Goal: Task Accomplishment & Management: Manage account settings

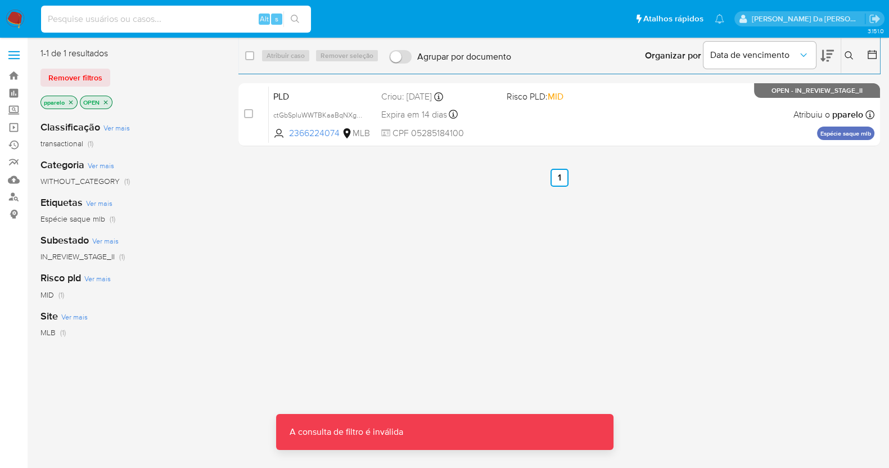
click at [191, 19] on input at bounding box center [176, 19] width 270 height 15
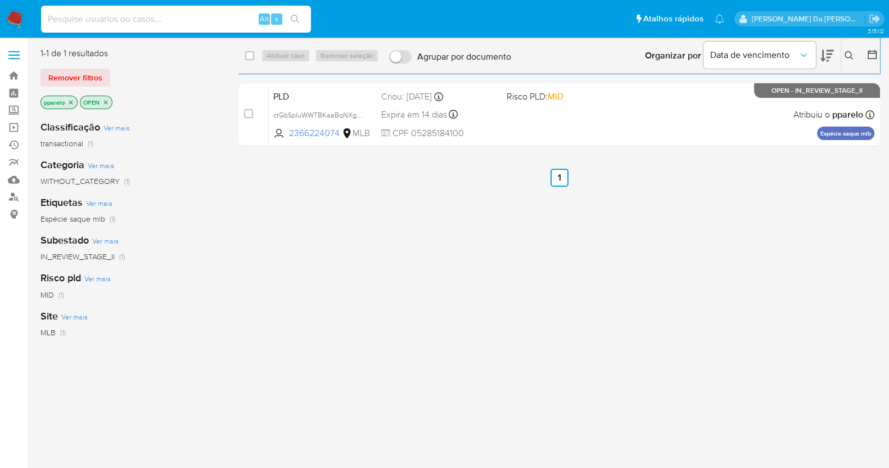
paste input "WSjjSjTgDsZ3zrrVPZBACyDW"
type input "WSjjSjTgDsZ3zrrVPZBACyDW"
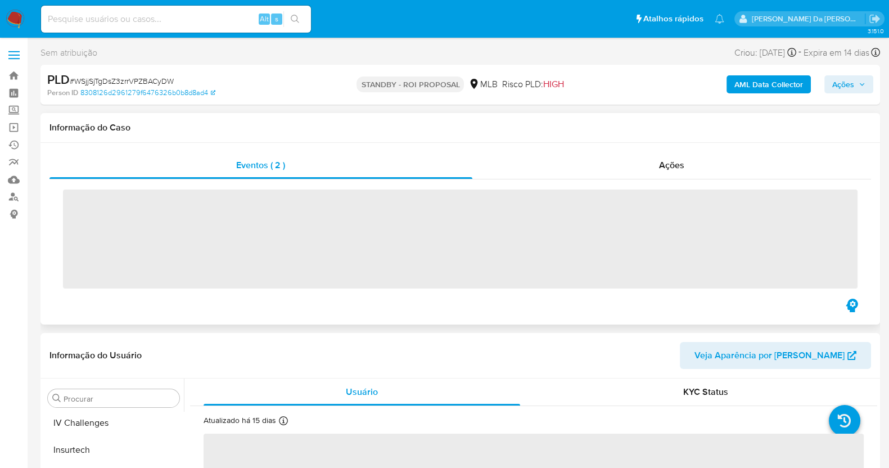
scroll to position [474, 0]
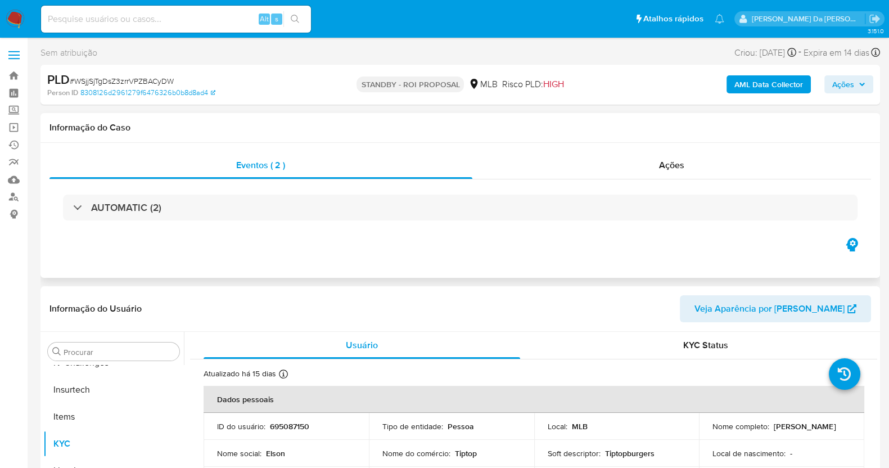
select select "10"
drag, startPoint x: 557, startPoint y: 265, endPoint x: 390, endPoint y: 150, distance: 202.9
click at [557, 265] on div "Eventos ( 2 ) Ações AUTOMATIC (2)" at bounding box center [459, 210] width 839 height 135
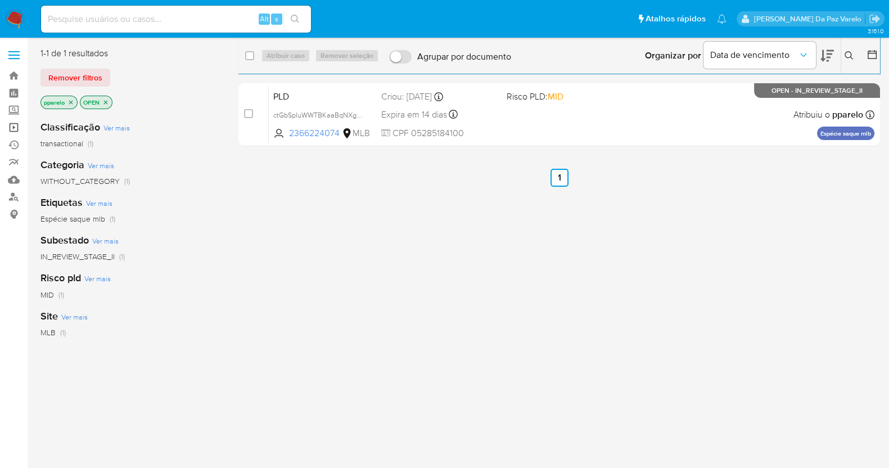
click at [12, 126] on link "Operações em massa" at bounding box center [67, 127] width 134 height 17
click at [19, 147] on link "Ejecuções automáticas" at bounding box center [67, 144] width 134 height 17
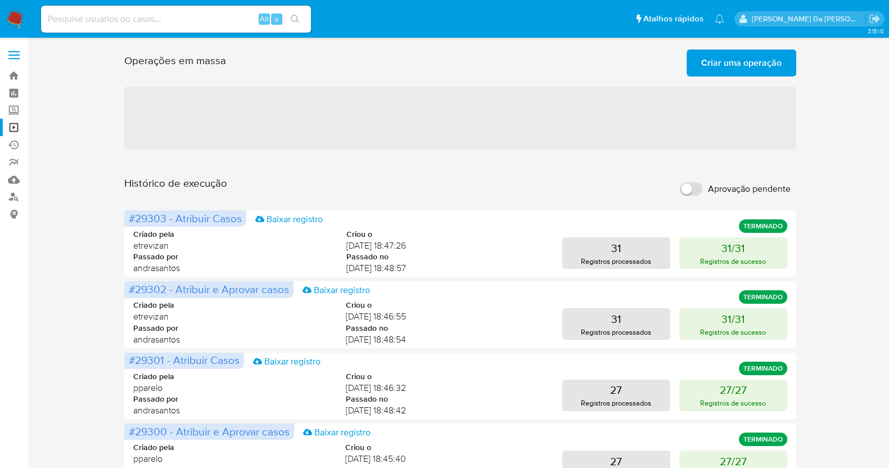
click at [756, 68] on span "Criar uma operação" at bounding box center [741, 63] width 80 height 25
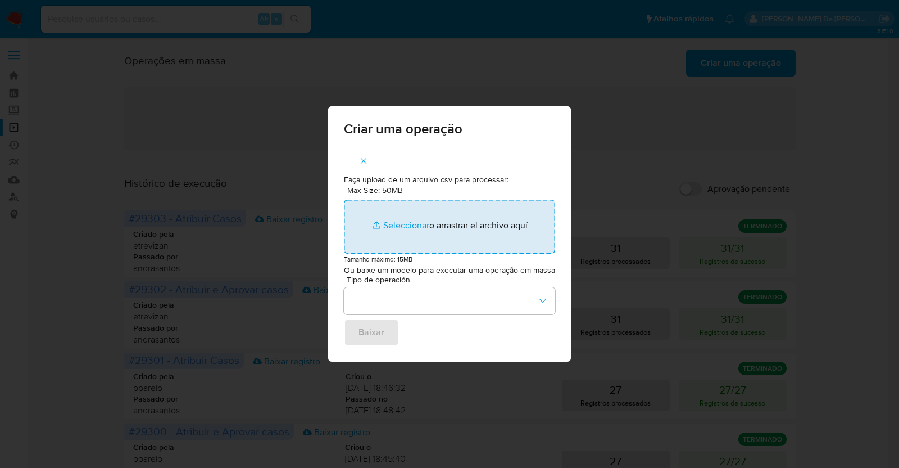
click at [392, 227] on input "Max Size: 50MB Seleccionar archivos" at bounding box center [449, 227] width 211 height 54
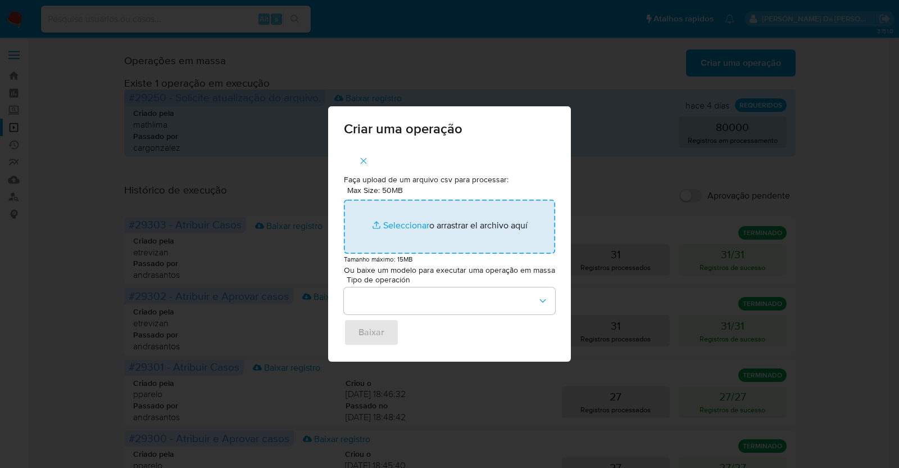
type input "C:\fakepath\ASSIGN_CASE.csv"
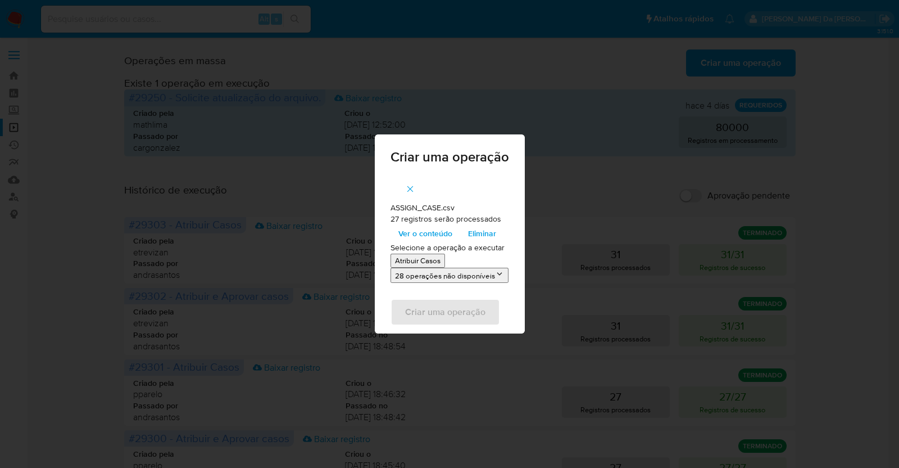
click at [409, 192] on icon "button" at bounding box center [410, 189] width 10 height 10
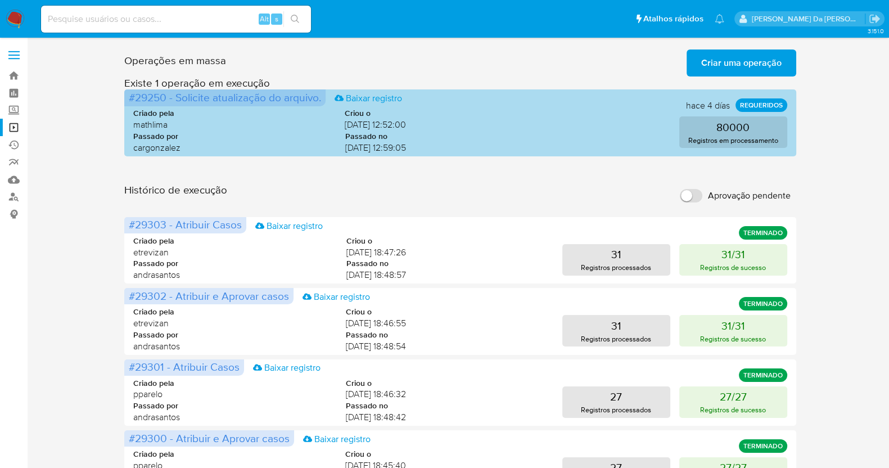
click at [197, 90] on span "#29250 - Solicite atualização do arquivo." at bounding box center [225, 97] width 192 height 16
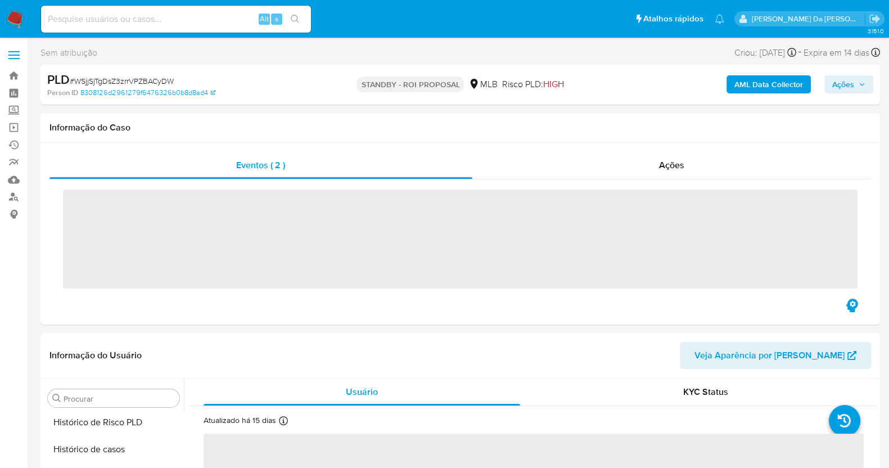
scroll to position [474, 0]
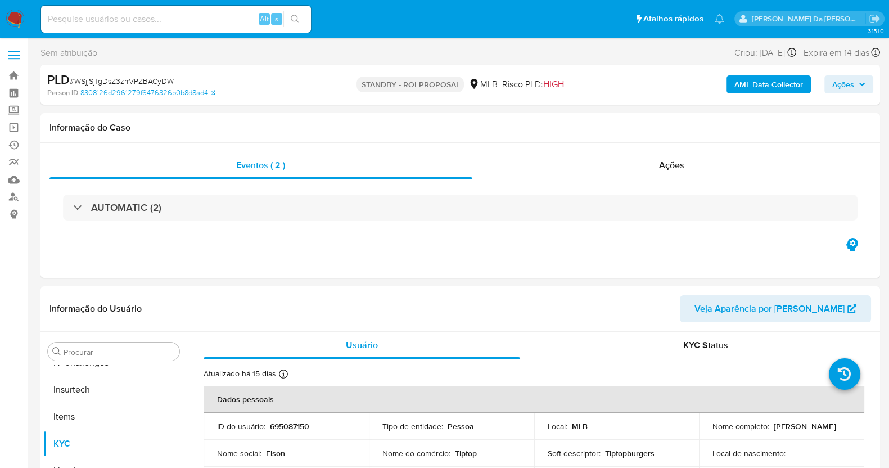
select select "10"
click at [17, 130] on link "Operações em massa" at bounding box center [67, 127] width 134 height 17
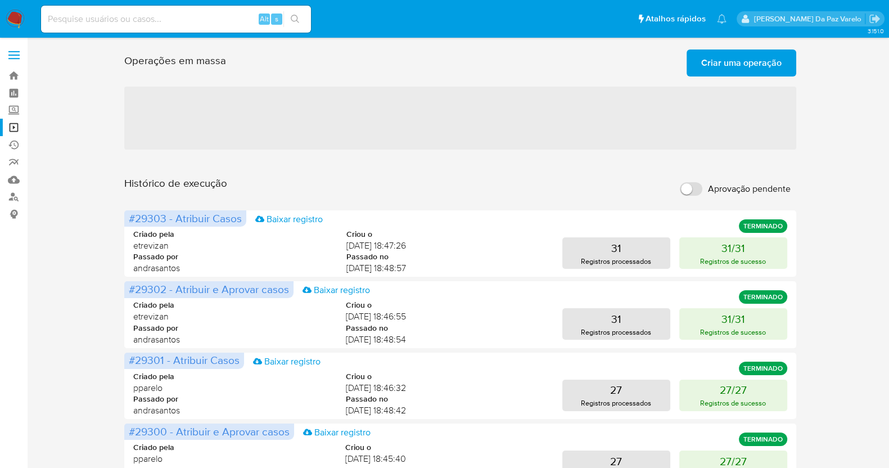
click at [767, 60] on span "Criar uma operação" at bounding box center [741, 63] width 80 height 25
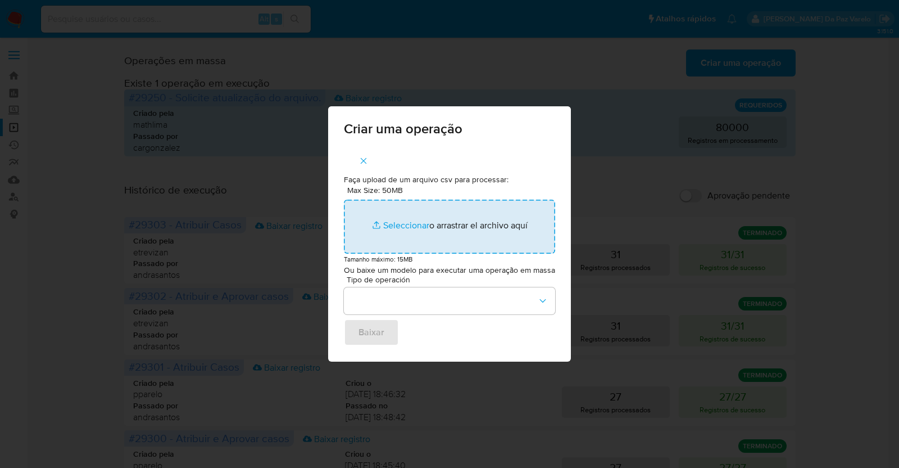
click at [408, 224] on input "Max Size: 50MB Seleccionar archivos" at bounding box center [449, 227] width 211 height 54
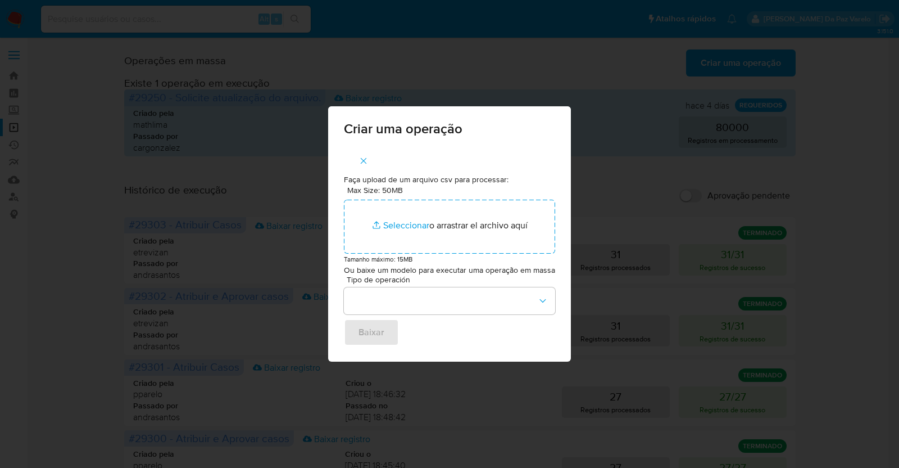
click at [575, 62] on div "Criar uma operação Faça upload de um arquivo csv para processar: Max Size: 50MB…" at bounding box center [449, 234] width 899 height 468
click at [495, 52] on div "Criar uma operação Faça upload de um arquivo csv para processar: Max Size: 50MB…" at bounding box center [449, 234] width 899 height 468
click at [368, 162] on icon "button" at bounding box center [364, 161] width 10 height 10
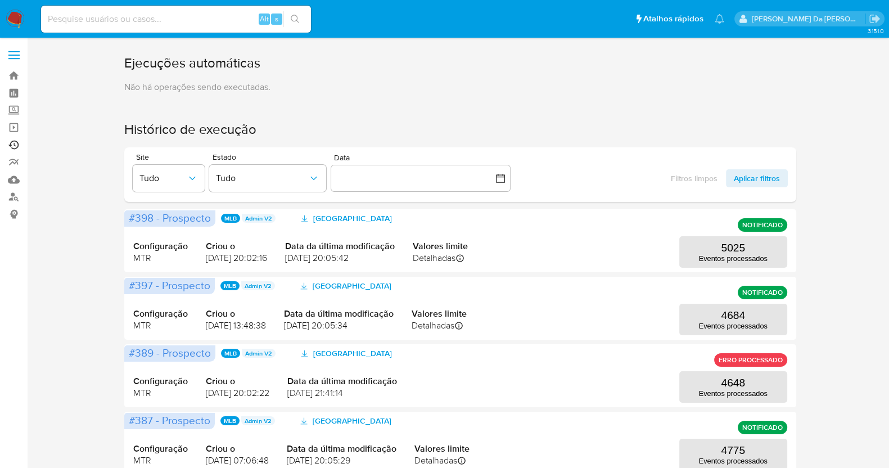
click at [16, 146] on link "Ejecuções automáticas" at bounding box center [67, 144] width 134 height 17
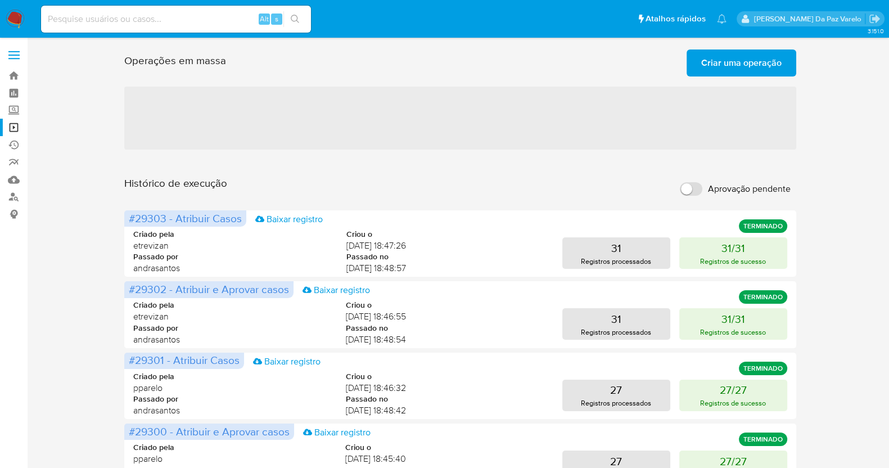
click at [720, 64] on span "Criar uma operação" at bounding box center [741, 63] width 80 height 25
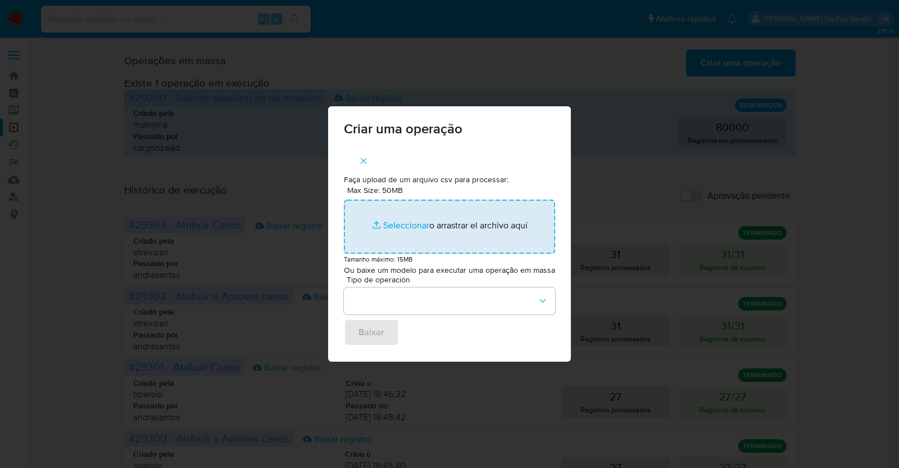
click at [391, 228] on input "Max Size: 50MB Seleccionar archivos" at bounding box center [449, 227] width 211 height 54
type input "C:\fakepath\ASSIGN_CASE.csv"
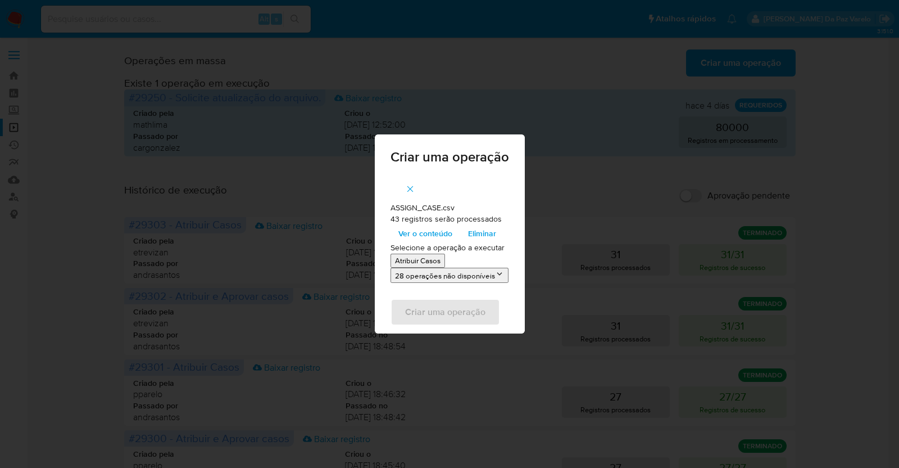
click at [396, 216] on p "43 registros serão processados" at bounding box center [450, 219] width 119 height 11
drag, startPoint x: 396, startPoint y: 216, endPoint x: 487, endPoint y: 215, distance: 91.6
click at [487, 215] on p "43 registros serão processados" at bounding box center [450, 219] width 119 height 11
click at [431, 263] on p "Atribuir Casos" at bounding box center [418, 260] width 46 height 11
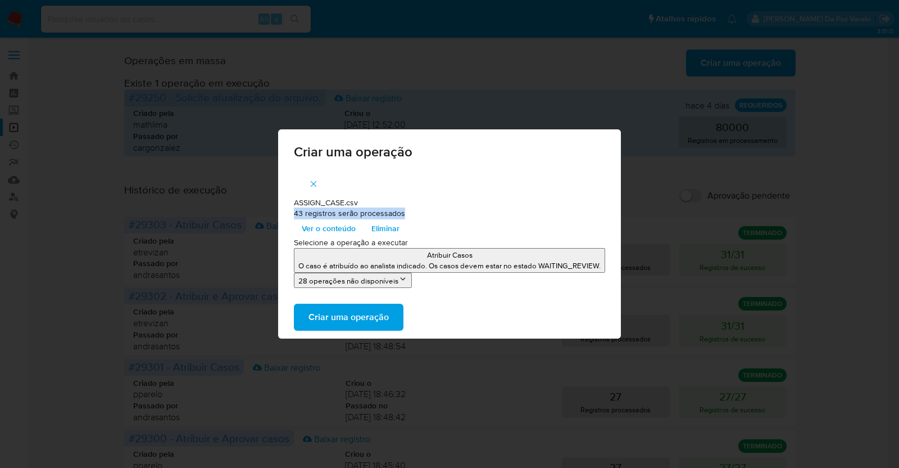
click at [360, 322] on span "Criar uma operação" at bounding box center [349, 317] width 80 height 25
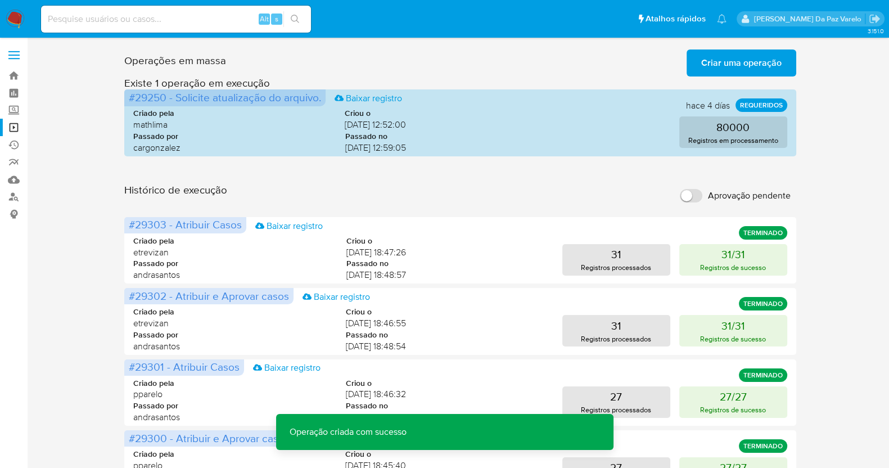
click at [691, 195] on input "Aprovação pendente" at bounding box center [691, 195] width 22 height 13
checkbox input "true"
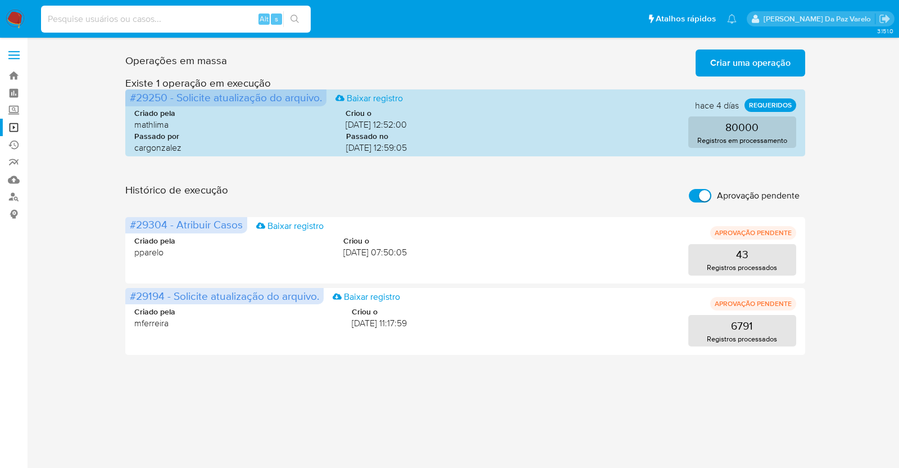
click at [177, 23] on input at bounding box center [176, 19] width 270 height 15
paste input "WSjjSjTgDsZ3zrrVPZBACyDW"
type input "WSjjSjTgDsZ3zrrVPZBACyDW"
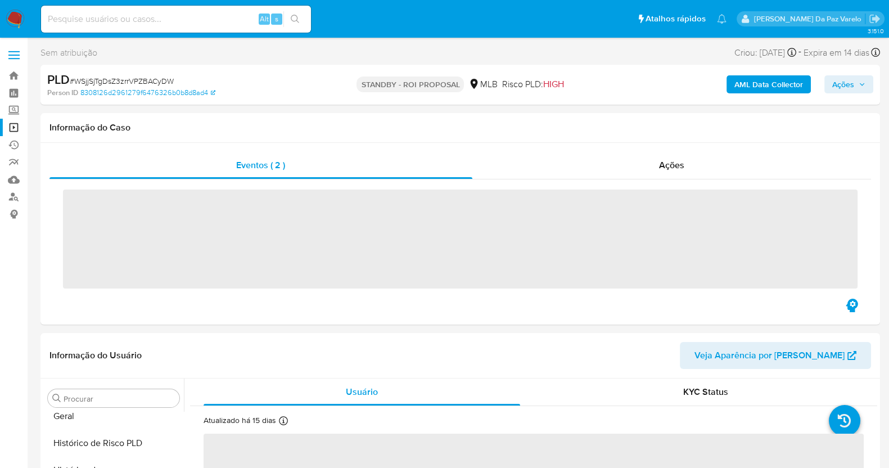
scroll to position [474, 0]
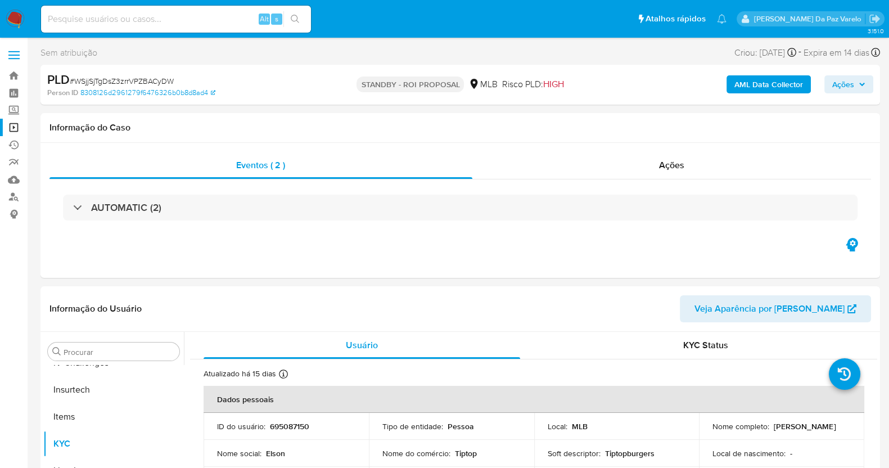
select select "10"
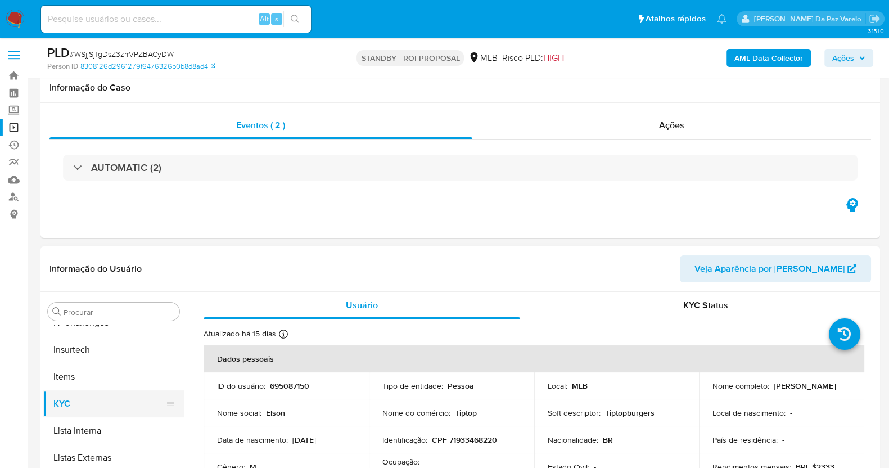
scroll to position [70, 0]
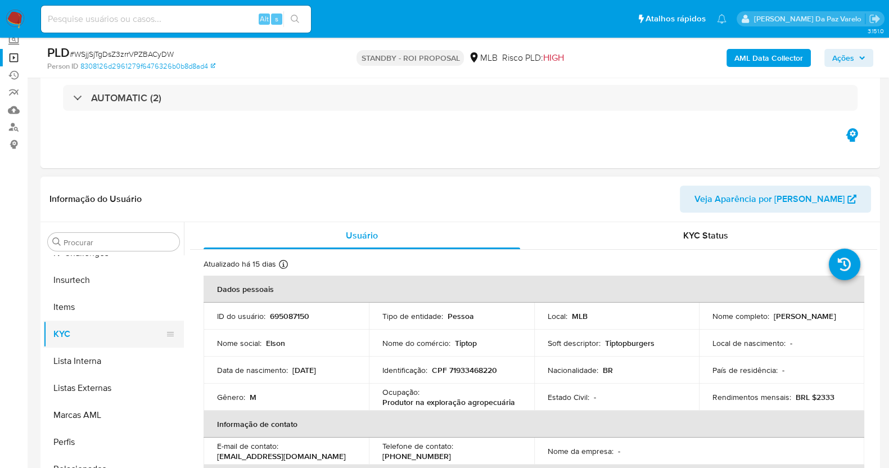
click at [73, 334] on button "KYC" at bounding box center [109, 333] width 132 height 27
click at [774, 321] on p "Elson Santos Ferreira" at bounding box center [805, 316] width 62 height 10
click at [774, 319] on p "Elson Santos Ferreira" at bounding box center [805, 316] width 62 height 10
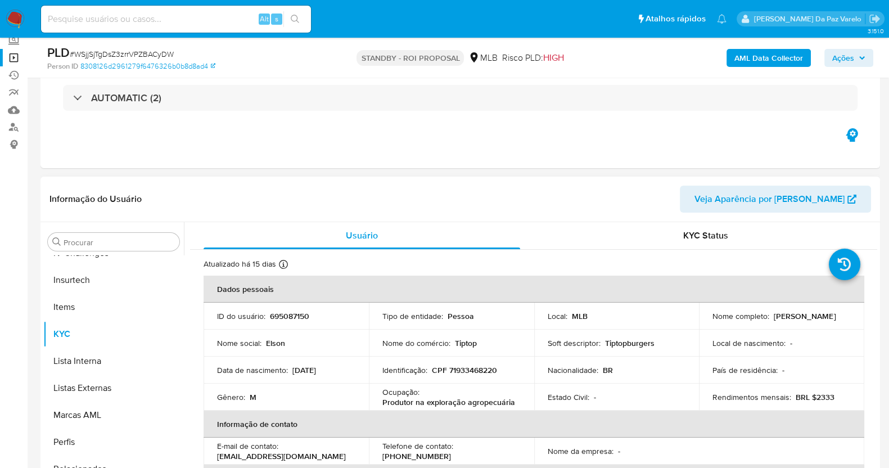
drag, startPoint x: 708, startPoint y: 320, endPoint x: 793, endPoint y: 322, distance: 84.9
click at [793, 322] on td "Nome completo : Elson Santos Ferreira" at bounding box center [781, 315] width 165 height 27
copy p "Elson Santos Ferreira"
click at [193, 25] on input at bounding box center [176, 19] width 270 height 15
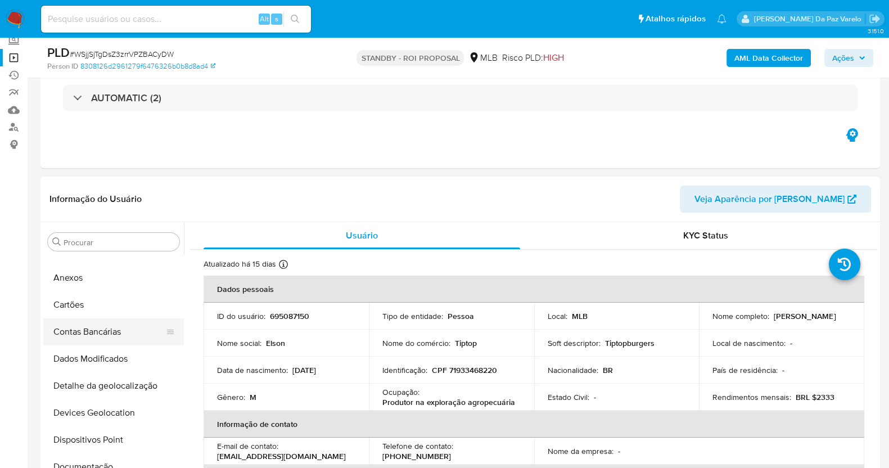
scroll to position [0, 0]
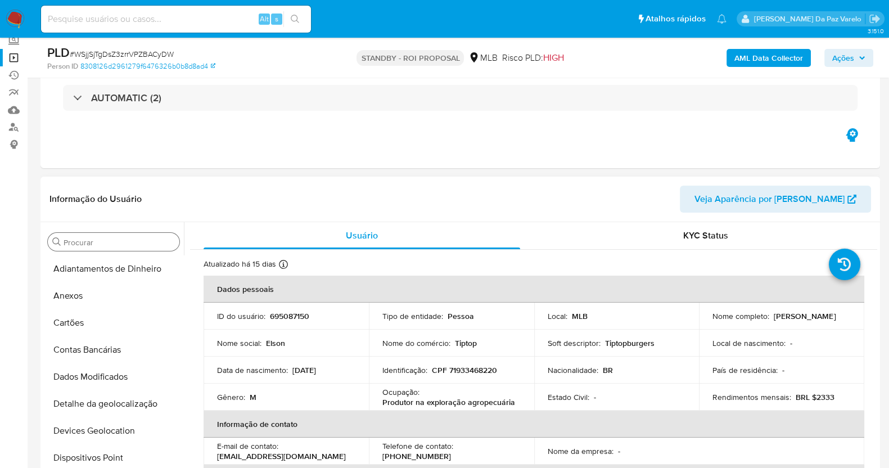
click at [102, 241] on input "Procurar" at bounding box center [119, 242] width 111 height 10
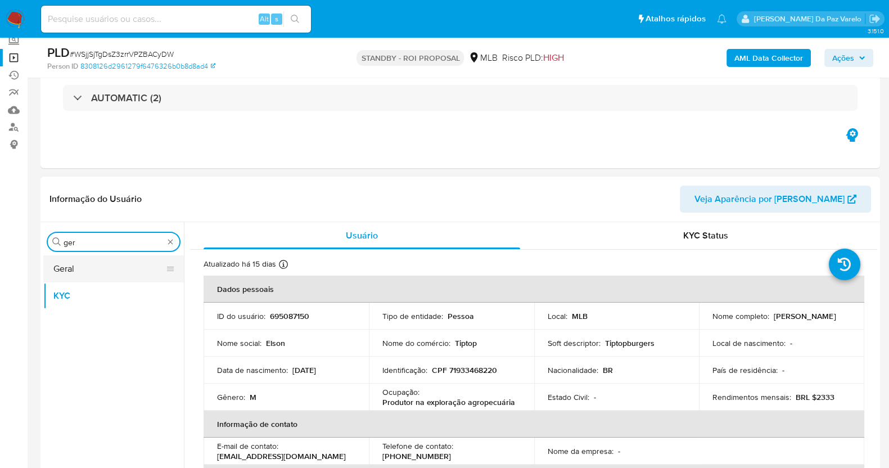
click at [85, 264] on button "Geral" at bounding box center [109, 268] width 132 height 27
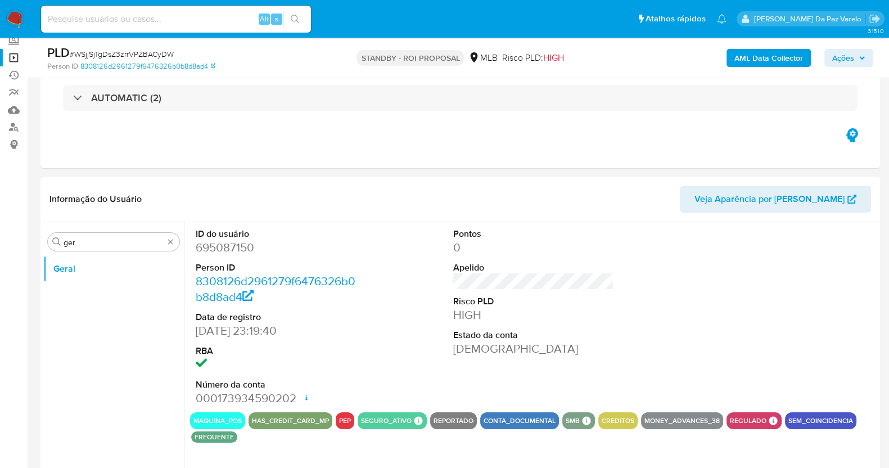
click at [159, 60] on span "# WSjjSjTgDsZ3zrrVPZBACyDW" at bounding box center [122, 53] width 104 height 11
click at [141, 237] on input "ger" at bounding box center [114, 242] width 100 height 10
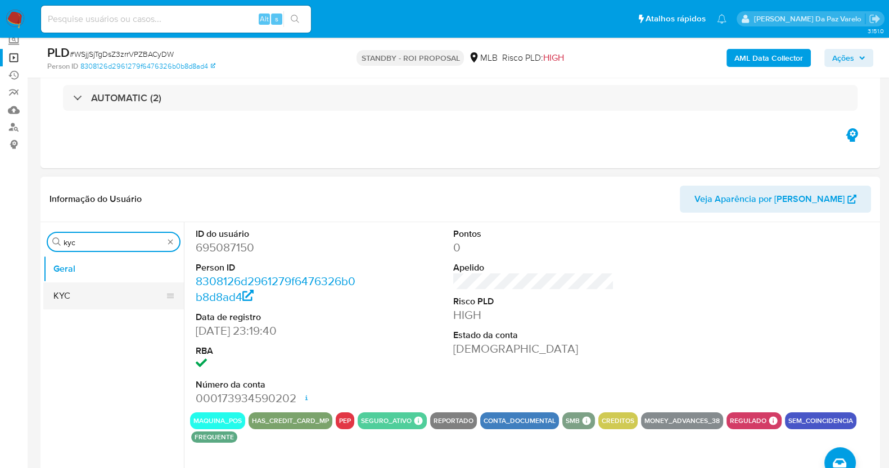
type input "kyc"
click at [82, 298] on button "KYC" at bounding box center [109, 295] width 132 height 27
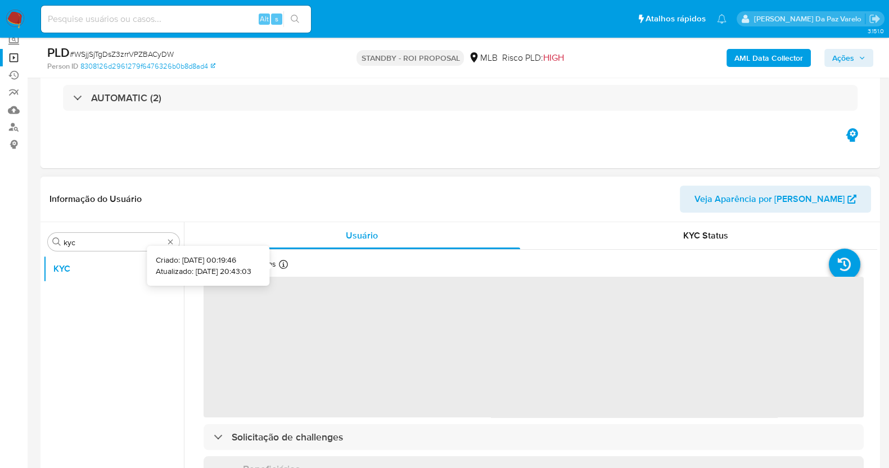
click at [285, 259] on div "Atualizado há 15 dias Criado: 30/12/2020 00:19:46 Atualizado: 27/07/2025 20:43:…" at bounding box center [262, 266] width 118 height 15
click at [281, 263] on icon at bounding box center [283, 264] width 9 height 9
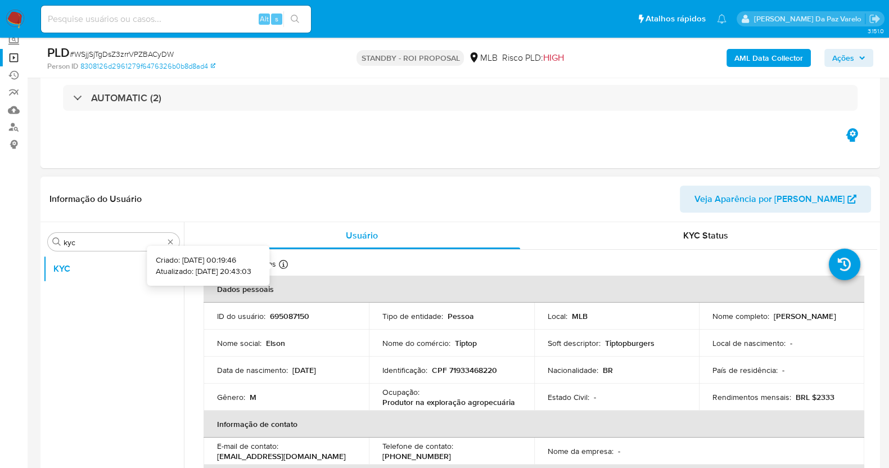
click at [284, 260] on icon at bounding box center [283, 264] width 9 height 9
click at [183, 270] on p "Atualizado: 27/07/2025 20:43:03" at bounding box center [204, 270] width 96 height 11
drag, startPoint x: 183, startPoint y: 270, endPoint x: 212, endPoint y: 272, distance: 28.7
click at [212, 272] on p "Atualizado: 27/07/2025 20:43:03" at bounding box center [204, 270] width 96 height 11
copy p "27/07/2025"
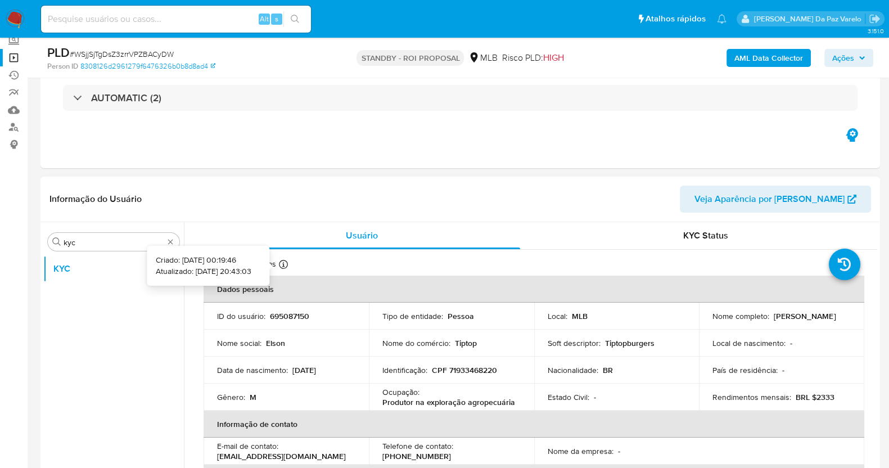
click at [282, 260] on icon at bounding box center [283, 264] width 9 height 9
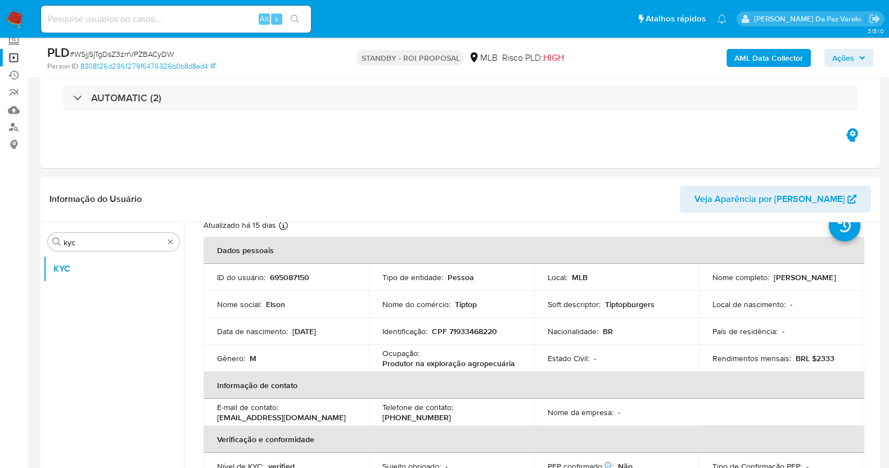
scroll to position [70, 0]
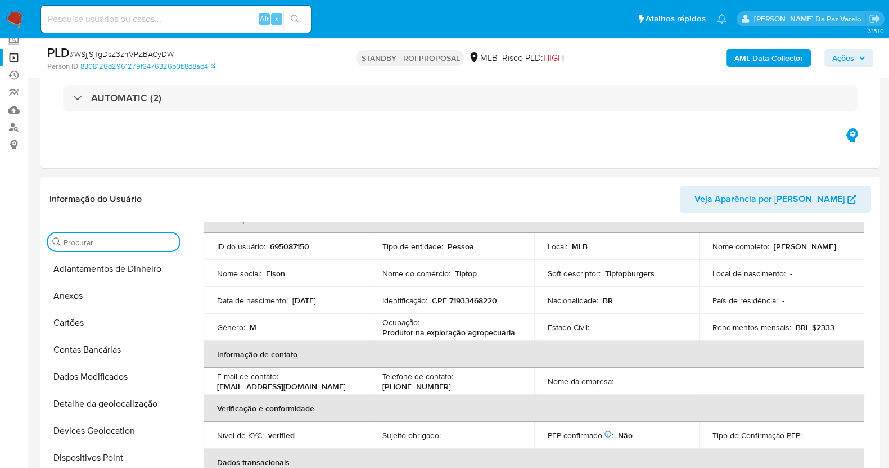
click at [133, 243] on input "Procurar" at bounding box center [119, 242] width 111 height 10
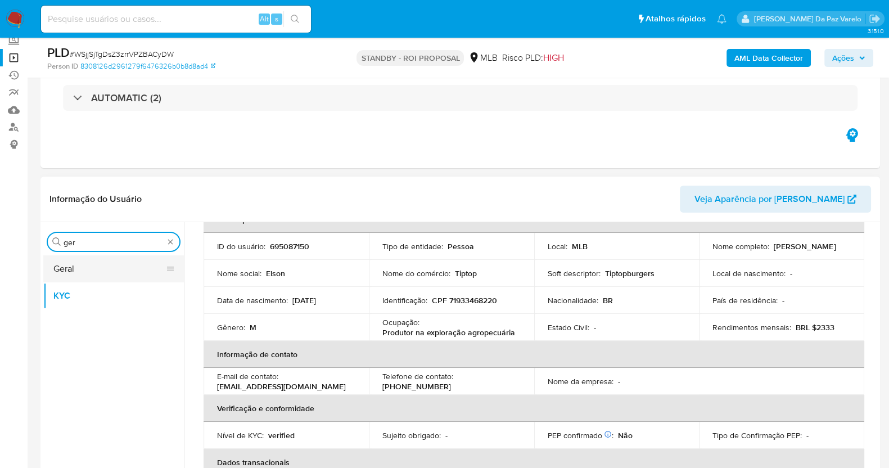
type input "ger"
click at [103, 264] on button "Geral" at bounding box center [109, 268] width 132 height 27
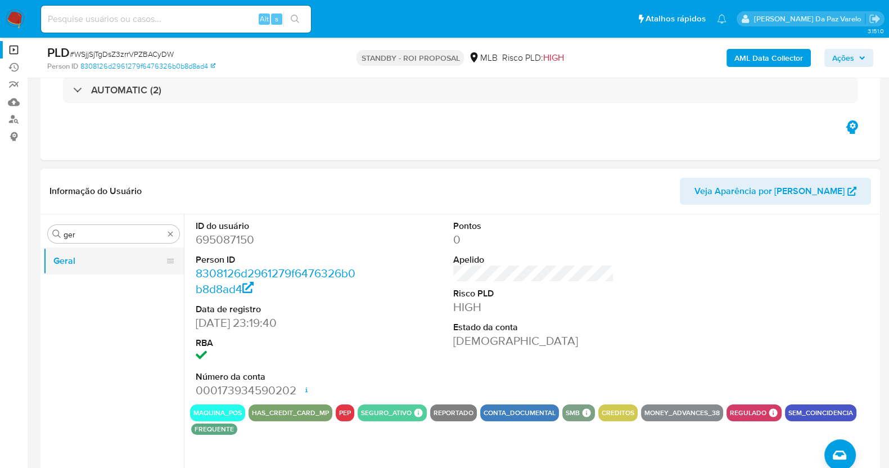
scroll to position [0, 0]
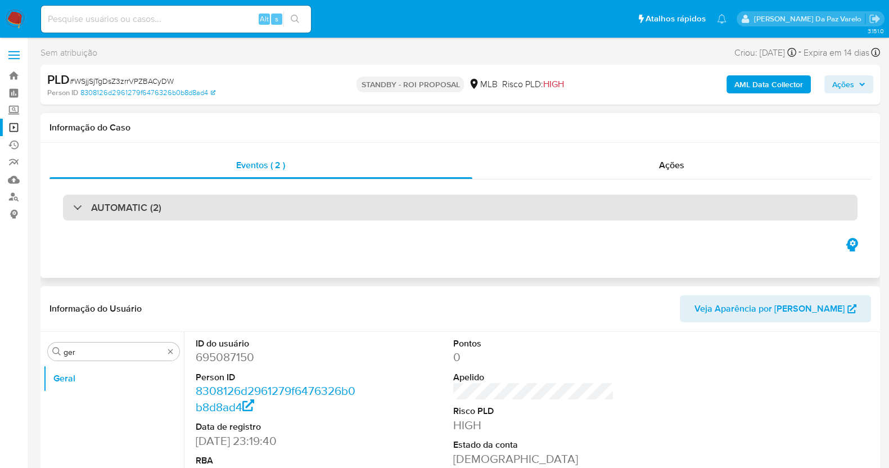
click at [141, 204] on h3 "AUTOMATIC (2)" at bounding box center [126, 207] width 70 height 12
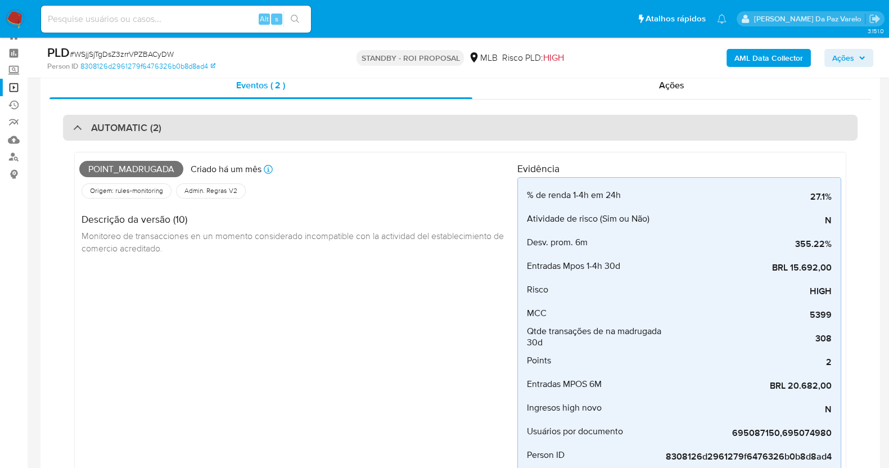
scroll to position [70, 0]
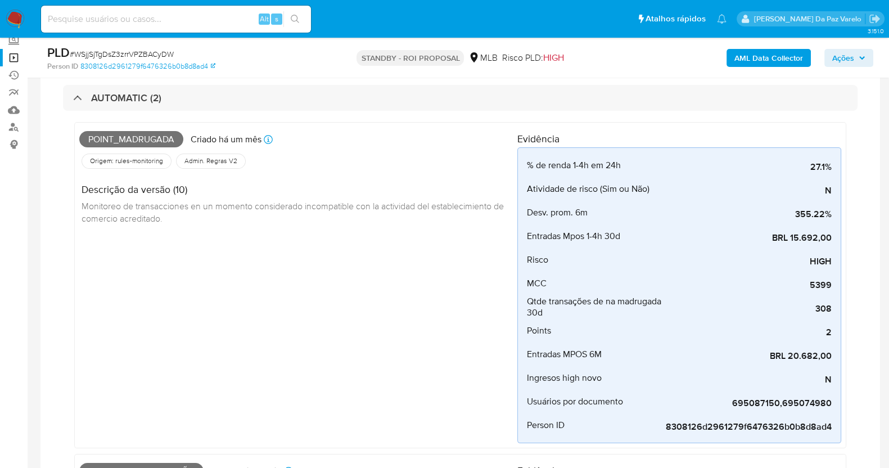
click at [98, 129] on div "Point_madrugada Criado há um mês Criado: 12/07/2025 01:02:44" at bounding box center [298, 139] width 438 height 25
drag, startPoint x: 98, startPoint y: 129, endPoint x: 178, endPoint y: 137, distance: 80.2
click at [178, 137] on div "Point_madrugada Criado há um mês Criado: 12/07/2025 01:02:44" at bounding box center [298, 139] width 438 height 25
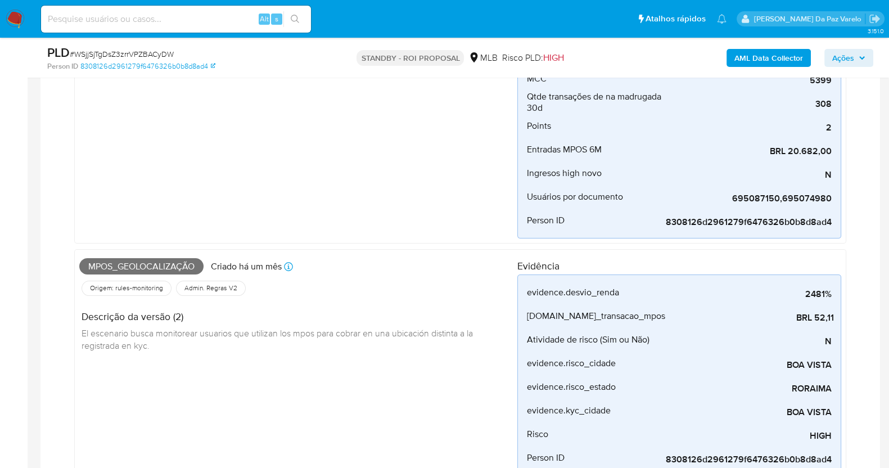
scroll to position [351, 0]
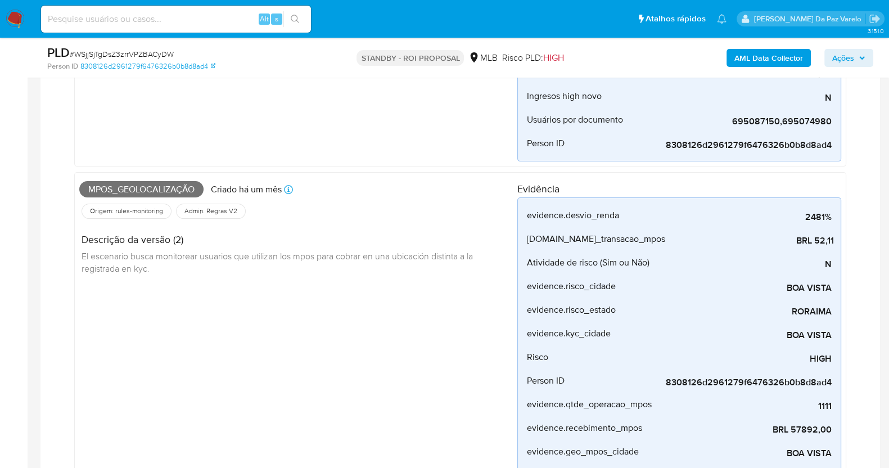
click at [93, 189] on span "Mpos_geolocalização" at bounding box center [141, 189] width 124 height 17
drag, startPoint x: 93, startPoint y: 189, endPoint x: 200, endPoint y: 191, distance: 106.3
click at [200, 191] on span "Mpos_geolocalização" at bounding box center [141, 189] width 124 height 17
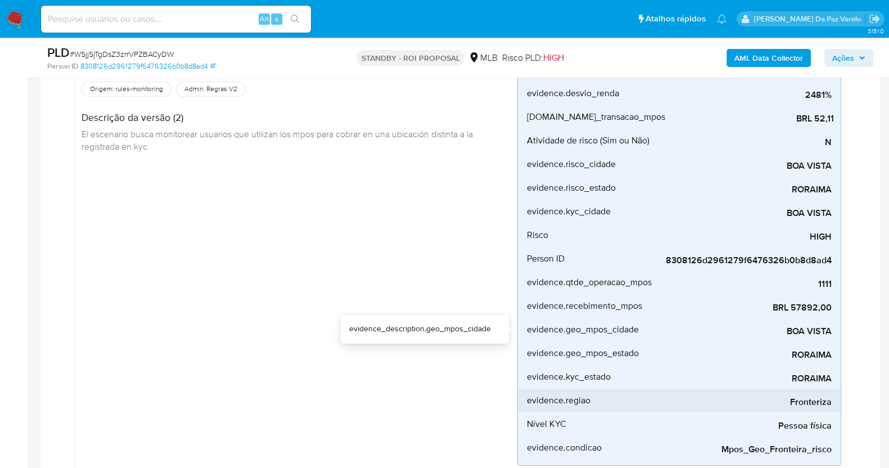
scroll to position [491, 0]
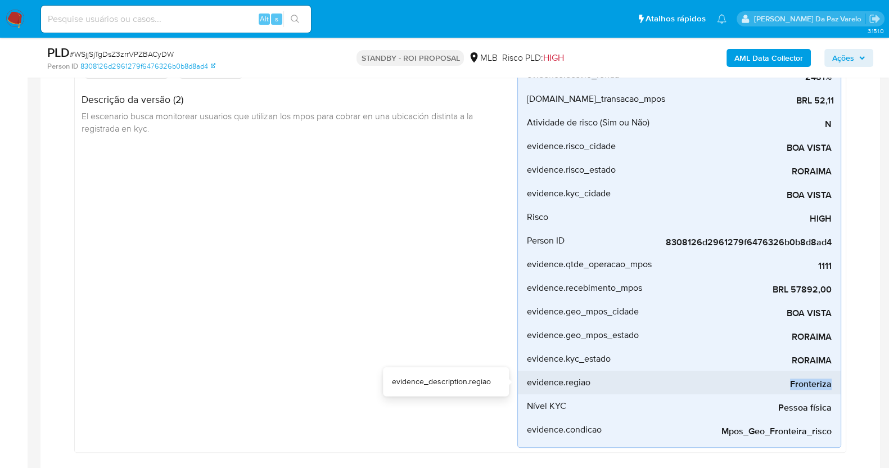
drag, startPoint x: 784, startPoint y: 383, endPoint x: 838, endPoint y: 383, distance: 53.4
click at [838, 383] on li "evidence.regiao Fronteriza" at bounding box center [679, 382] width 323 height 24
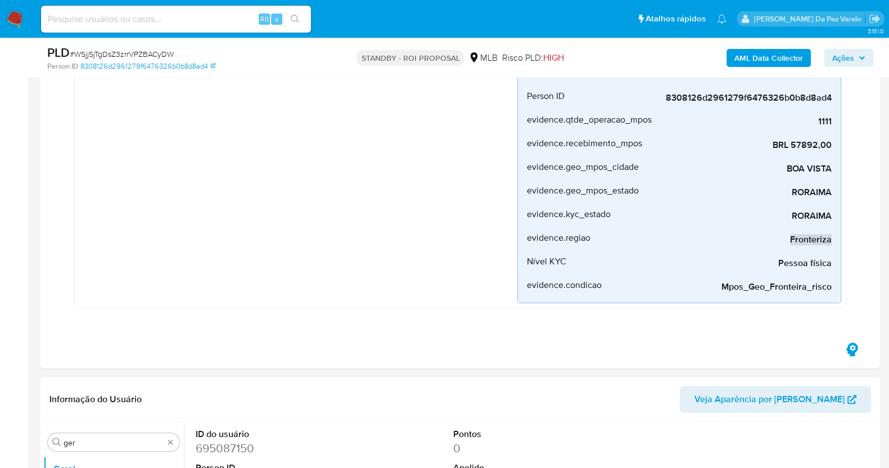
scroll to position [843, 0]
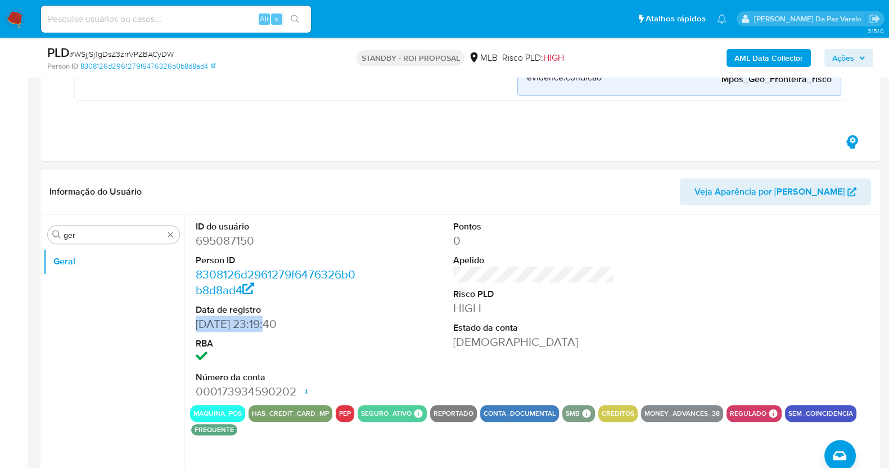
drag, startPoint x: 196, startPoint y: 320, endPoint x: 273, endPoint y: 322, distance: 77.0
click at [273, 322] on dd "[DATE] 23:19:40" at bounding box center [276, 324] width 161 height 16
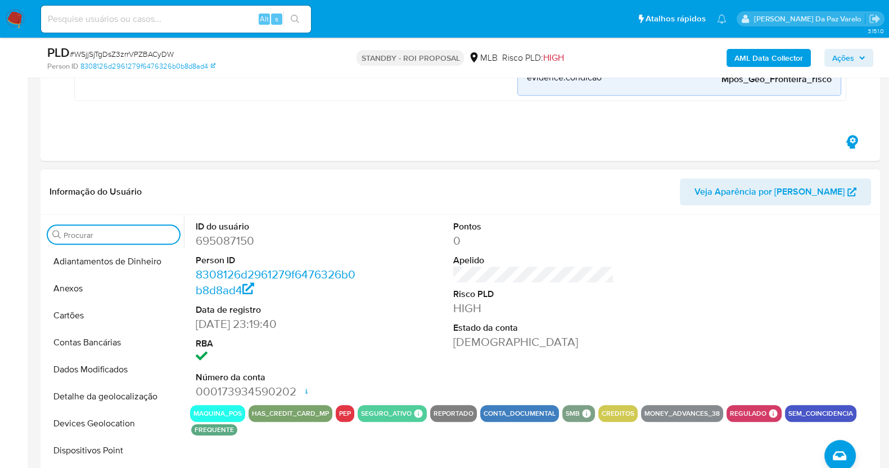
click at [132, 235] on input "Procurar" at bounding box center [119, 235] width 111 height 10
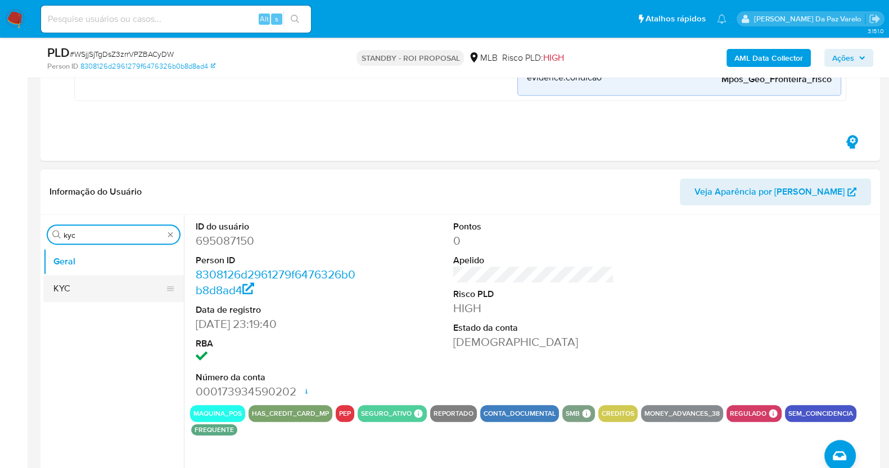
type input "kyc"
click at [115, 291] on button "KYC" at bounding box center [109, 288] width 132 height 27
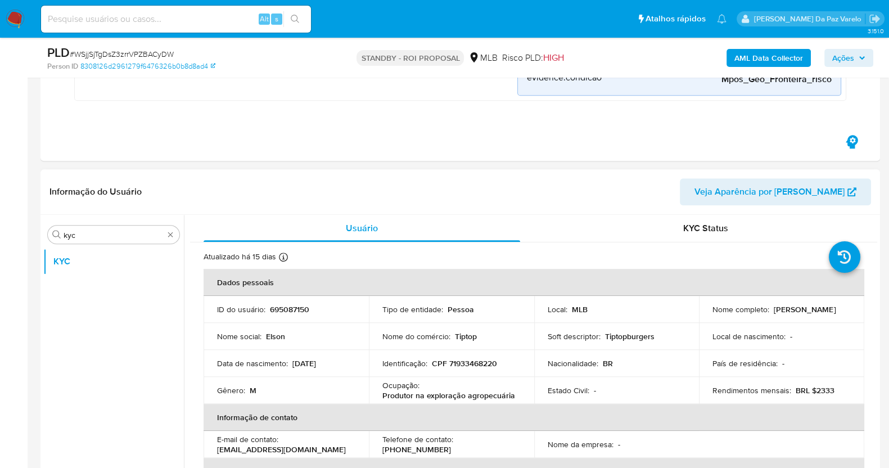
click at [825, 385] on p "BRL $2333" at bounding box center [814, 390] width 39 height 10
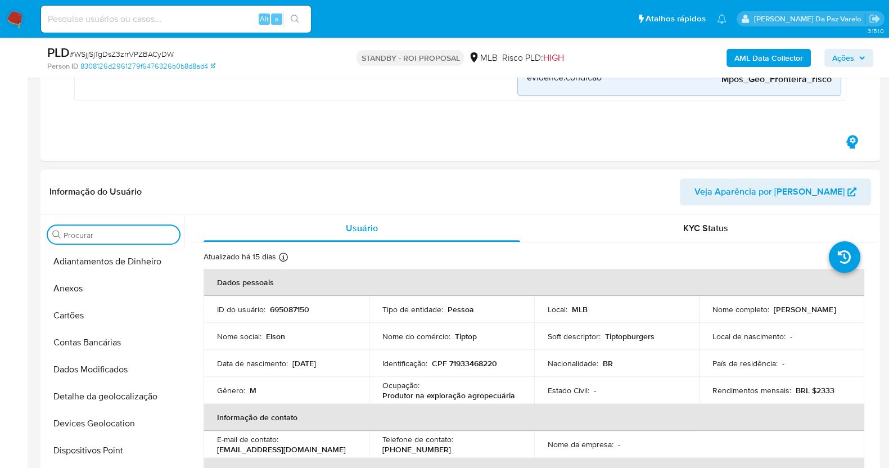
click at [105, 235] on input "Procurar" at bounding box center [119, 235] width 111 height 10
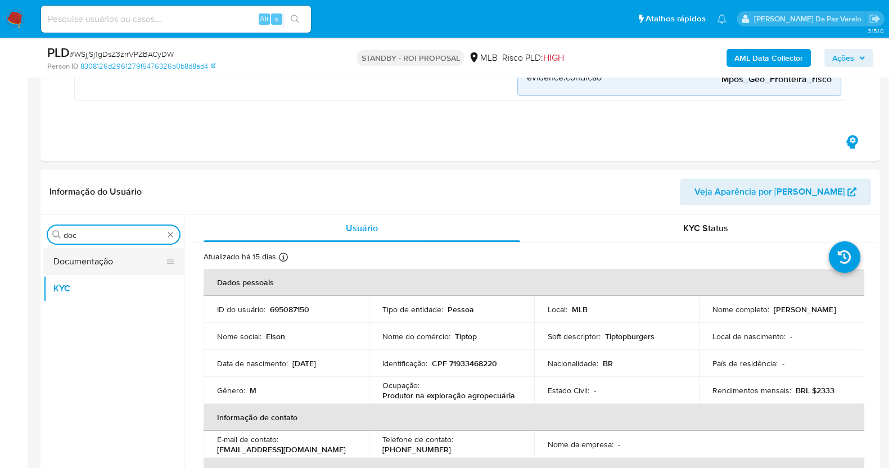
type input "doc"
click at [117, 254] on button "Documentação" at bounding box center [109, 261] width 132 height 27
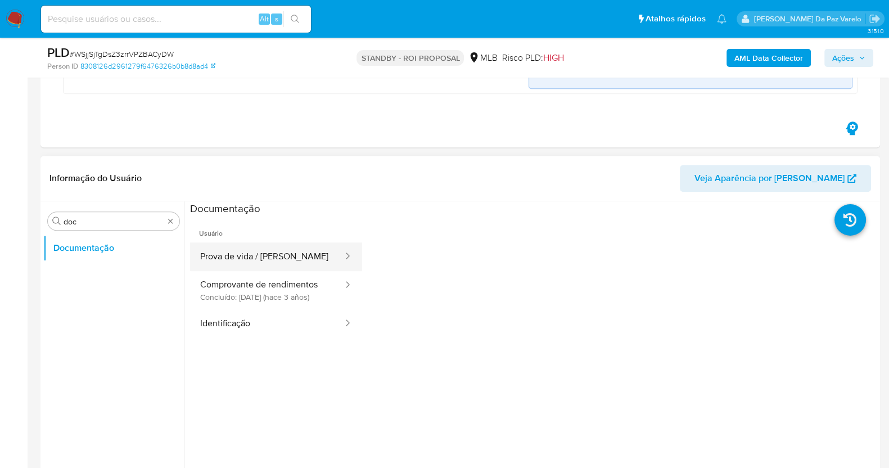
click at [293, 260] on button "Prova de vida / Selfie" at bounding box center [267, 256] width 154 height 29
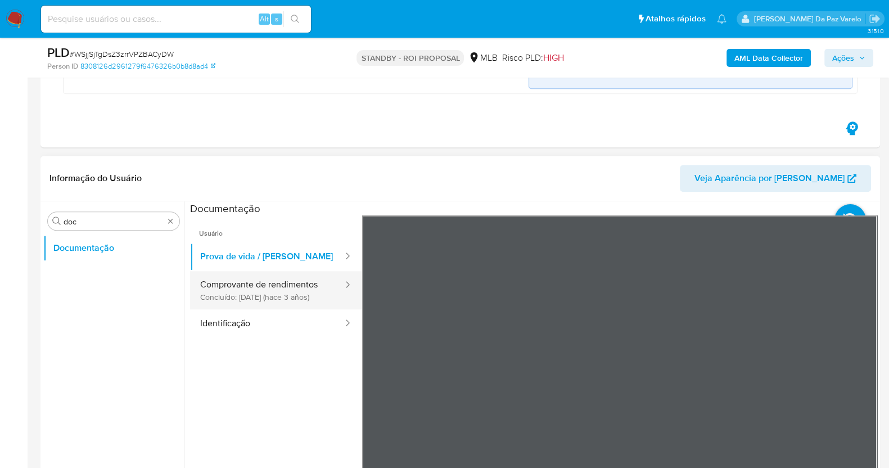
scroll to position [70, 0]
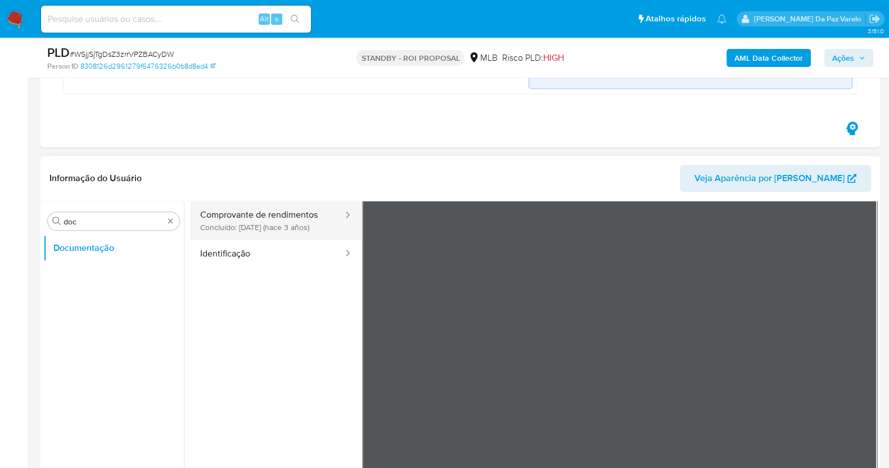
click at [297, 220] on button "Comprovante de rendimentos Concluído: 23/06/2022 (hace 3 años)" at bounding box center [267, 220] width 154 height 38
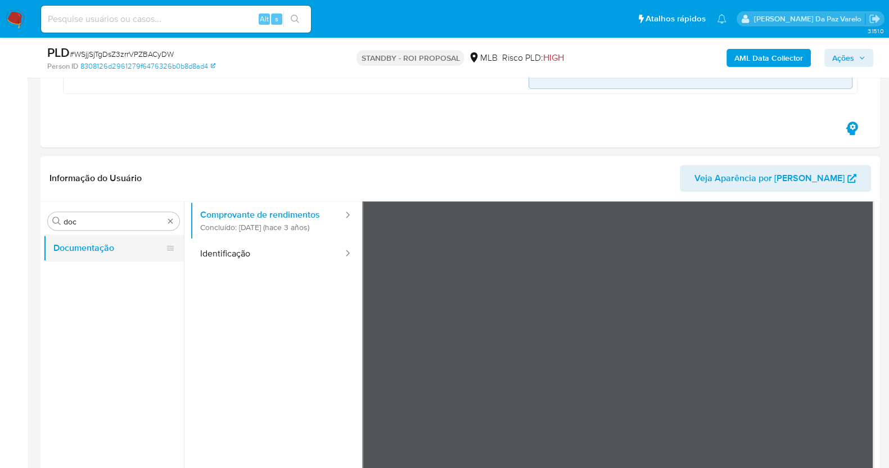
click at [108, 246] on button "Documentação" at bounding box center [109, 247] width 132 height 27
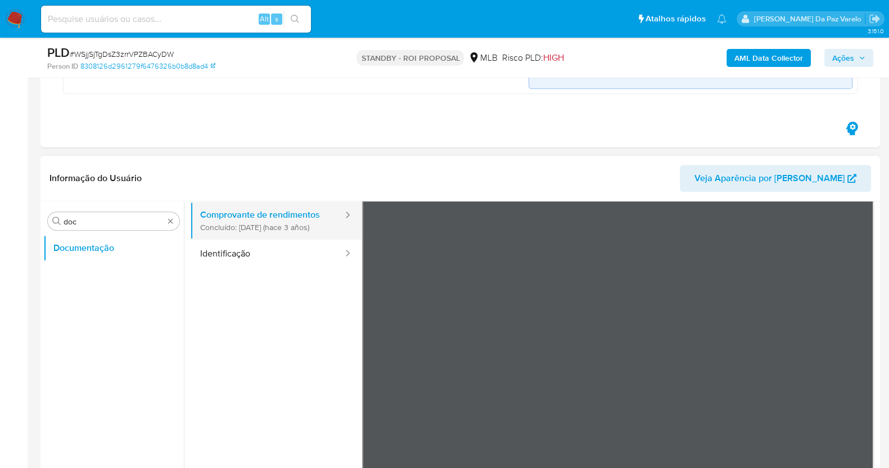
scroll to position [0, 0]
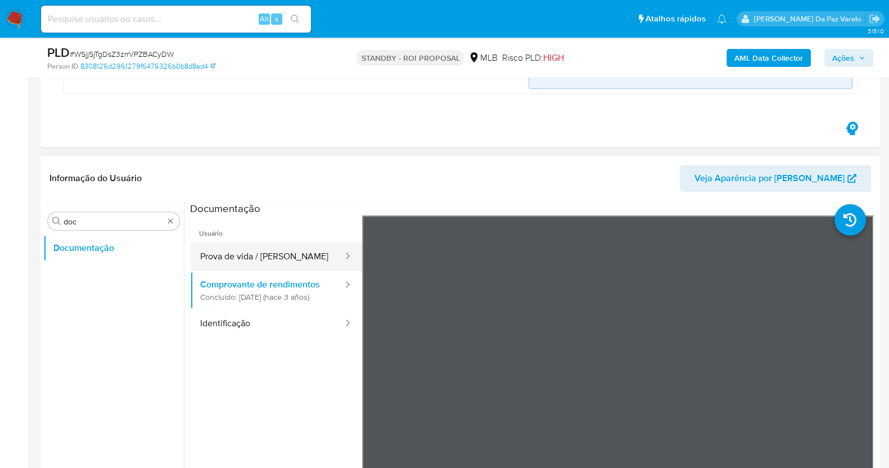
click at [257, 260] on button "Prova de vida / Selfie" at bounding box center [267, 256] width 154 height 29
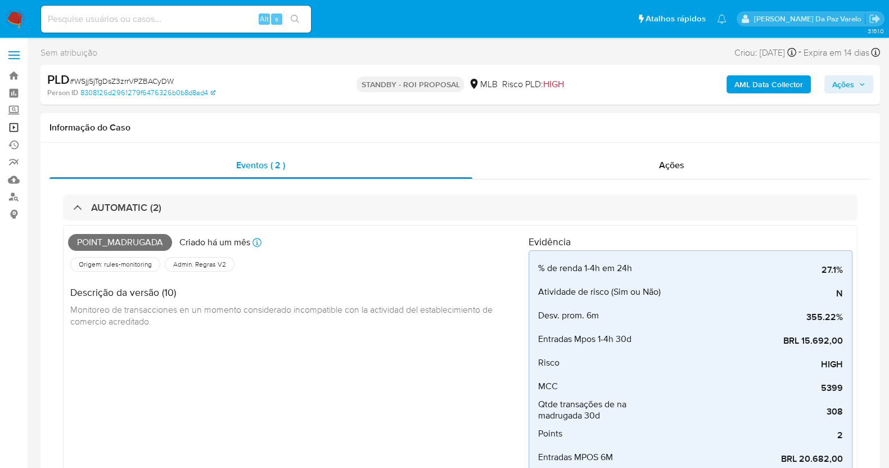
click at [15, 130] on link "Operações em massa" at bounding box center [67, 127] width 134 height 17
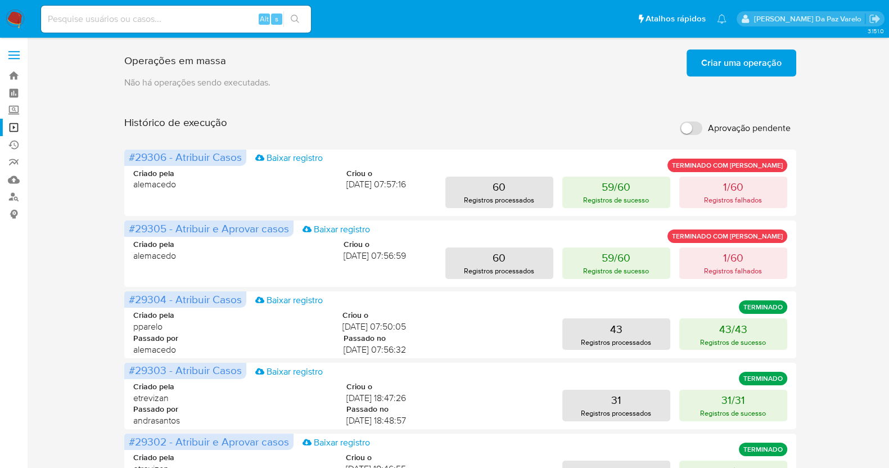
click at [693, 128] on input "Aprovação pendente" at bounding box center [691, 127] width 22 height 13
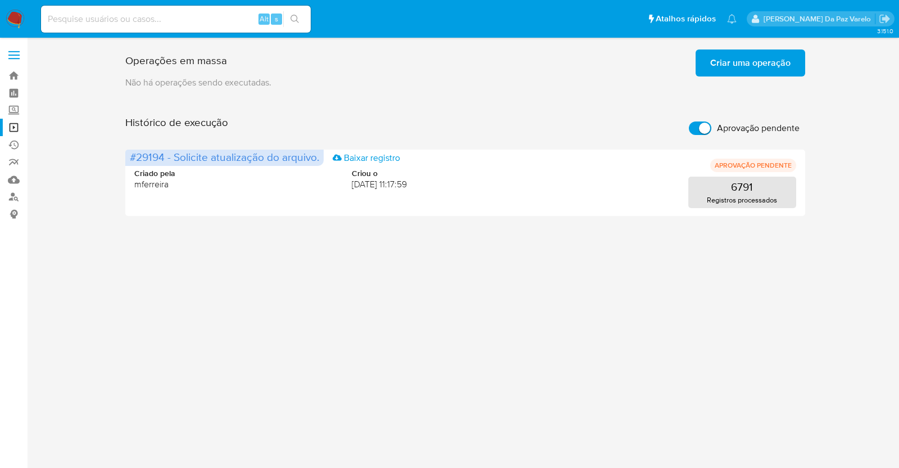
click at [696, 126] on input "Aprovação pendente" at bounding box center [700, 127] width 22 height 13
checkbox input "false"
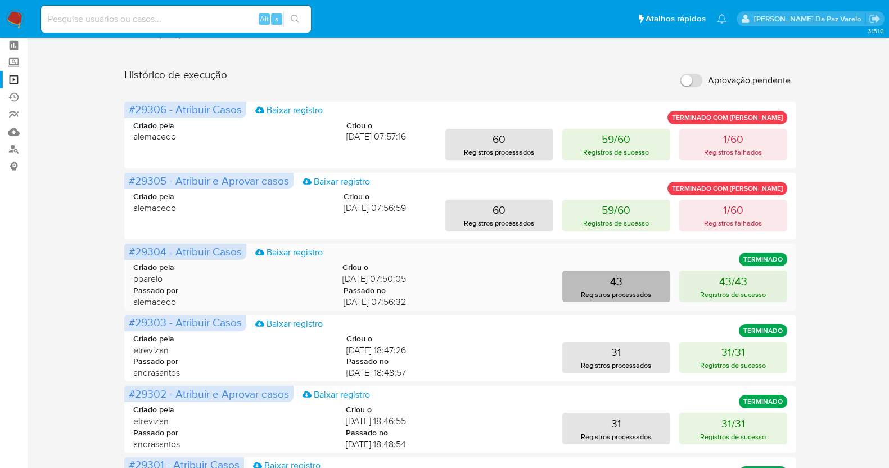
scroll to position [70, 0]
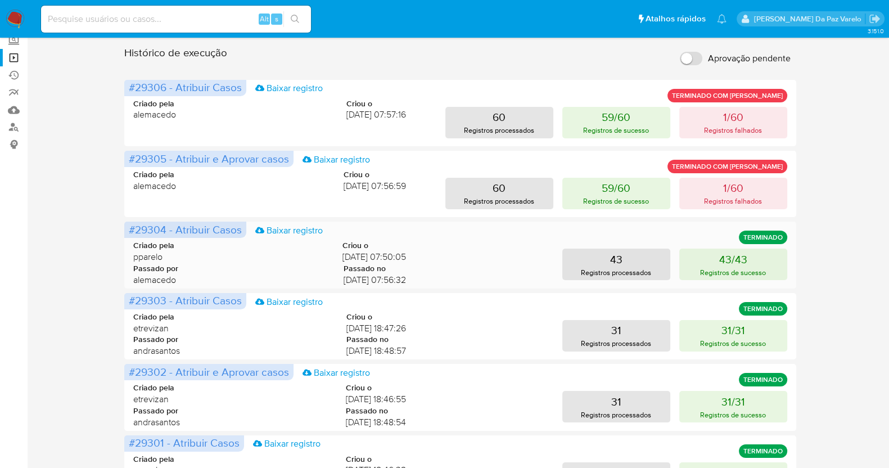
click at [154, 282] on span "alemacedo" at bounding box center [155, 280] width 45 height 12
drag, startPoint x: 218, startPoint y: 281, endPoint x: 709, endPoint y: 280, distance: 491.3
click at [720, 280] on div "Criado pela pparelo Criou o 12/08/2025 07:50:05 Passado por alemacedo Passado n…" at bounding box center [459, 260] width 653 height 68
click at [480, 234] on div "Criado pela pparelo Criou o 12/08/2025 07:50:05 Passado por alemacedo Passado n…" at bounding box center [459, 260] width 653 height 68
click at [597, 257] on button "43 Registros processados" at bounding box center [616, 263] width 108 height 31
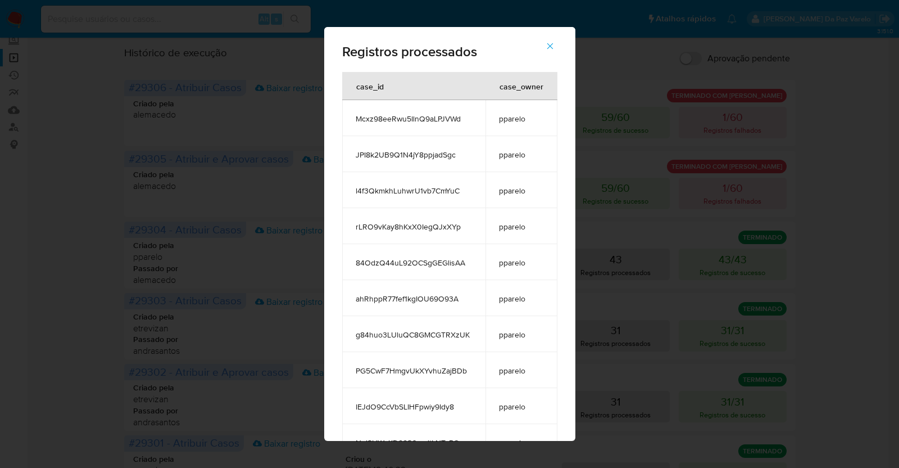
click at [763, 260] on div "Registros processados case_id case_owner Mcxz98eeRwu5IlnQ9aLPJVWd pparelo JPI8k…" at bounding box center [449, 234] width 899 height 468
click at [659, 232] on div "Registros processados case_id case_owner Mcxz98eeRwu5IlnQ9aLPJVWd pparelo JPI8k…" at bounding box center [449, 234] width 899 height 468
click at [691, 241] on div "Registros processados case_id case_owner Mcxz98eeRwu5IlnQ9aLPJVWd pparelo JPI8k…" at bounding box center [449, 234] width 899 height 468
click at [553, 42] on icon "button" at bounding box center [550, 46] width 10 height 10
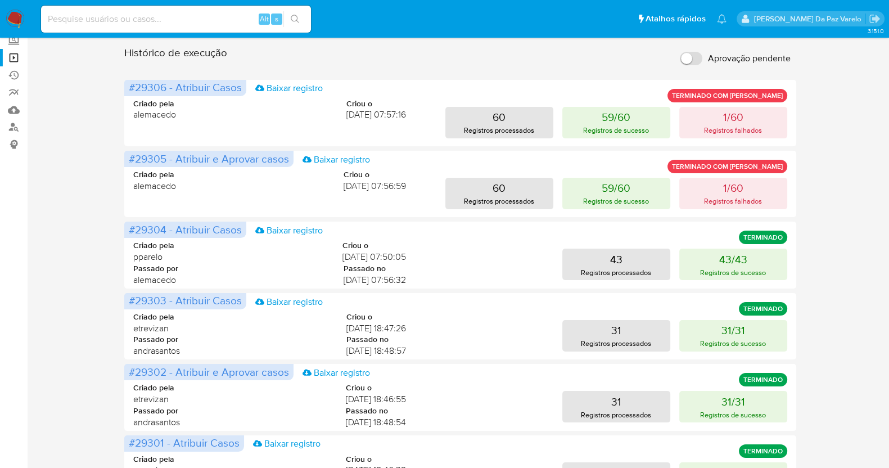
drag, startPoint x: 621, startPoint y: 257, endPoint x: 863, endPoint y: 263, distance: 241.8
click at [863, 263] on div "Operações em massa Criar uma operação Só pode haver no máximo 5 recursos colado…" at bounding box center [459, 398] width 839 height 847
click at [174, 24] on input at bounding box center [176, 19] width 270 height 15
paste input "WSjjSjTgDsZ3zrrVPZBACyDW"
type input "WSjjSjTgDsZ3zrrVPZBACyDW"
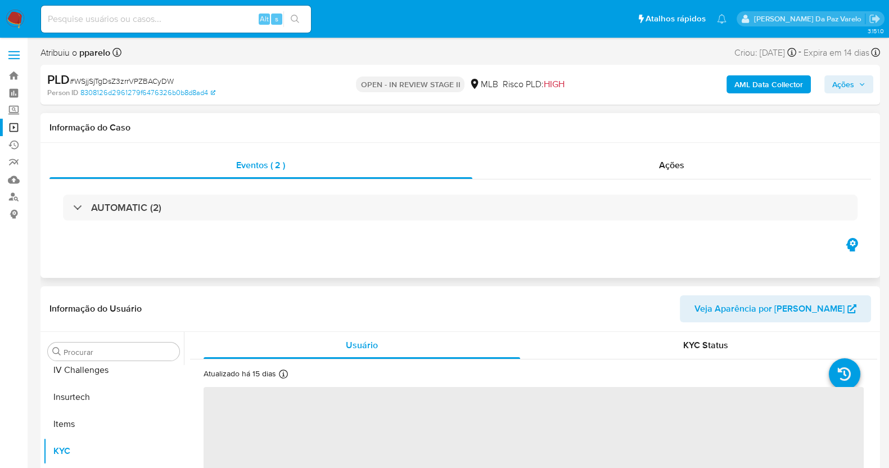
scroll to position [474, 0]
click at [121, 225] on div "AUTOMATIC (2)" at bounding box center [459, 207] width 821 height 56
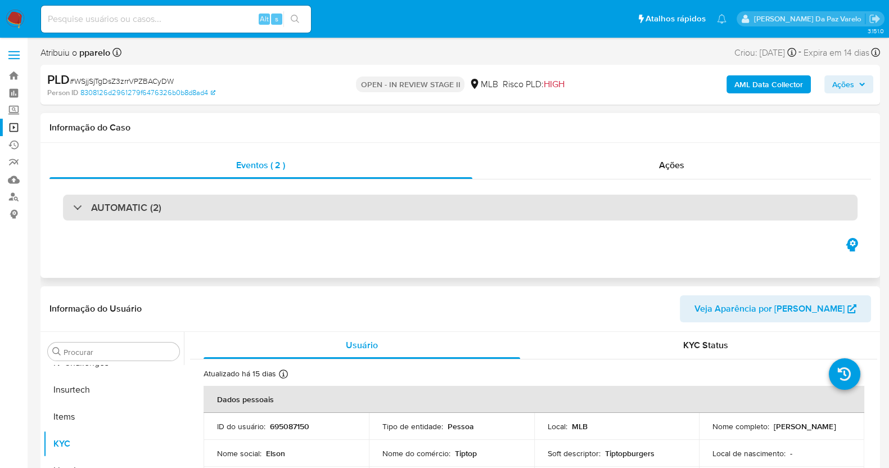
click at [132, 209] on h3 "AUTOMATIC (2)" at bounding box center [126, 207] width 70 height 12
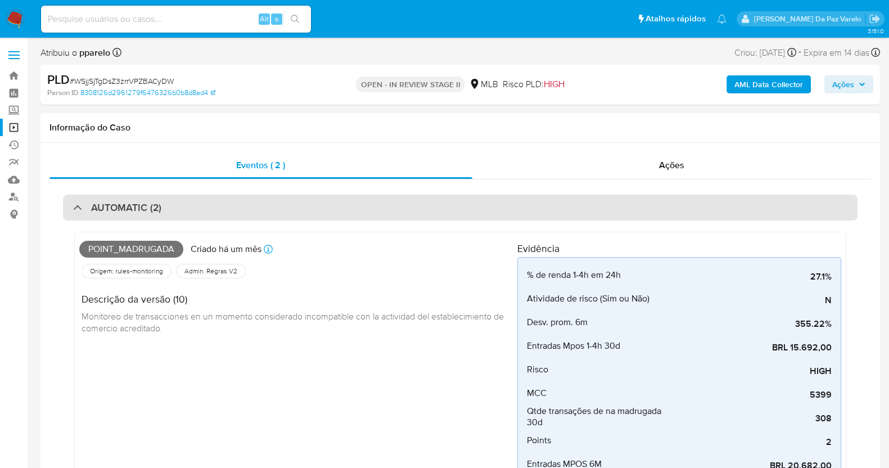
select select "10"
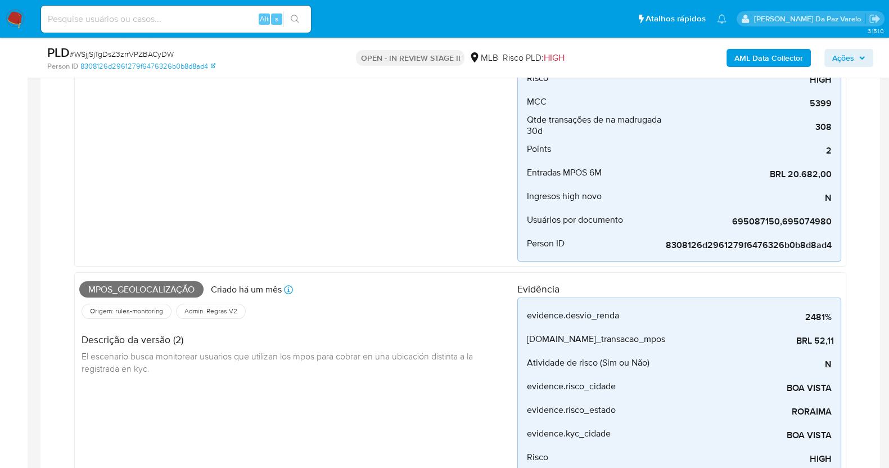
scroll to position [281, 0]
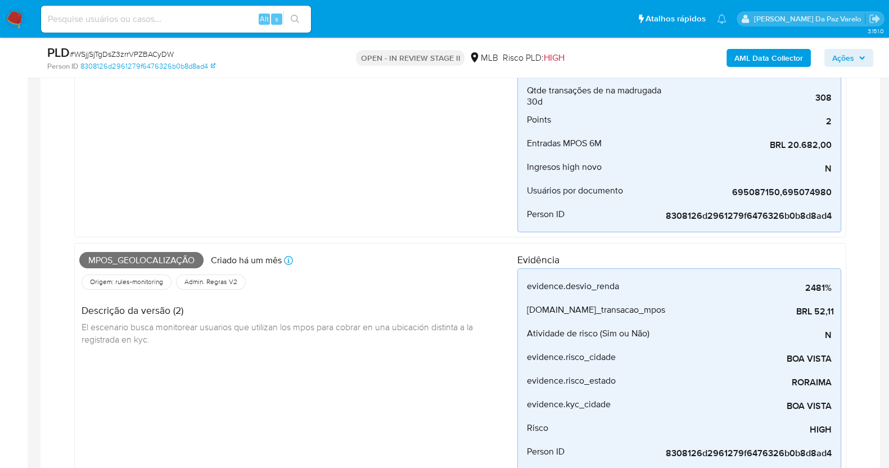
click at [89, 262] on span "Mpos_geolocalização" at bounding box center [141, 260] width 124 height 17
drag, startPoint x: 89, startPoint y: 262, endPoint x: 214, endPoint y: 262, distance: 124.8
click at [214, 262] on div "Mpos_geolocalização Criado há um mês Criado: 12/07/2025 00:48:50" at bounding box center [298, 260] width 438 height 25
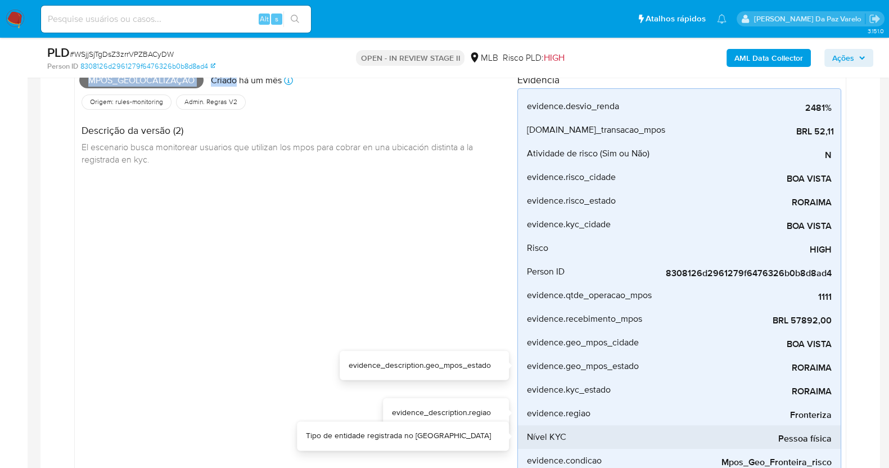
scroll to position [491, 0]
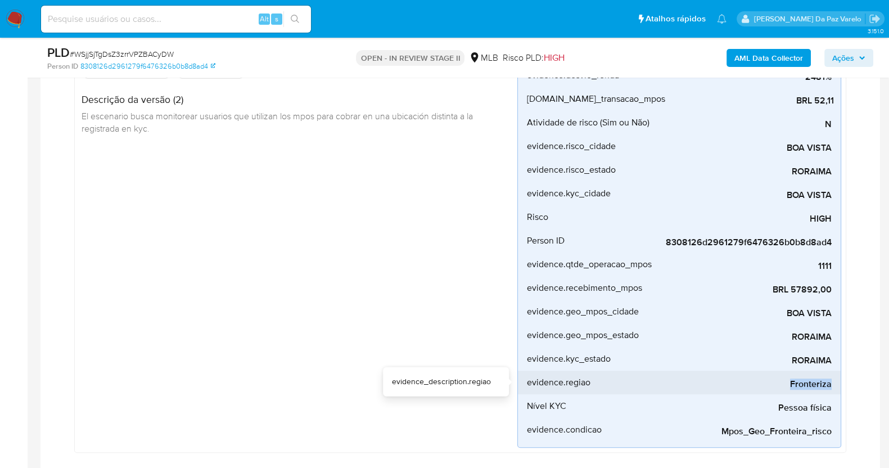
drag, startPoint x: 779, startPoint y: 387, endPoint x: 830, endPoint y: 387, distance: 51.2
click at [830, 387] on span "Fronteriza" at bounding box center [747, 383] width 169 height 11
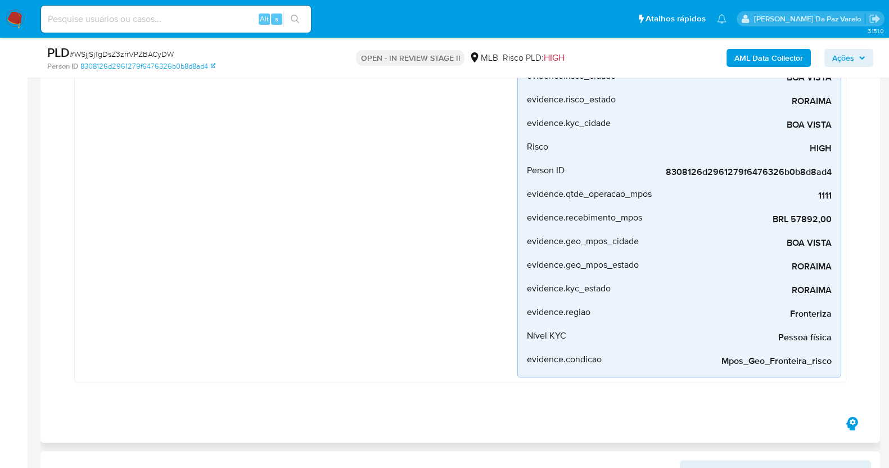
scroll to position [917, 0]
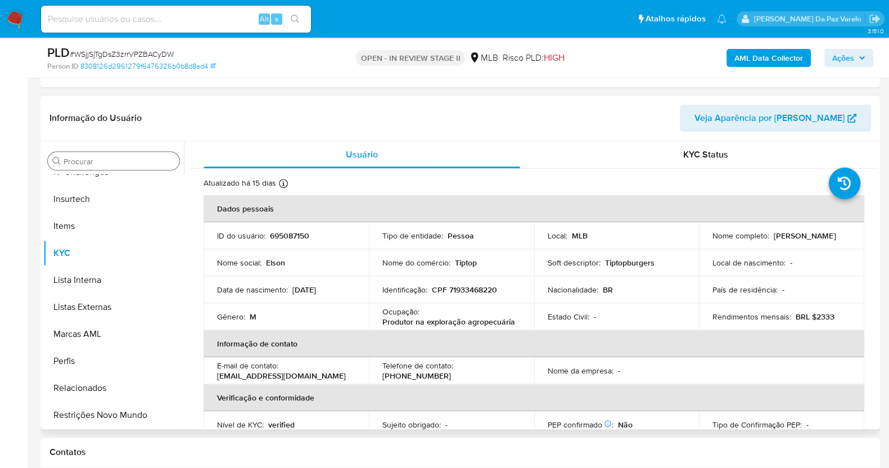
click at [93, 164] on input "Procurar" at bounding box center [119, 161] width 111 height 10
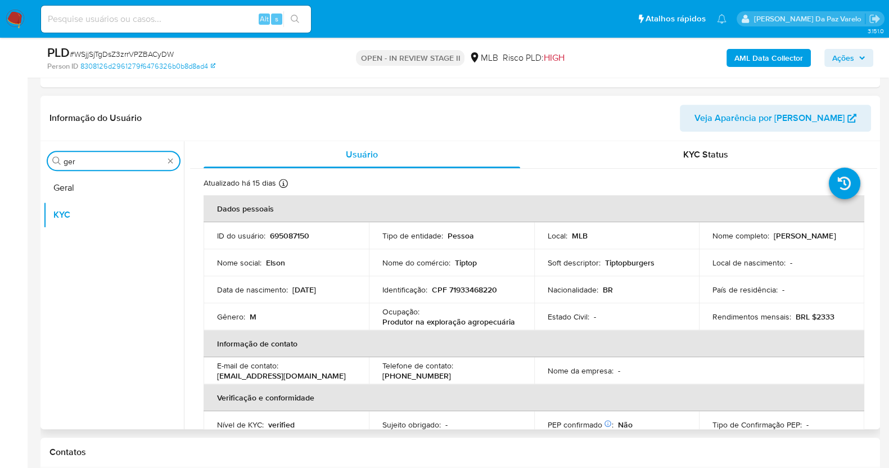
type input "ger"
click at [88, 192] on button "Geral" at bounding box center [113, 187] width 141 height 27
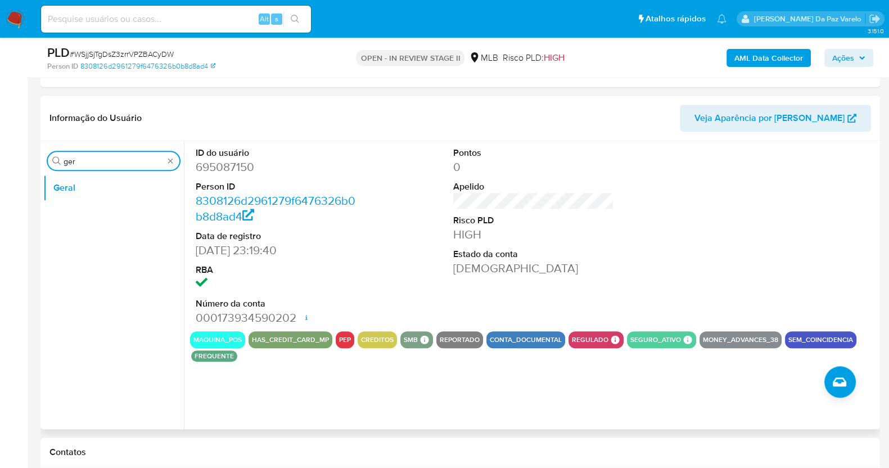
click at [116, 156] on input "ger" at bounding box center [114, 161] width 100 height 10
click at [115, 156] on input "ger" at bounding box center [114, 161] width 100 height 10
click at [115, 157] on input "ger" at bounding box center [114, 161] width 100 height 10
click at [80, 209] on button "KYC" at bounding box center [109, 214] width 132 height 27
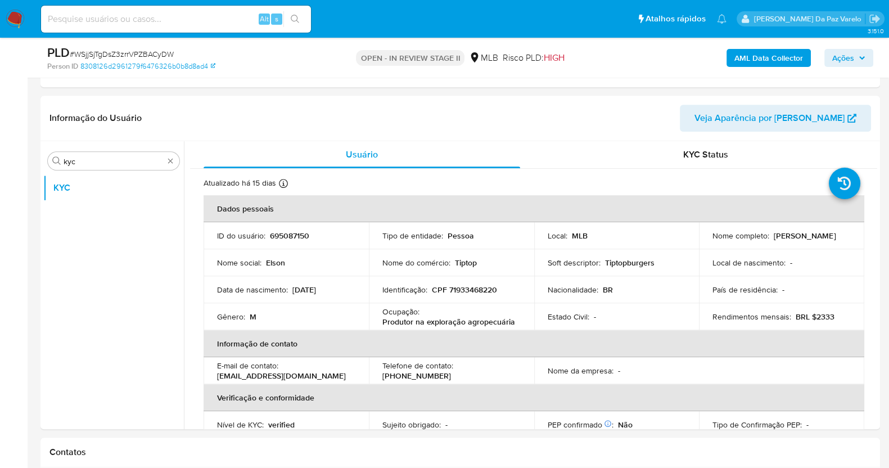
click at [818, 315] on p "BRL $2333" at bounding box center [814, 316] width 39 height 10
click at [143, 156] on input "kyc" at bounding box center [114, 161] width 100 height 10
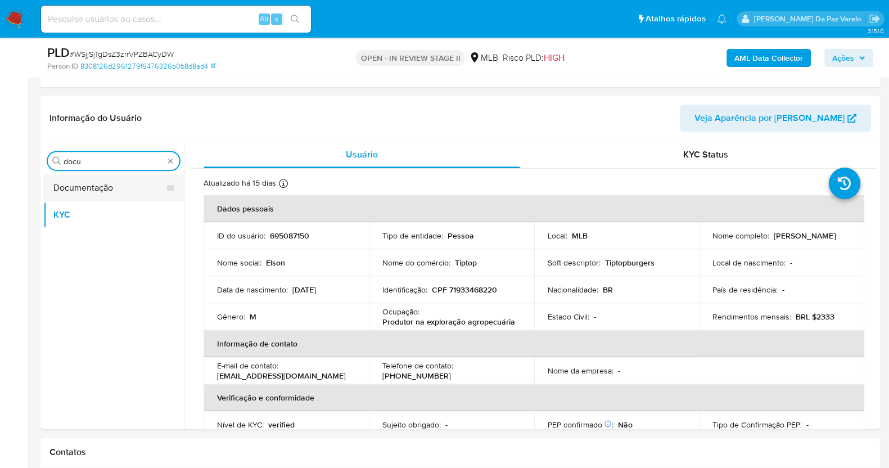
type input "docu"
click at [89, 193] on button "Documentação" at bounding box center [109, 187] width 132 height 27
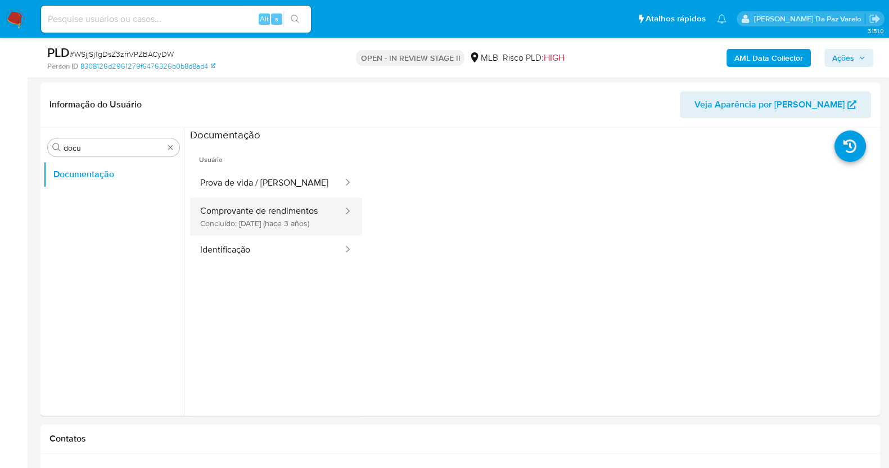
click at [301, 219] on button "Comprovante de rendimentos Concluído: 23/06/2022 (hace 3 años)" at bounding box center [267, 216] width 154 height 38
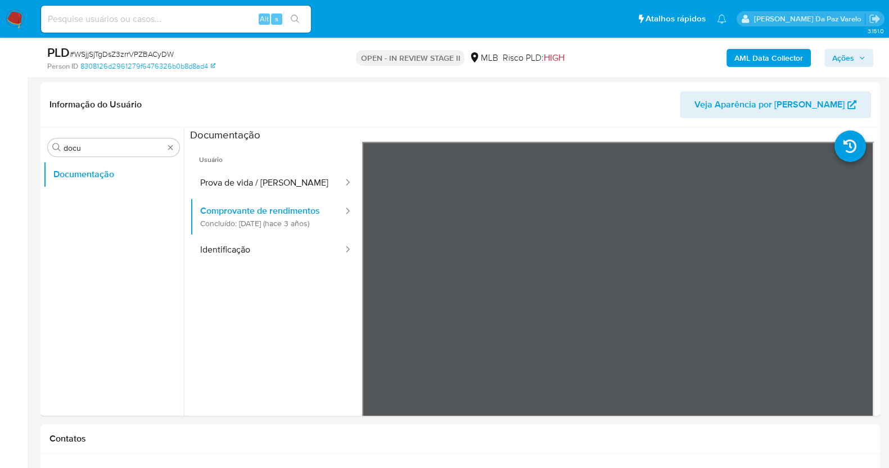
click at [337, 113] on header "Informação do Usuário Veja Aparência por Pessoa" at bounding box center [459, 104] width 821 height 27
click at [228, 21] on input at bounding box center [176, 19] width 270 height 15
paste input "ctGbSpIuWWTBKaaBqNXgw2vx"
type input "ctGbSpIuWWTBKaaBqNXgw2vx"
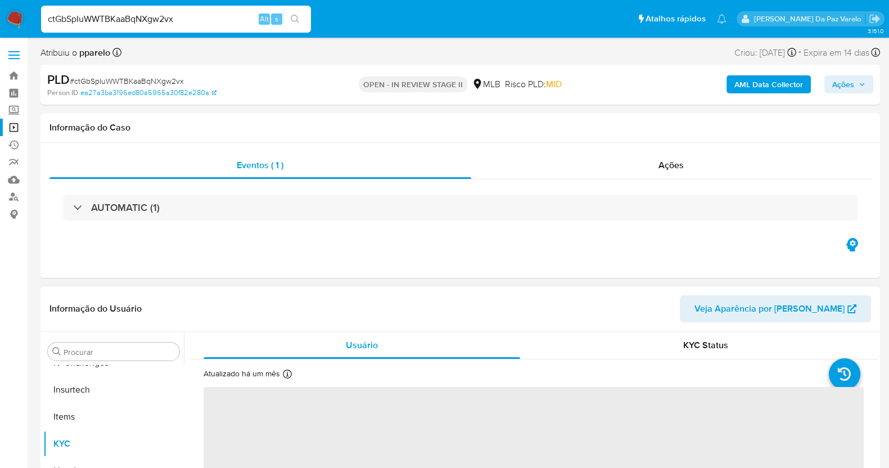
scroll to position [70, 0]
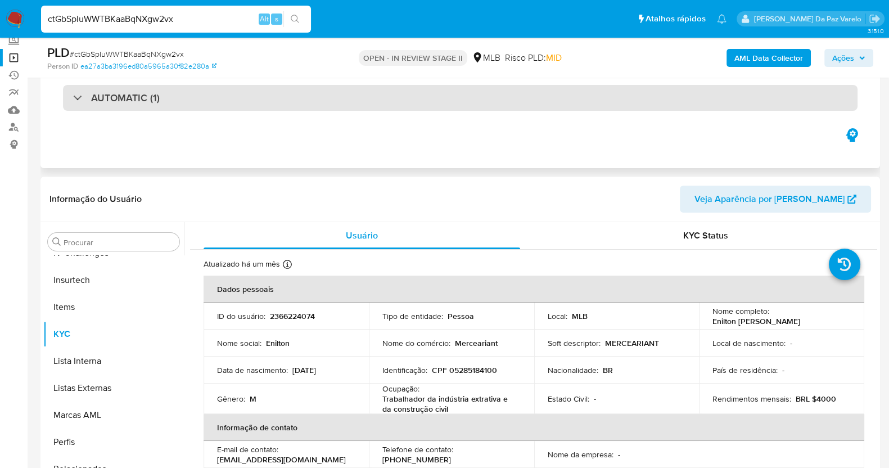
select select "10"
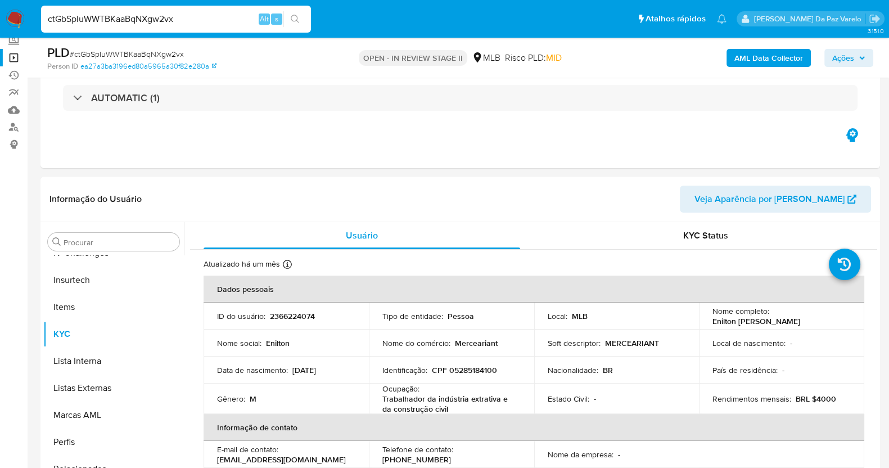
click at [179, 24] on input "ctGbSpIuWWTBKaaBqNXgw2vx" at bounding box center [176, 19] width 270 height 15
paste input "T6S88O49zzYm8q6tctIOyDNL"
type input "T6S88O49zzYm8q6tctIOyDNL"
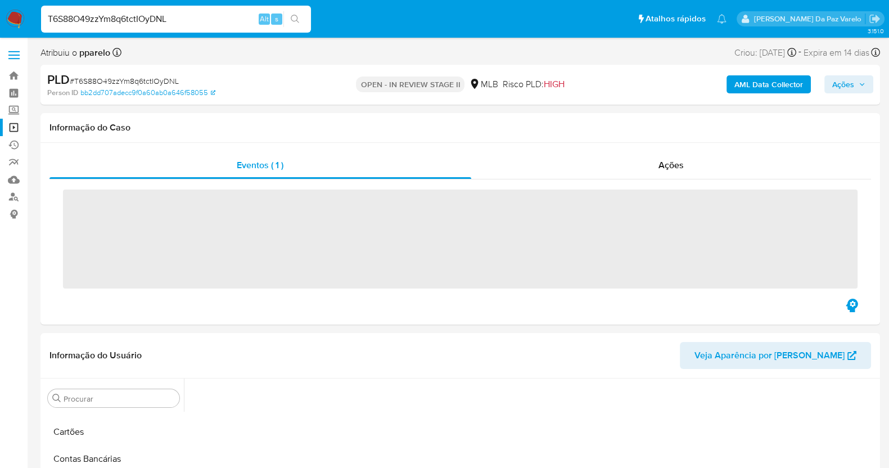
scroll to position [164, 0]
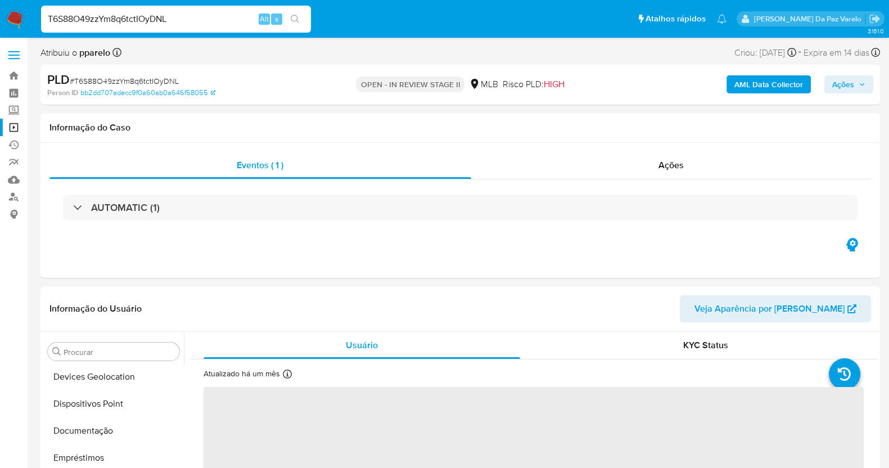
select select "10"
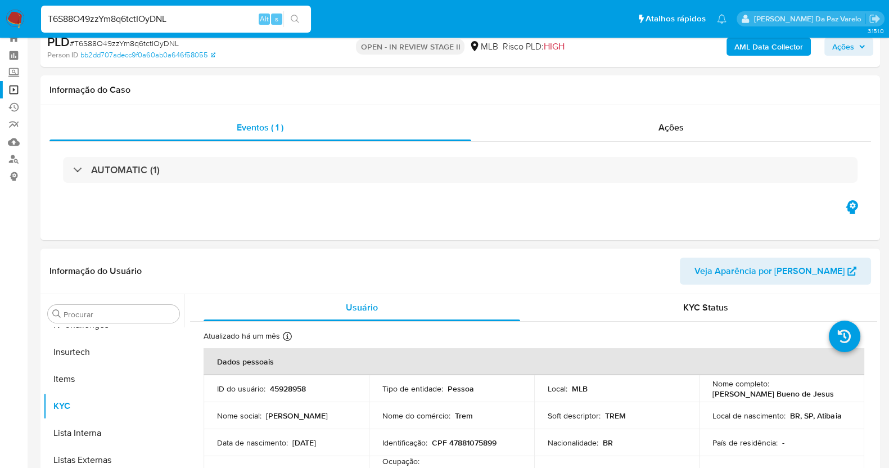
scroll to position [70, 0]
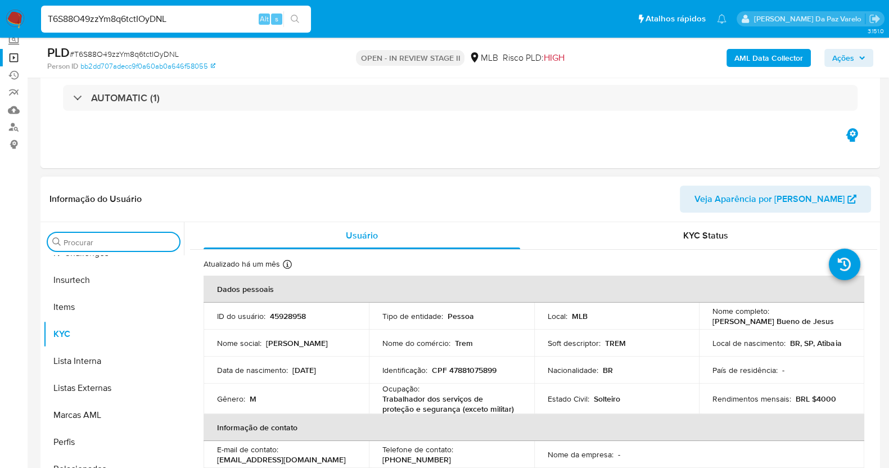
click at [89, 238] on input "Procurar" at bounding box center [119, 242] width 111 height 10
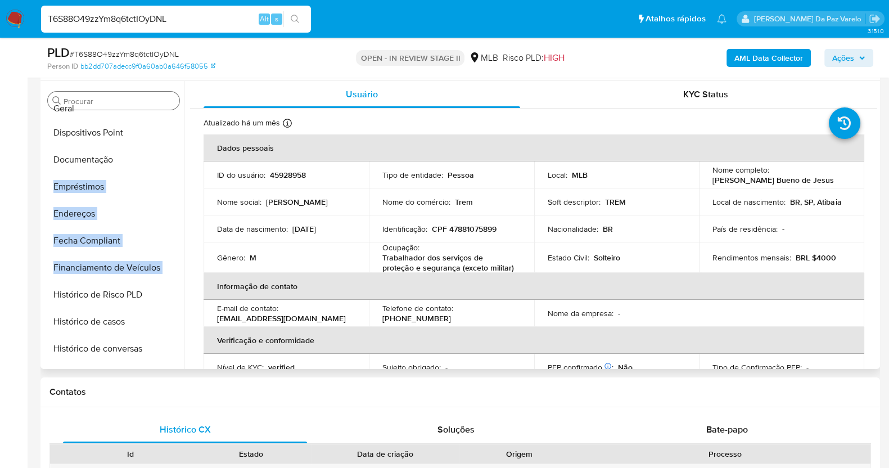
scroll to position [0, 0]
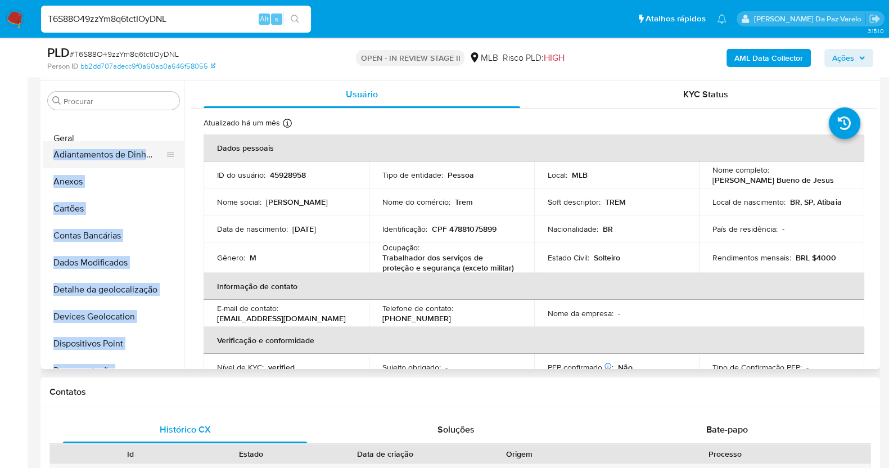
drag, startPoint x: 170, startPoint y: 271, endPoint x: 146, endPoint y: 142, distance: 131.0
click at [146, 142] on ul "Adiantamentos de Dinheiro Anexos Cartões Contas Bancárias Dados Modificados Det…" at bounding box center [113, 241] width 141 height 254
click at [153, 192] on button "Anexos" at bounding box center [109, 181] width 132 height 27
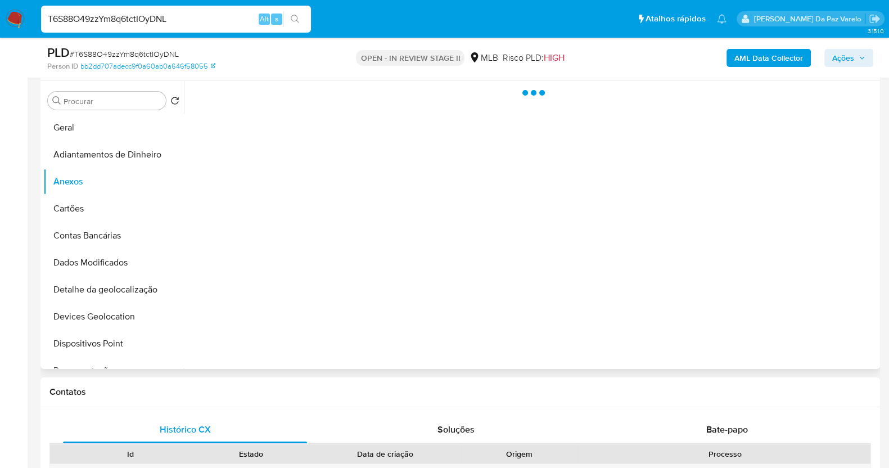
click at [359, 259] on div at bounding box center [530, 225] width 693 height 288
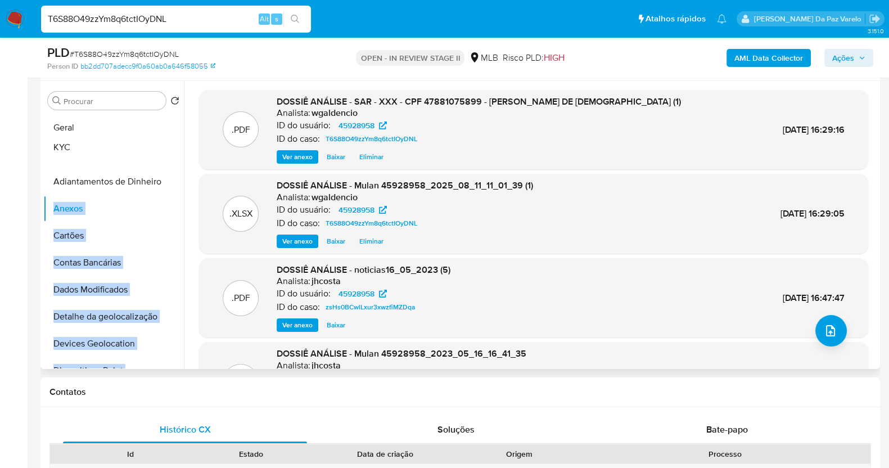
drag, startPoint x: 163, startPoint y: 243, endPoint x: 161, endPoint y: 151, distance: 92.2
click at [161, 151] on ul "Geral Adiantamentos de Dinheiro Anexos Cartões Contas Bancárias Dados Modificad…" at bounding box center [113, 241] width 141 height 254
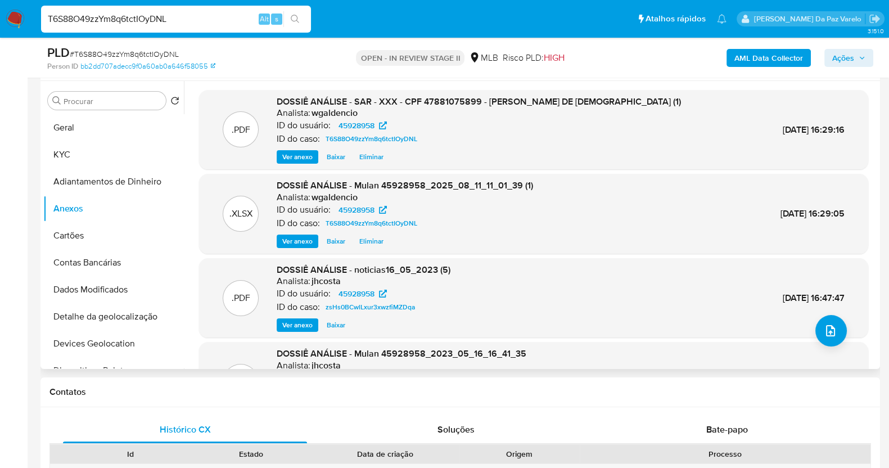
click at [191, 161] on div ".PDF DOSSIÊ ANÁLISE - SAR - XXX - CPF 47881075899 - ALISON VINICIUS BUENO DE JE…" at bounding box center [533, 274] width 687 height 368
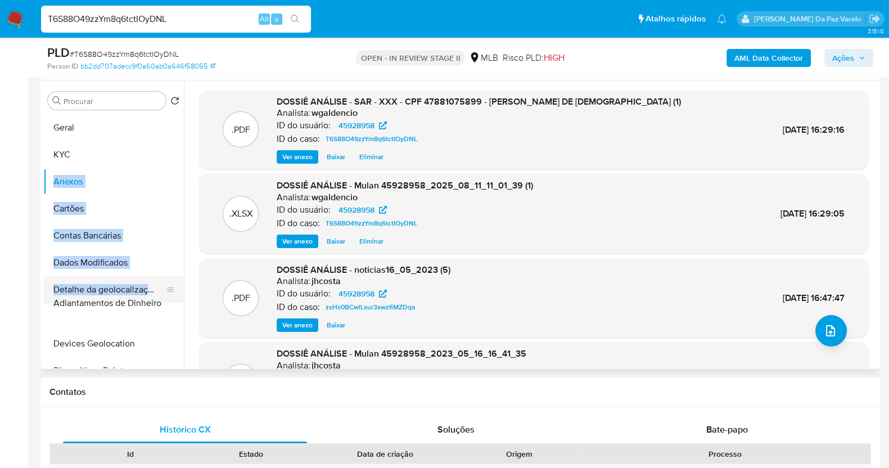
drag, startPoint x: 169, startPoint y: 183, endPoint x: 165, endPoint y: 304, distance: 121.5
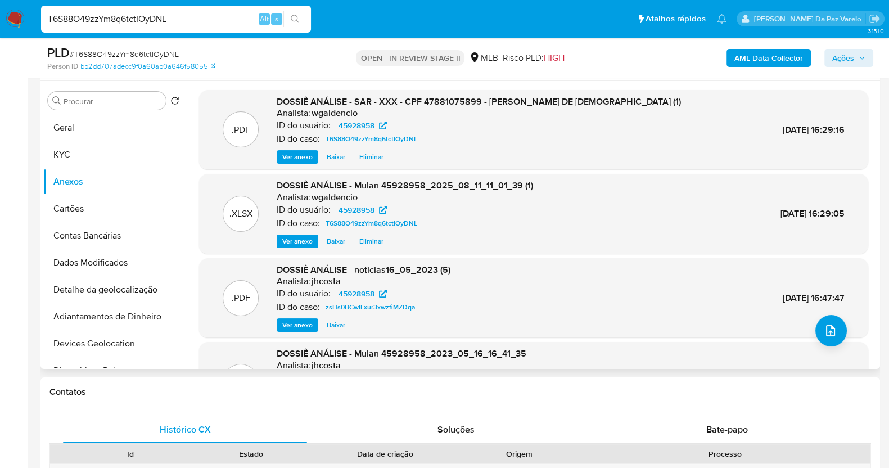
click at [196, 152] on div ".PDF DOSSIÊ ANÁLISE - SAR - XXX - CPF 47881075899 - ALISON VINICIUS BUENO DE JE…" at bounding box center [533, 274] width 687 height 368
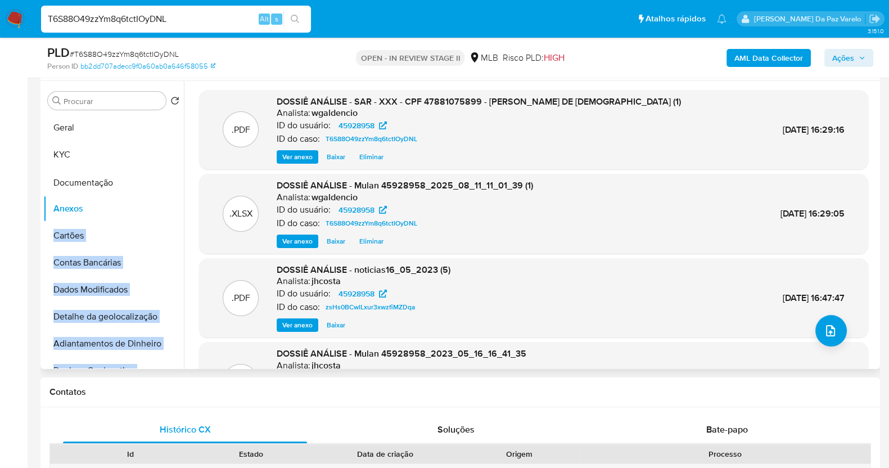
drag, startPoint x: 162, startPoint y: 328, endPoint x: 119, endPoint y: 184, distance: 150.1
click at [119, 184] on ul "Geral KYC Anexos Cartões Contas Bancárias Dados Modificados Detalhe da geolocal…" at bounding box center [113, 241] width 141 height 254
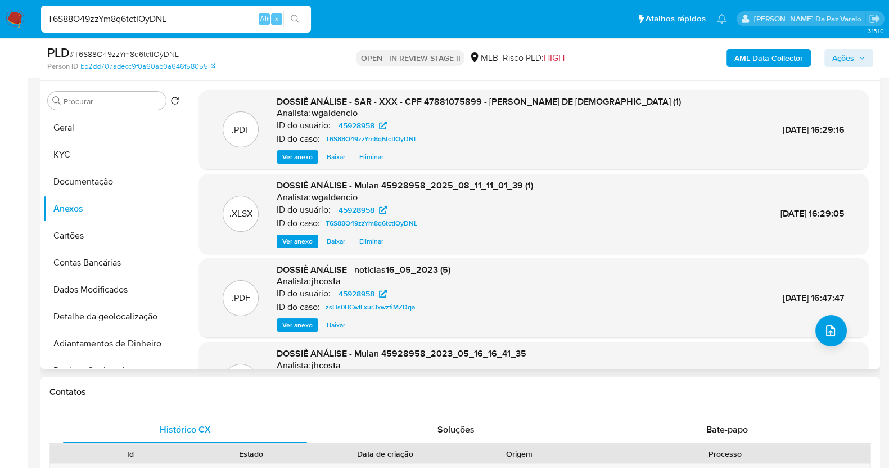
click at [187, 251] on div ".PDF DOSSIÊ ANÁLISE - SAR - XXX - CPF 47881075899 - ALISON VINICIUS BUENO DE JE…" at bounding box center [530, 225] width 693 height 288
click at [129, 191] on button "Documentação" at bounding box center [109, 181] width 132 height 27
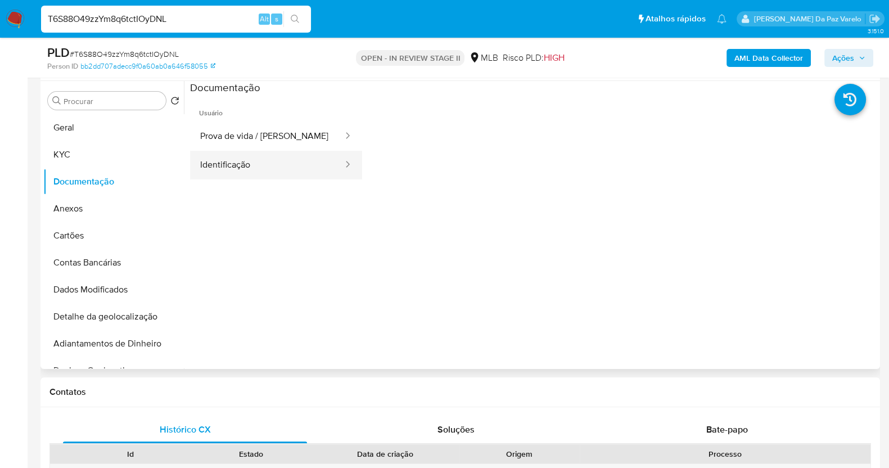
click at [261, 156] on button "Identificação" at bounding box center [267, 165] width 154 height 29
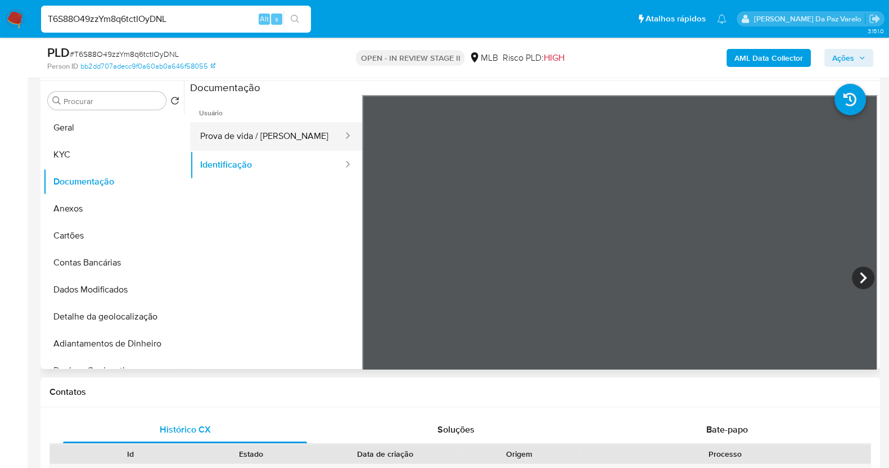
click at [260, 123] on button "Prova de vida / Selfie" at bounding box center [267, 136] width 154 height 29
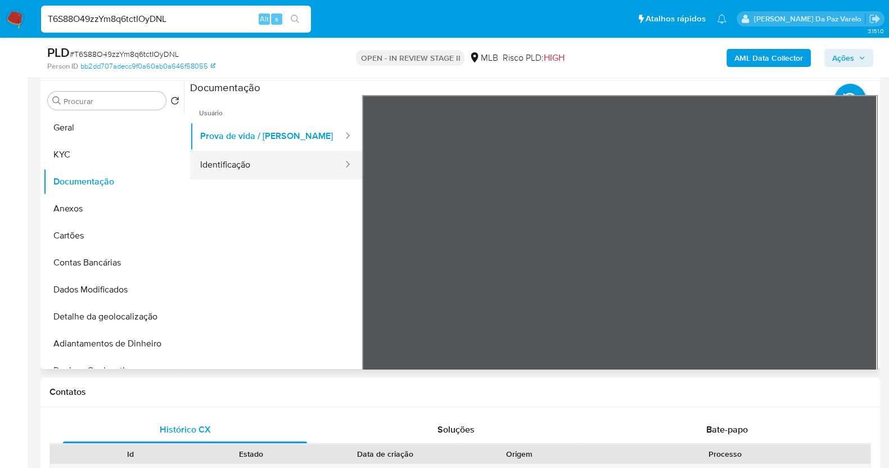
click at [270, 170] on button "Identificação" at bounding box center [267, 165] width 154 height 29
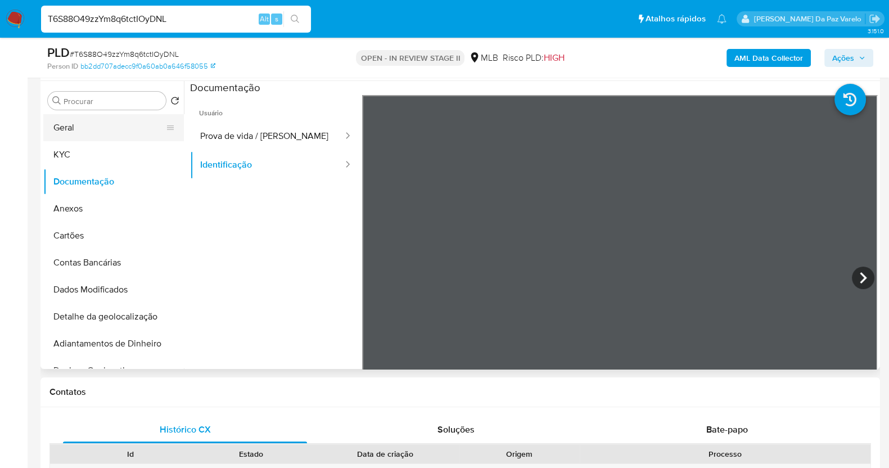
click at [90, 138] on button "Geral" at bounding box center [109, 127] width 132 height 27
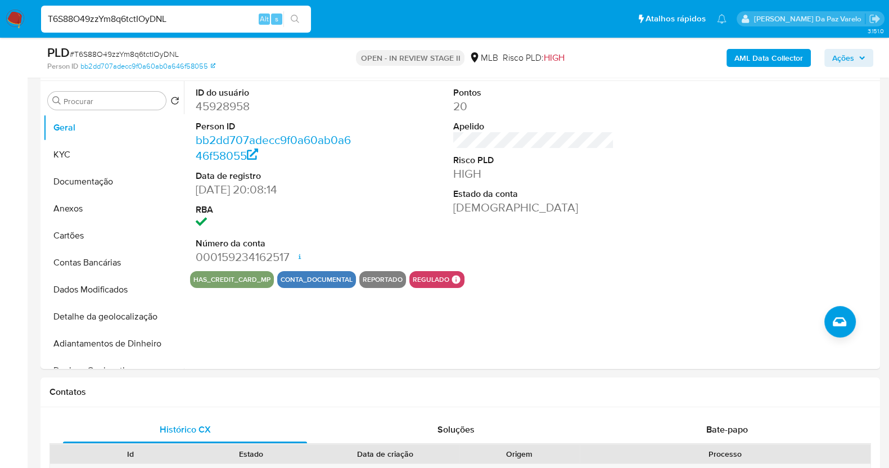
click at [180, 19] on input "T6S88O49zzYm8q6tctIOyDNL" at bounding box center [176, 19] width 270 height 15
paste input "M5CBt31lm6a52x9Z4HmYZHDP"
type input "M5CBt31lm6a52x9Z4HmYZHDP"
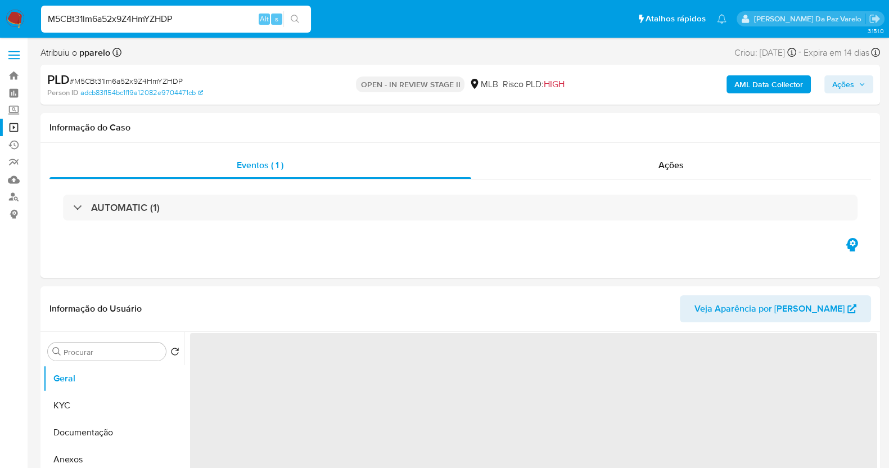
select select "10"
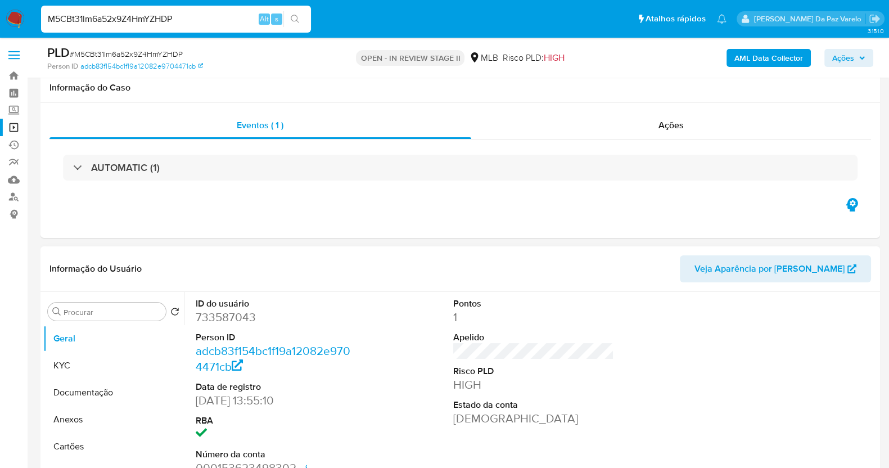
scroll to position [70, 0]
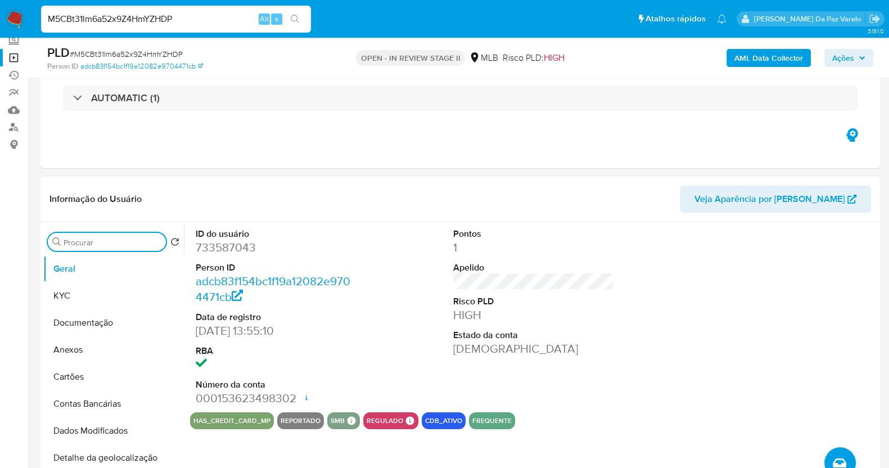
click at [94, 243] on input "Procurar" at bounding box center [113, 242] width 98 height 10
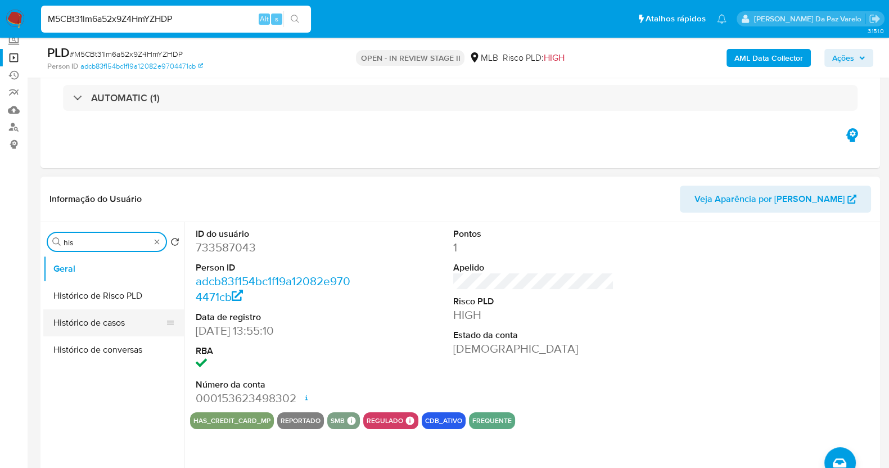
type input "his"
click at [129, 331] on button "Histórico de casos" at bounding box center [109, 322] width 132 height 27
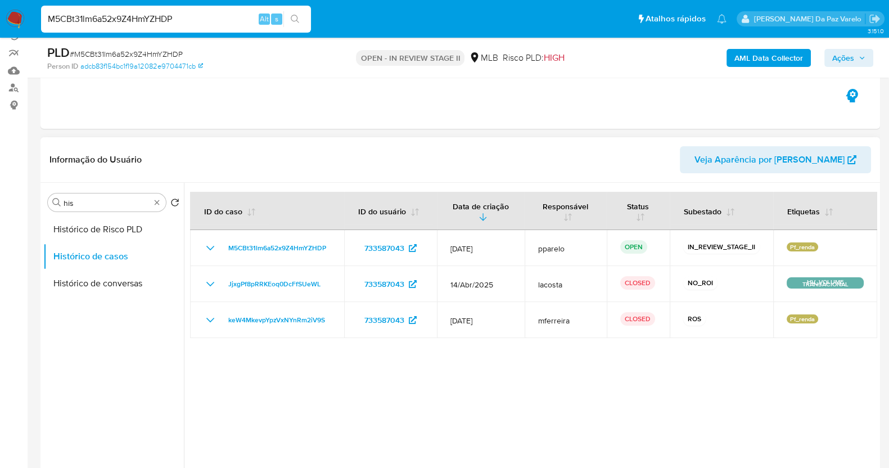
scroll to position [140, 0]
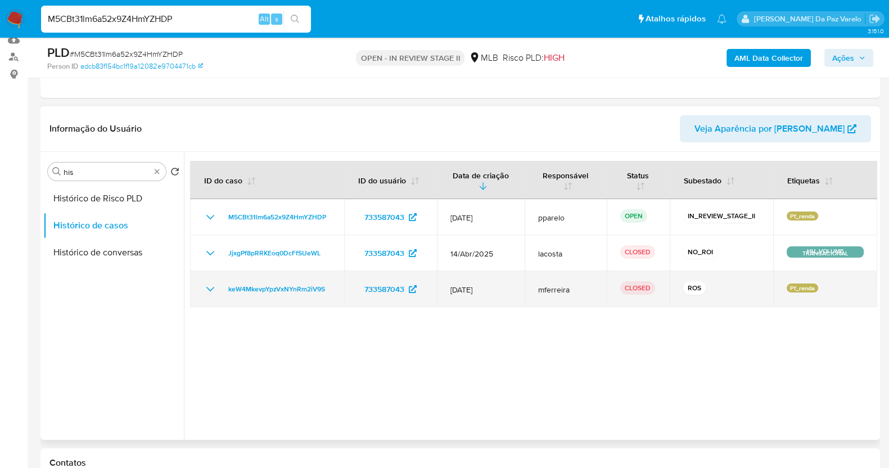
click at [202, 287] on td "keW4MkevpYpzVxNYnRm2iV9S" at bounding box center [267, 289] width 154 height 36
click at [211, 285] on icon "Mostrar/Ocultar" at bounding box center [209, 288] width 13 height 13
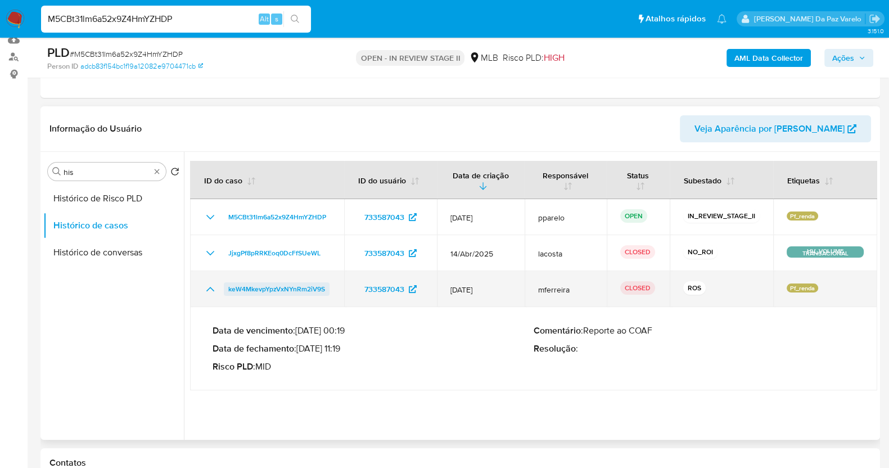
click at [256, 288] on span "keW4MkevpYpzVxNYnRm2iV9S" at bounding box center [276, 288] width 97 height 13
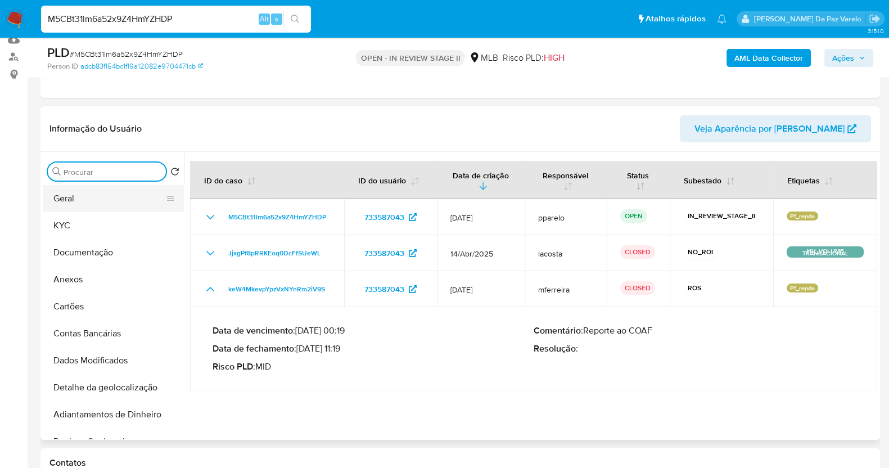
click at [69, 201] on button "Geral" at bounding box center [109, 198] width 132 height 27
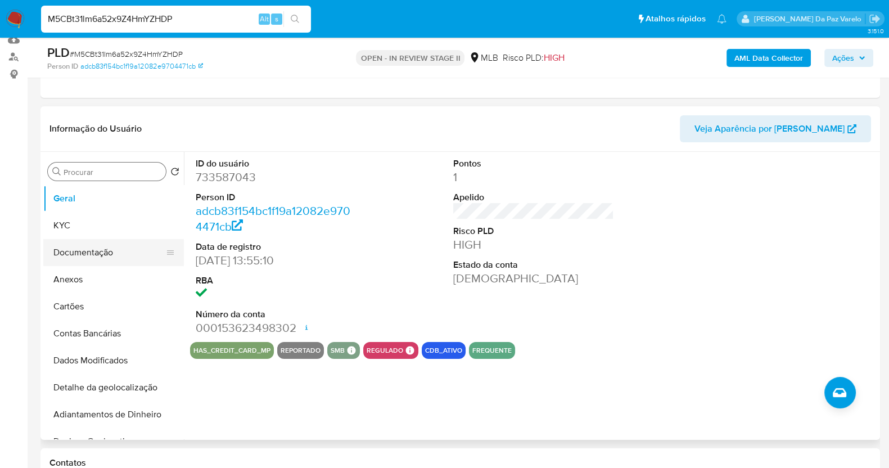
drag, startPoint x: 98, startPoint y: 252, endPoint x: 141, endPoint y: 251, distance: 42.2
click at [97, 252] on button "Documentação" at bounding box center [109, 252] width 132 height 27
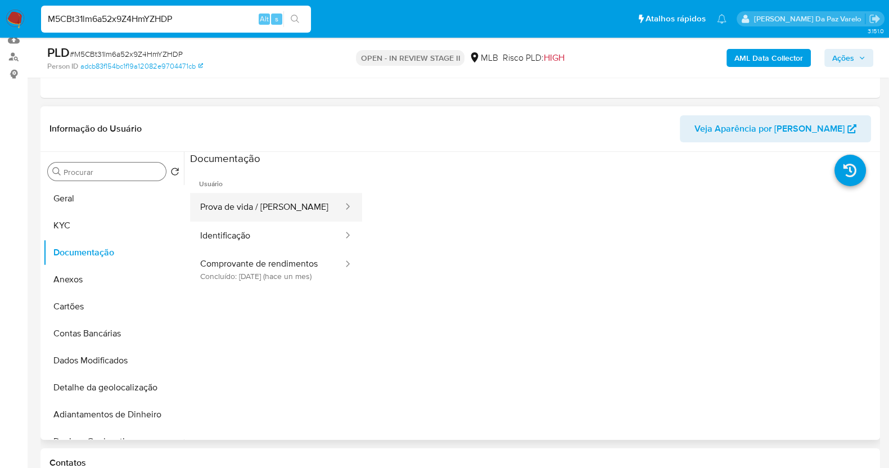
click at [264, 212] on button "Prova de vida / Selfie" at bounding box center [267, 207] width 154 height 29
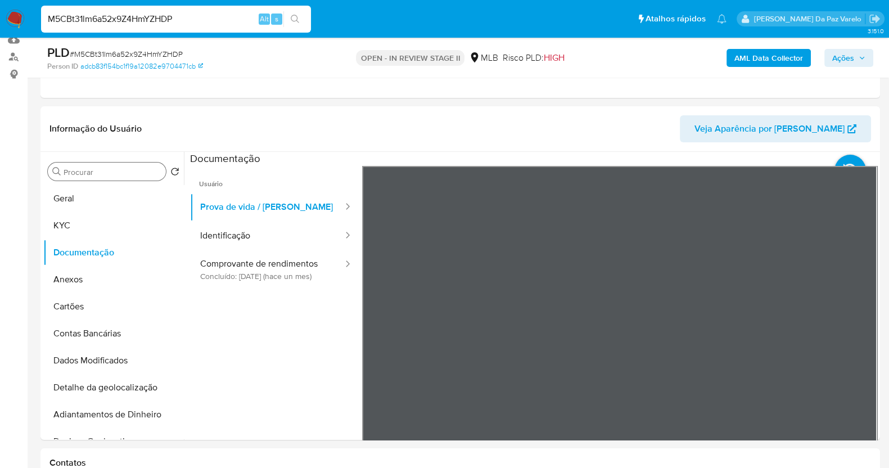
click at [171, 8] on div "M5CBt31lm6a52x9Z4HmYZHDP Alt s" at bounding box center [176, 19] width 270 height 27
click at [169, 15] on input "M5CBt31lm6a52x9Z4HmYZHDP" at bounding box center [176, 19] width 270 height 15
paste input "nuLJA7aOkv4qLcpfYlx0T1Kr"
type input "nuLJA7aOkv4qLcpfYlx0T1Kr"
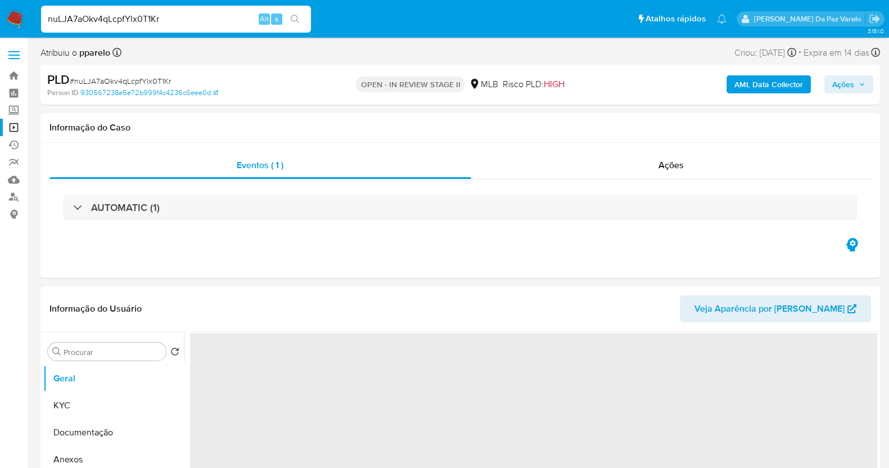
select select "10"
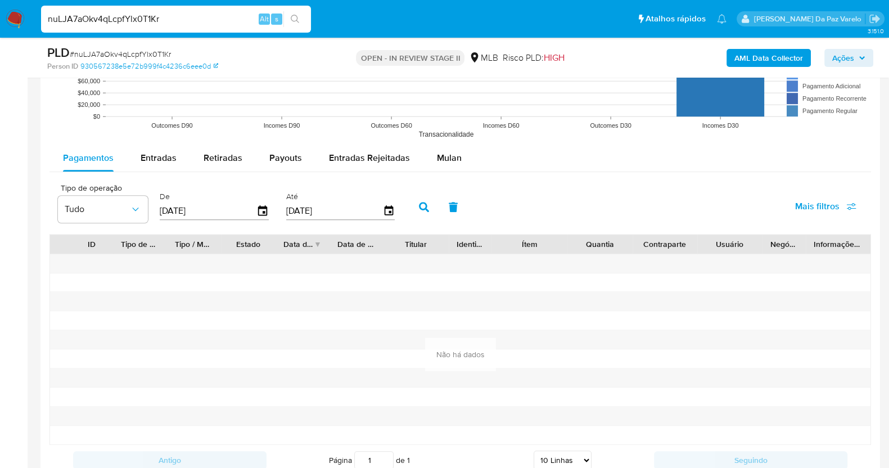
scroll to position [1188, 0]
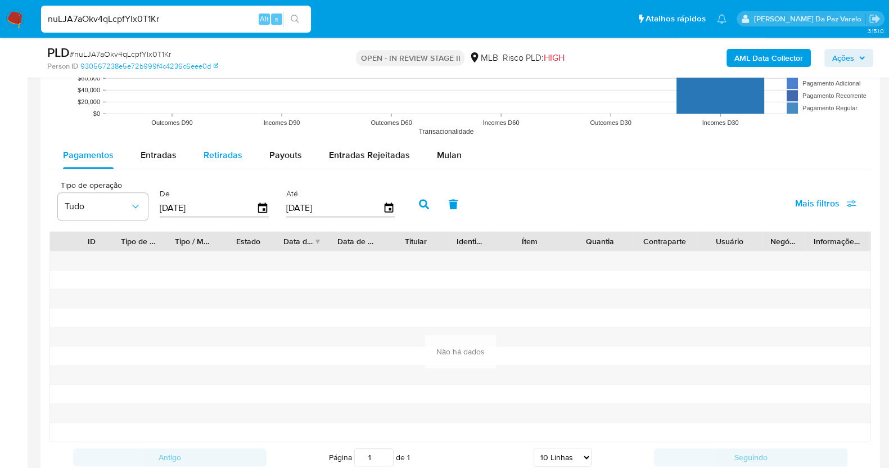
click at [168, 146] on div "Entradas" at bounding box center [159, 155] width 36 height 27
select select "10"
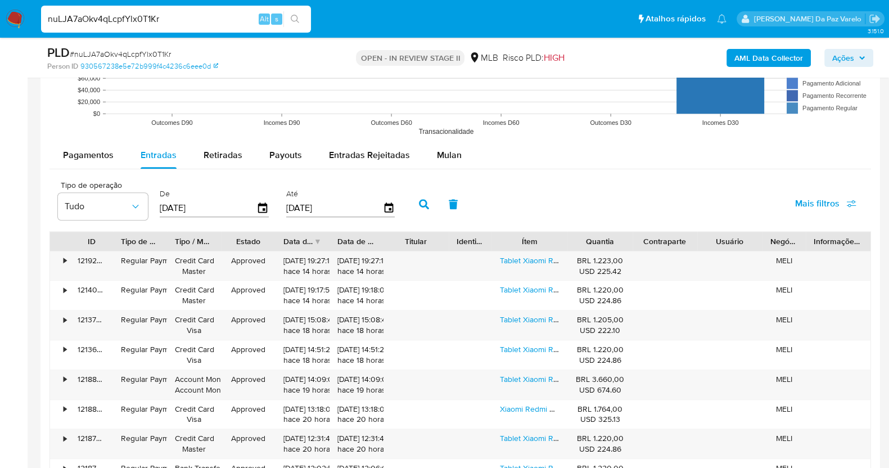
scroll to position [1258, 0]
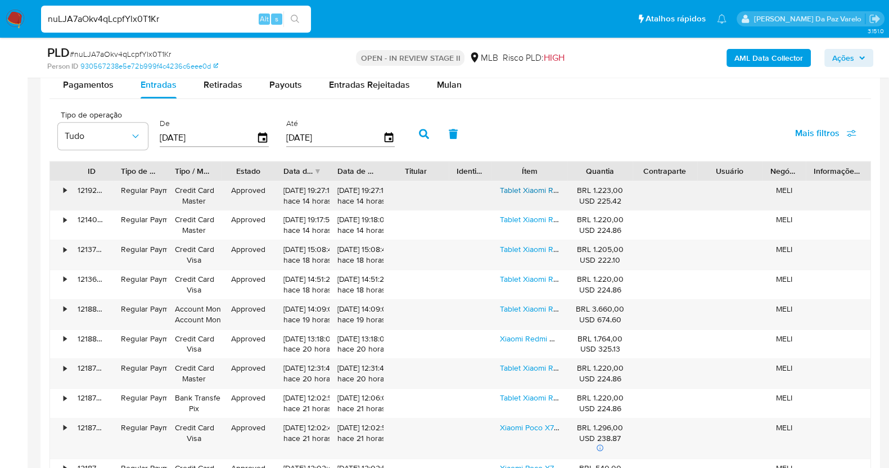
click at [534, 188] on link "Tablet Xiaomi Redmi Pad Se 256gb E 8gb Ram Violeta Cor Cinza-escuro" at bounding box center [625, 189] width 250 height 11
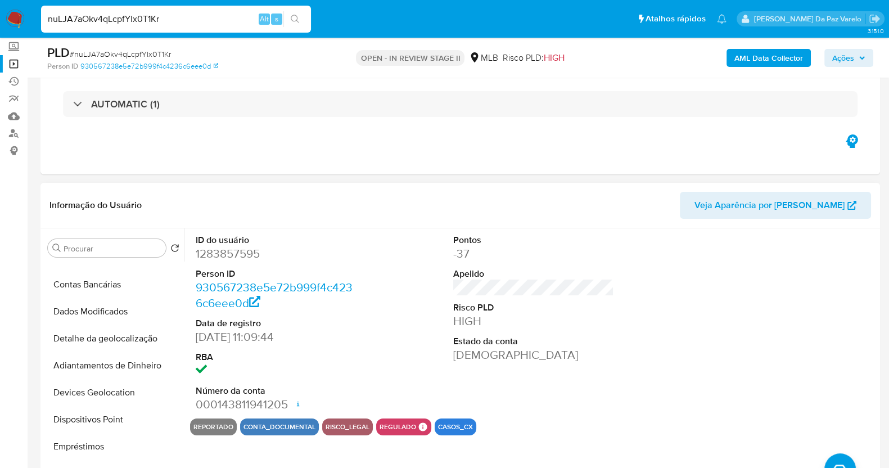
scroll to position [0, 0]
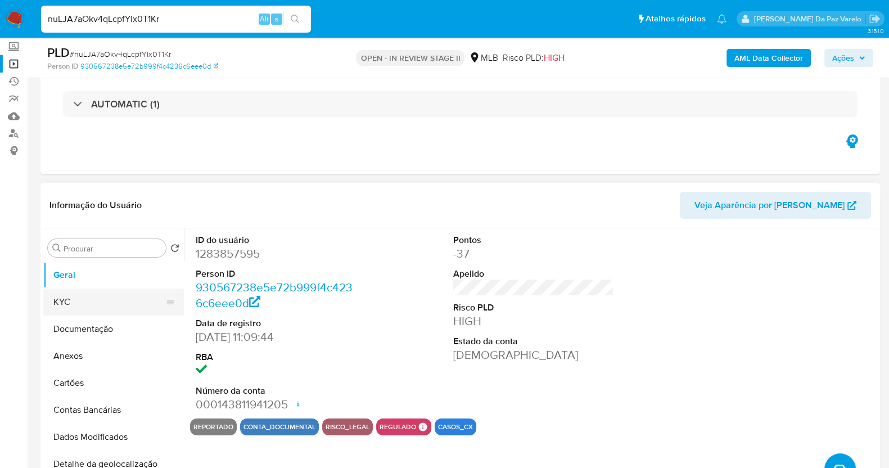
click at [95, 302] on button "KYC" at bounding box center [109, 301] width 132 height 27
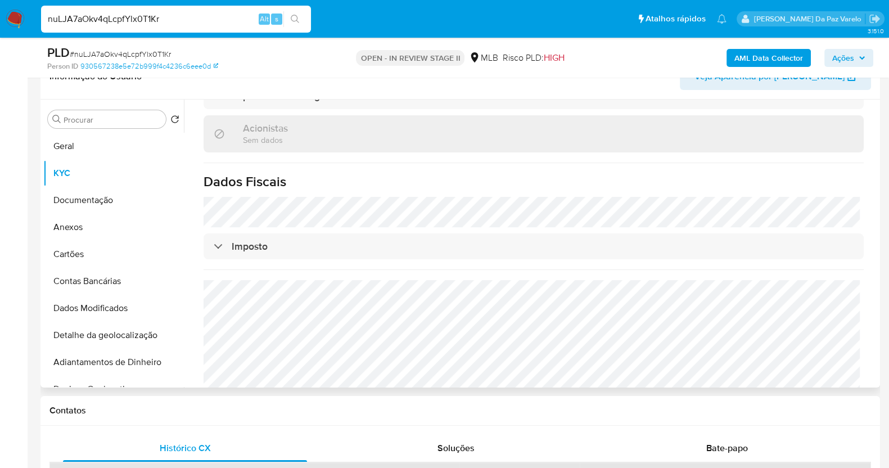
scroll to position [204, 0]
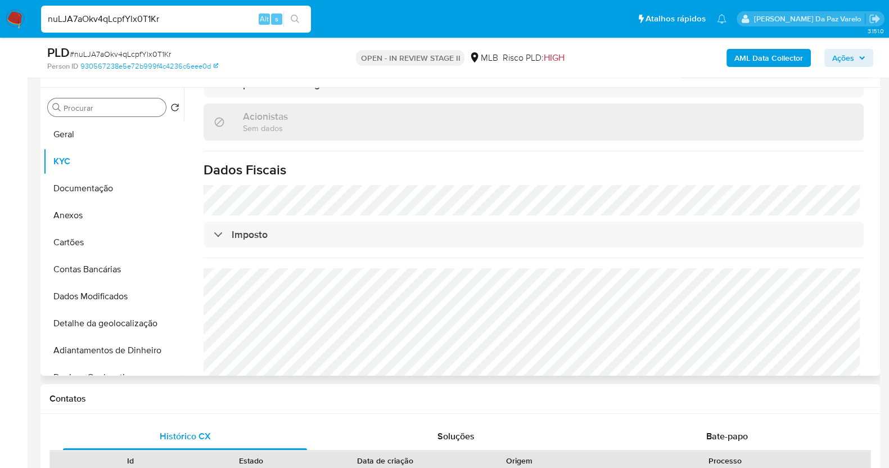
click at [104, 111] on input "Procurar" at bounding box center [113, 108] width 98 height 10
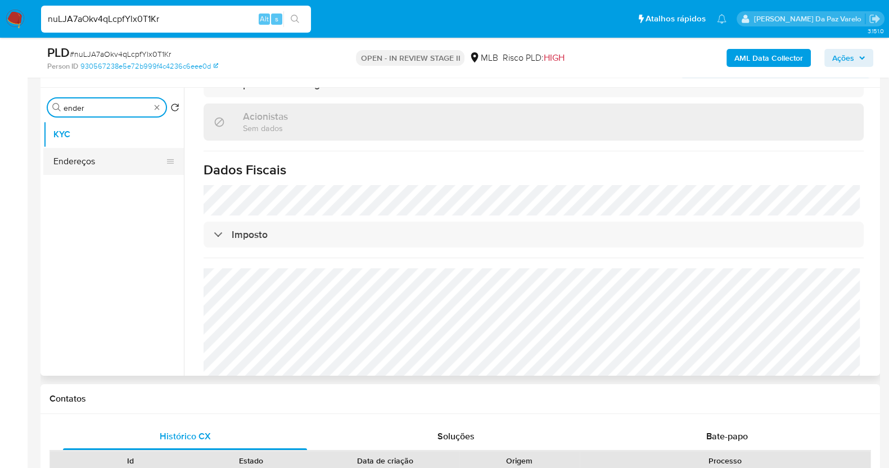
click at [88, 157] on button "Endereços" at bounding box center [109, 161] width 132 height 27
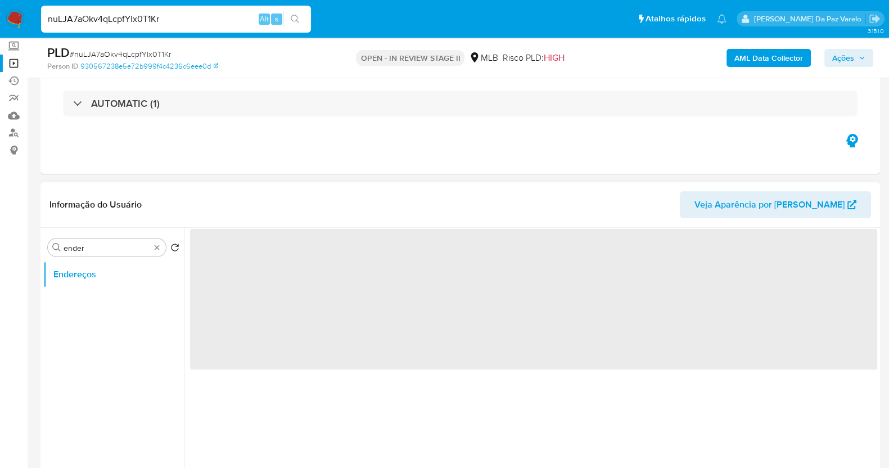
scroll to position [64, 0]
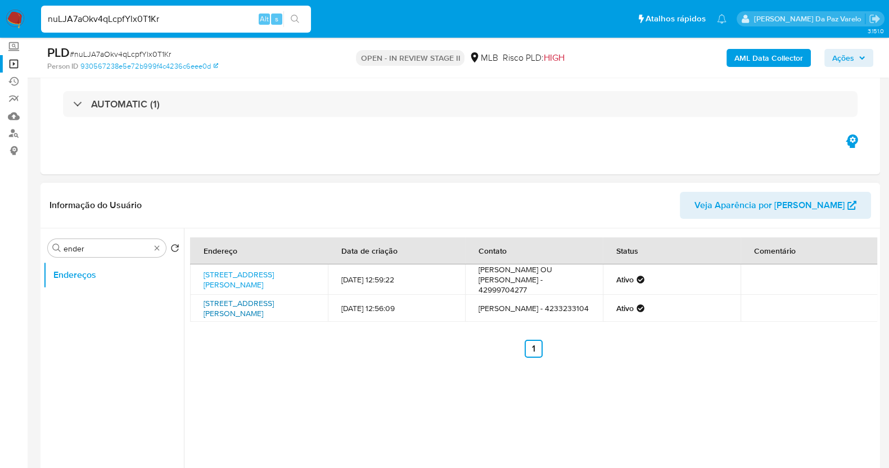
click at [261, 304] on link "Rua Mauri Torreti 60, Assis, São Paulo, 19807466, Brasil 60" at bounding box center [238, 307] width 70 height 21
click at [837, 52] on span "Ações" at bounding box center [843, 58] width 22 height 18
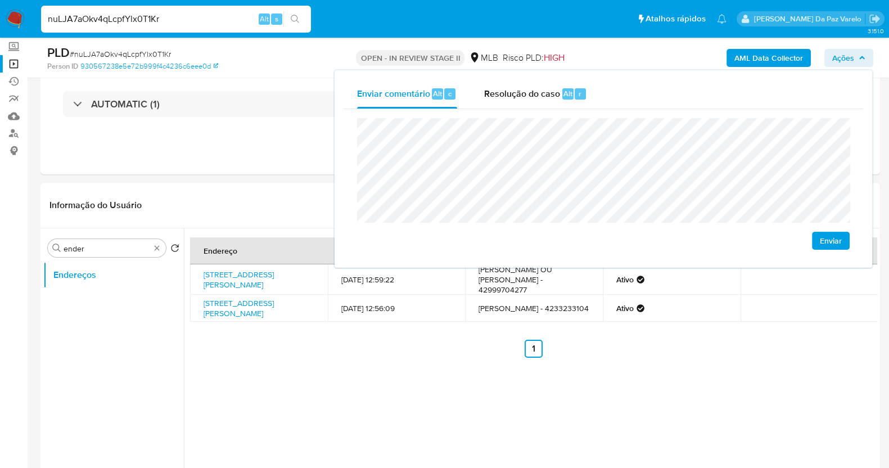
click at [859, 53] on span "Ações" at bounding box center [848, 58] width 33 height 16
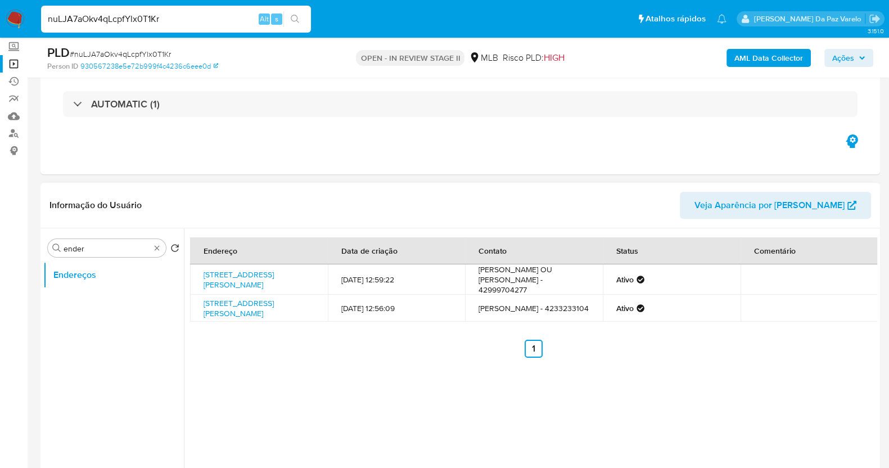
click at [193, 192] on header "Informação do Usuário Veja Aparência por Pessoa" at bounding box center [459, 205] width 821 height 27
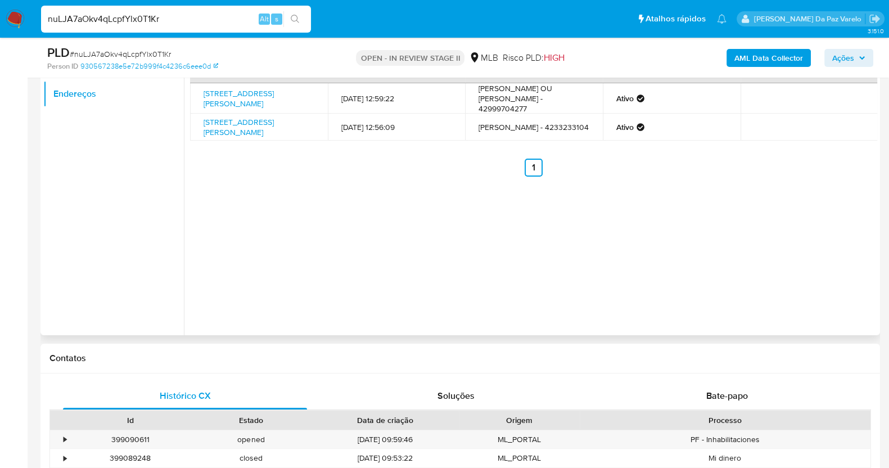
scroll to position [204, 0]
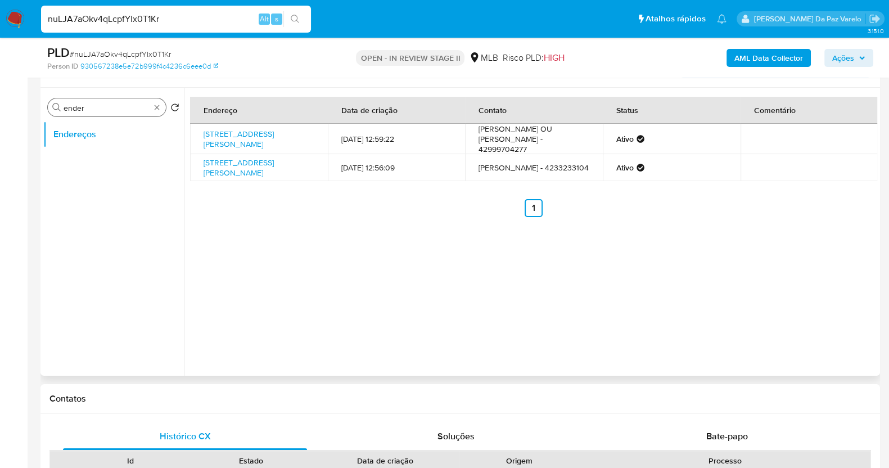
click at [97, 106] on input "ender" at bounding box center [107, 108] width 87 height 10
type input "marcas"
click at [104, 167] on button "Marcas AML" at bounding box center [109, 161] width 132 height 27
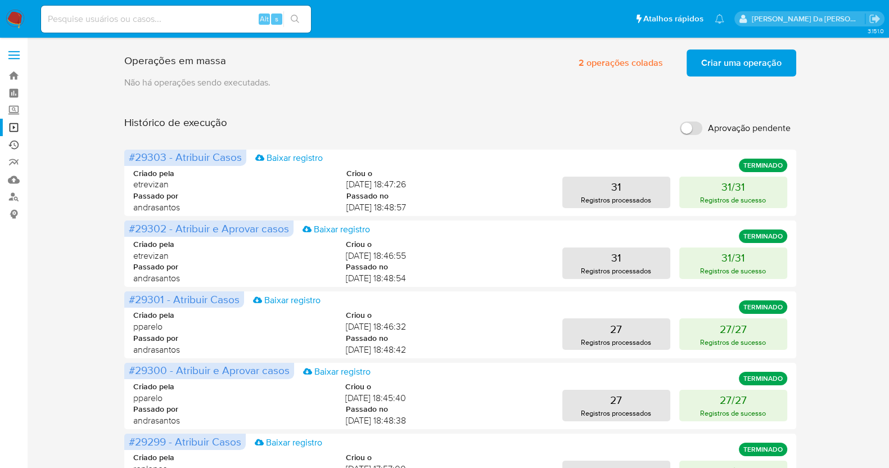
click at [13, 143] on link "Ejecuções automáticas" at bounding box center [67, 144] width 134 height 17
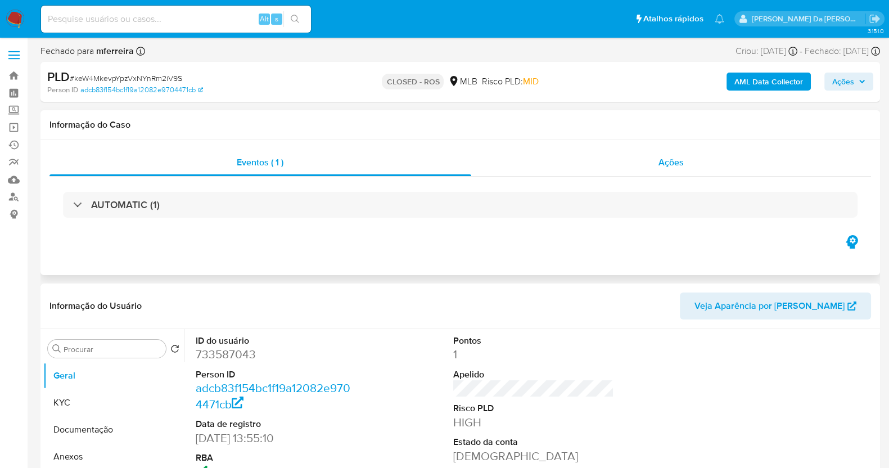
click at [693, 167] on div "Ações" at bounding box center [671, 162] width 400 height 27
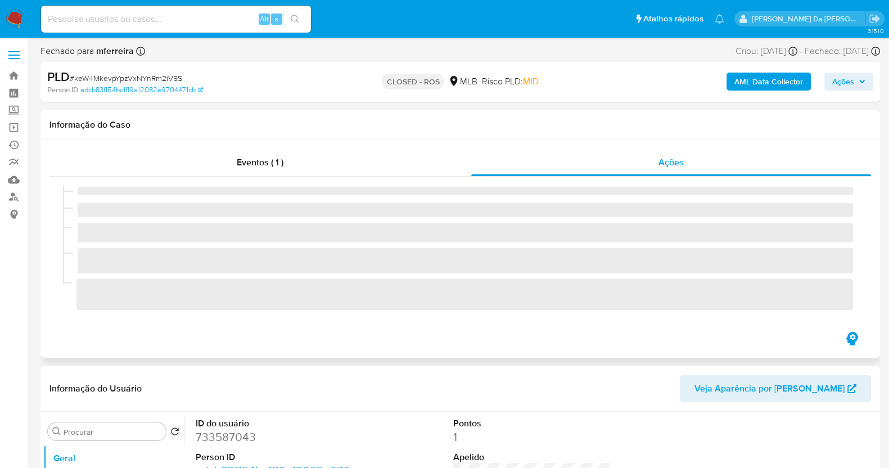
select select "10"
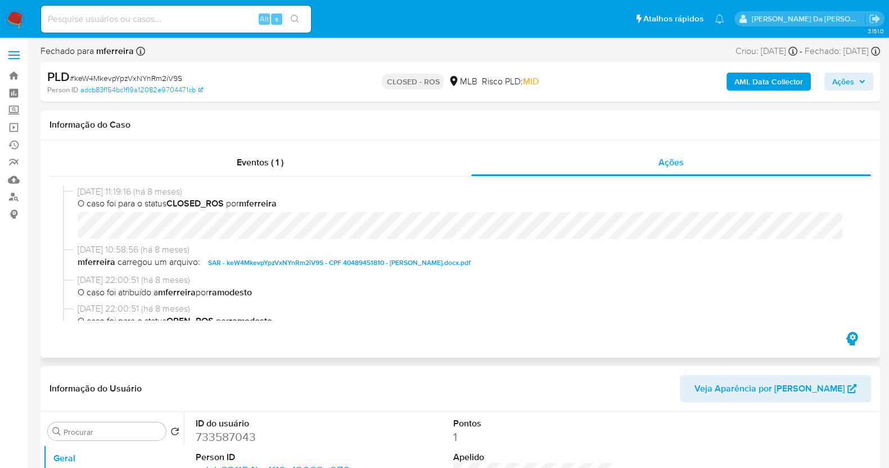
click at [306, 263] on span "SAR - keW4MkevpYpzVxNYnRm2iV9S - CPF 40489451810 - MARCELA GIL GALHA.docx.pdf" at bounding box center [339, 262] width 263 height 13
click at [432, 172] on div "Eventos ( 1 )" at bounding box center [260, 162] width 422 height 27
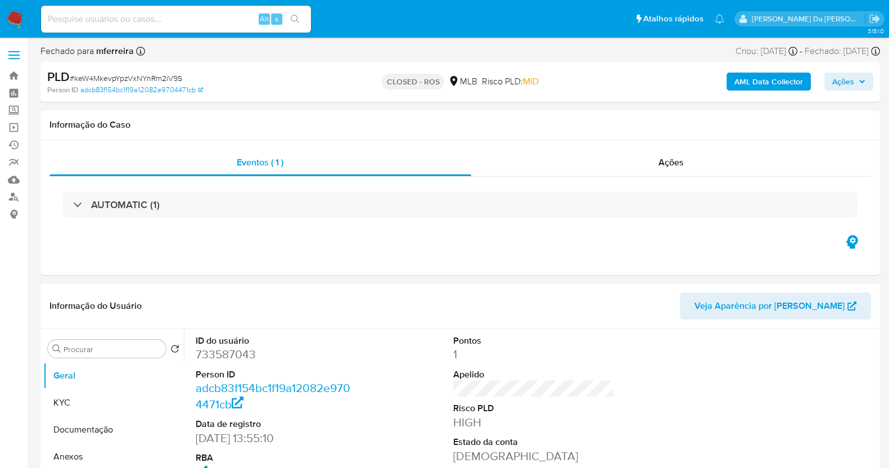
click at [216, 33] on div "Alt s" at bounding box center [176, 18] width 270 height 31
click at [219, 26] on div "Alt s" at bounding box center [176, 19] width 270 height 27
click at [220, 23] on input at bounding box center [176, 19] width 270 height 15
paste input "WSjjSjTgDsZ3zrrVPZBACyDW"
type input "WSjjSjTgDsZ3zrrVPZBACyDW"
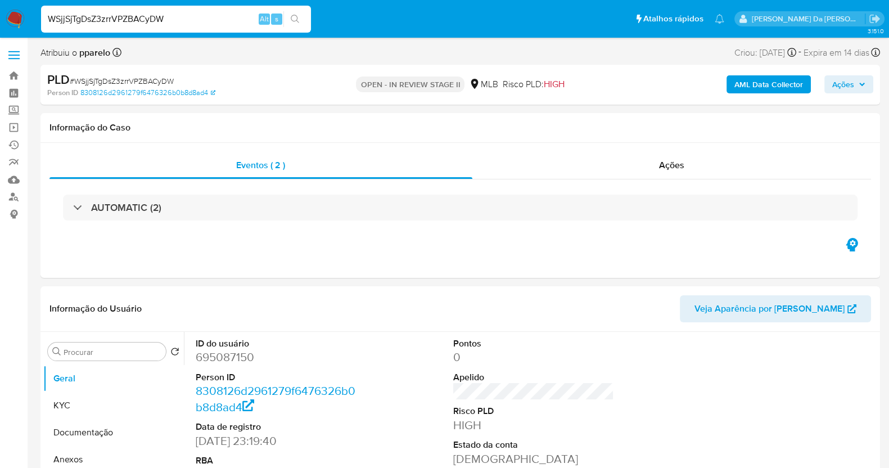
drag, startPoint x: 857, startPoint y: 89, endPoint x: 832, endPoint y: 94, distance: 25.8
click at [856, 89] on span "Ações" at bounding box center [848, 84] width 33 height 16
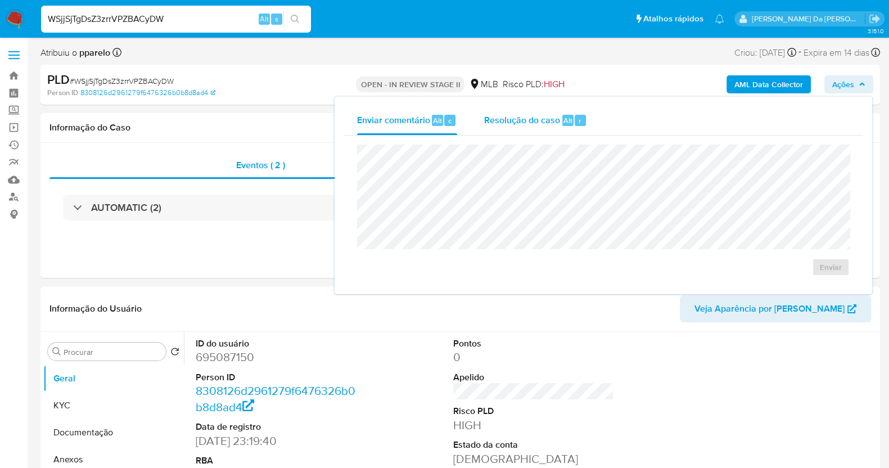
select select "10"
click at [515, 117] on span "Resolução do caso" at bounding box center [522, 120] width 76 height 13
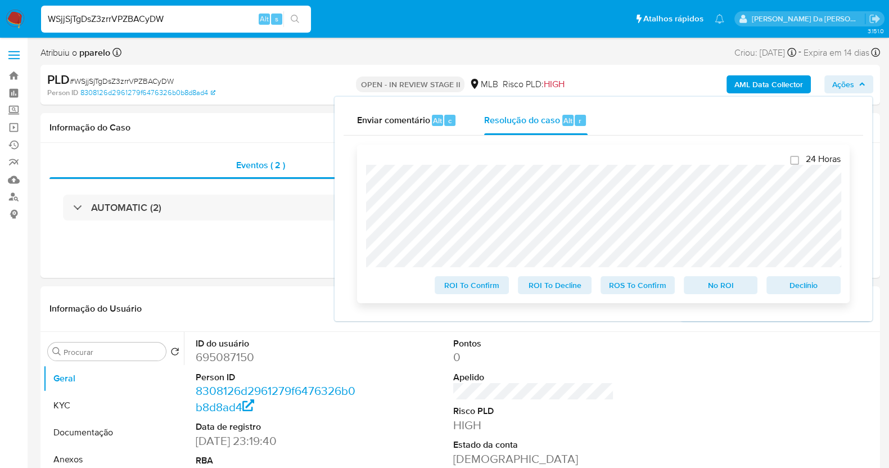
click at [635, 286] on span "ROS To Confirm" at bounding box center [637, 285] width 58 height 16
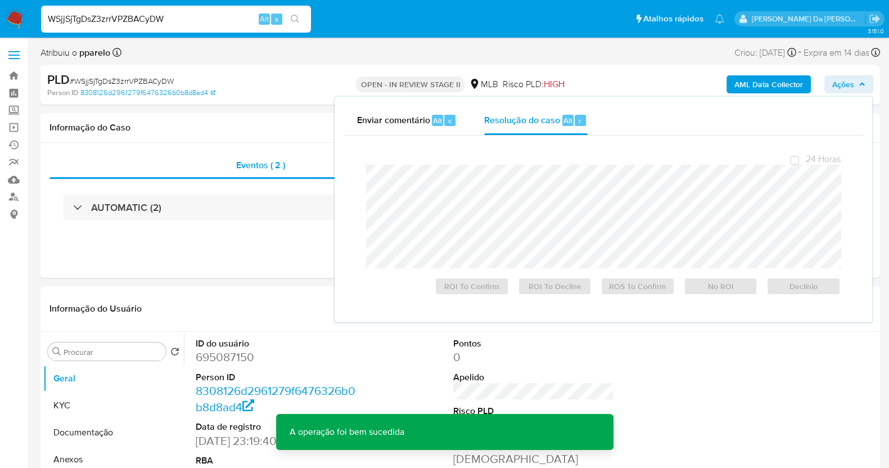
click at [127, 82] on span "# WSjjSjTgDsZ3zrrVPZBACyDW" at bounding box center [122, 80] width 104 height 11
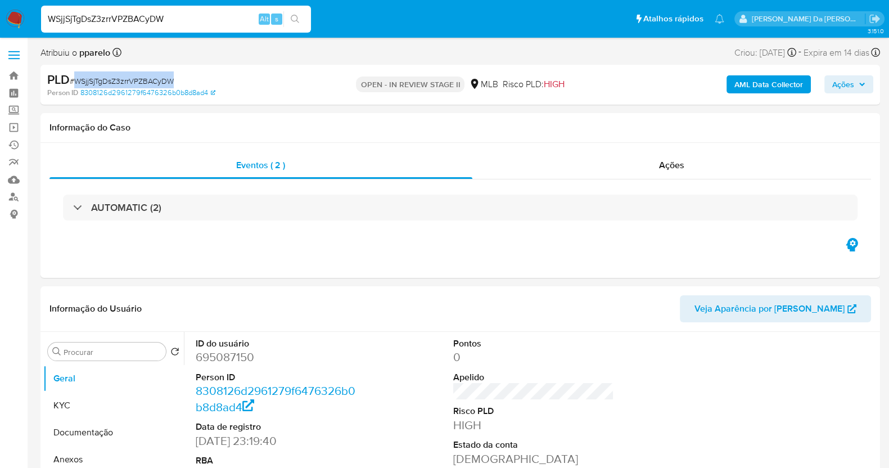
click at [127, 82] on span "# WSjjSjTgDsZ3zrrVPZBACyDW" at bounding box center [122, 80] width 104 height 11
copy span "WSjjSjTgDsZ3zrrVPZBACyDW"
click at [14, 19] on img at bounding box center [15, 19] width 19 height 19
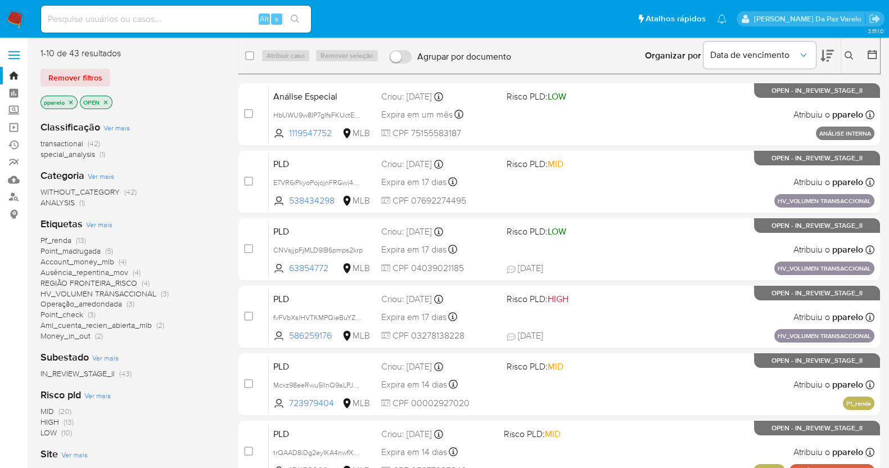
click at [852, 49] on button at bounding box center [850, 55] width 19 height 13
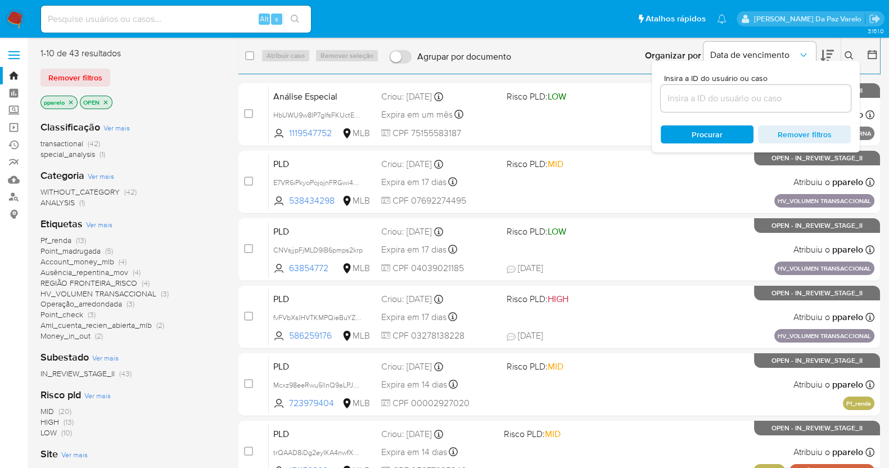
click at [773, 99] on input at bounding box center [756, 98] width 190 height 15
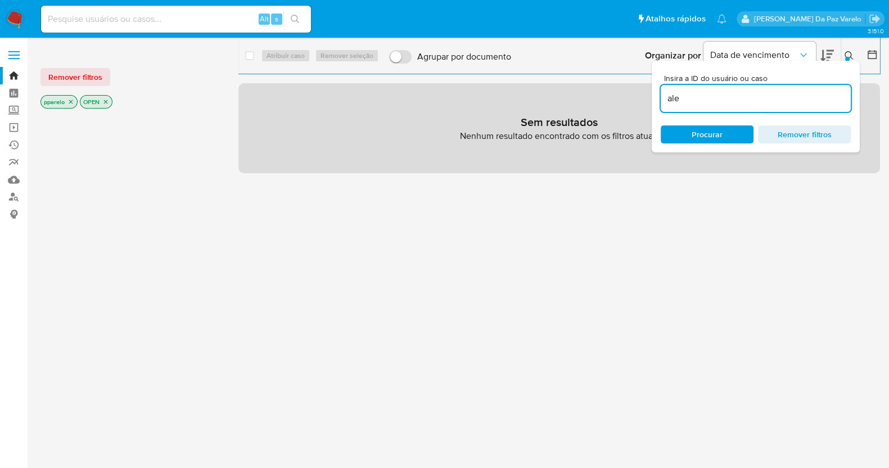
click at [773, 99] on input "ale" at bounding box center [756, 98] width 190 height 15
paste input "WSjjSjTgDsZ3zrrVPZBACyDW"
type input "WSjjSjTgDsZ3zrrVPZBACyDW"
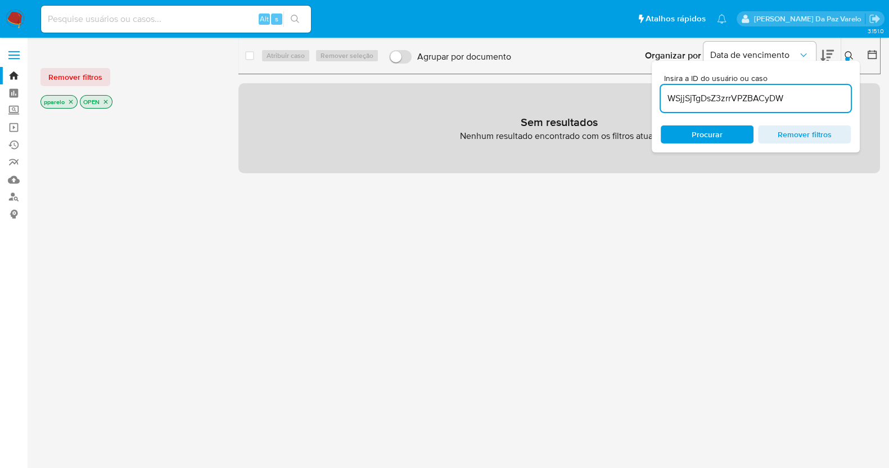
click at [66, 102] on p "pparelo" at bounding box center [59, 102] width 36 height 12
click at [70, 102] on icon "close-filter" at bounding box center [70, 101] width 7 height 7
click at [68, 102] on icon "close-filter" at bounding box center [66, 101] width 7 height 7
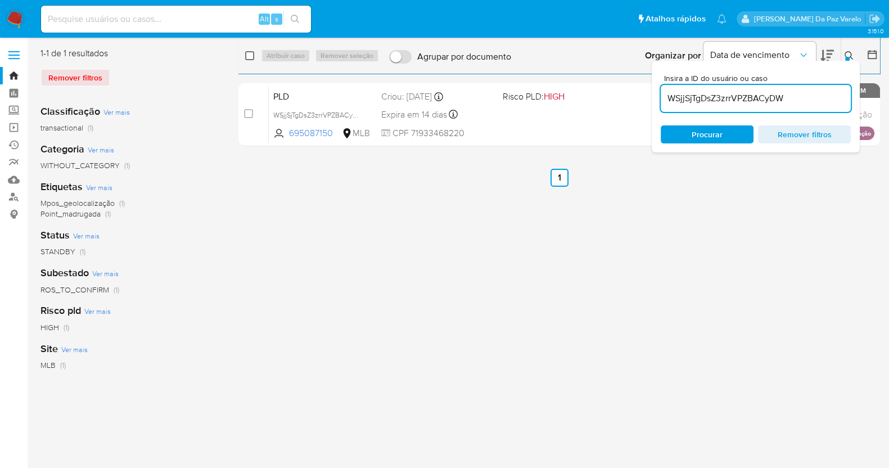
click at [246, 58] on input "checkbox" at bounding box center [249, 55] width 9 height 9
checkbox input "true"
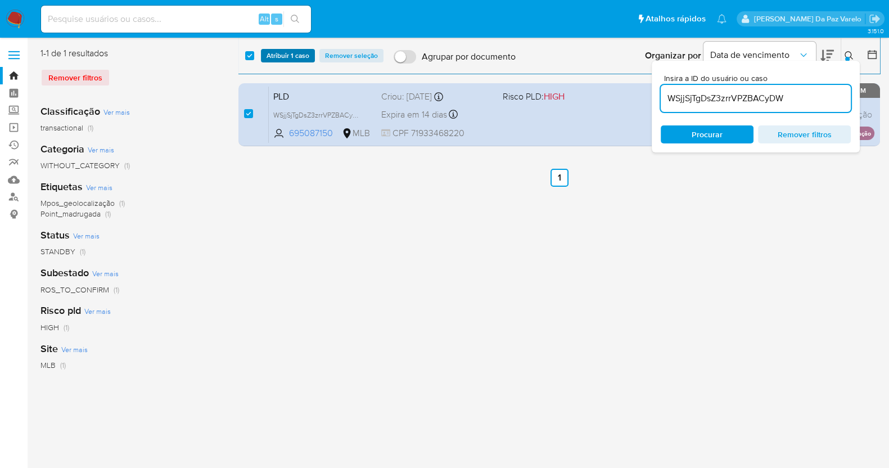
click at [274, 55] on span "Atribuir 1 caso" at bounding box center [287, 55] width 43 height 11
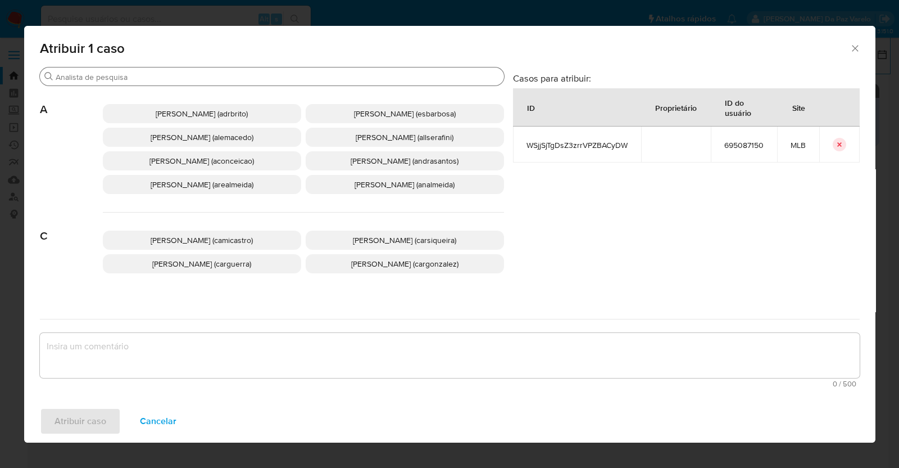
click at [281, 84] on div "Buscar" at bounding box center [272, 76] width 464 height 18
click at [282, 72] on input "Buscar" at bounding box center [278, 77] width 444 height 10
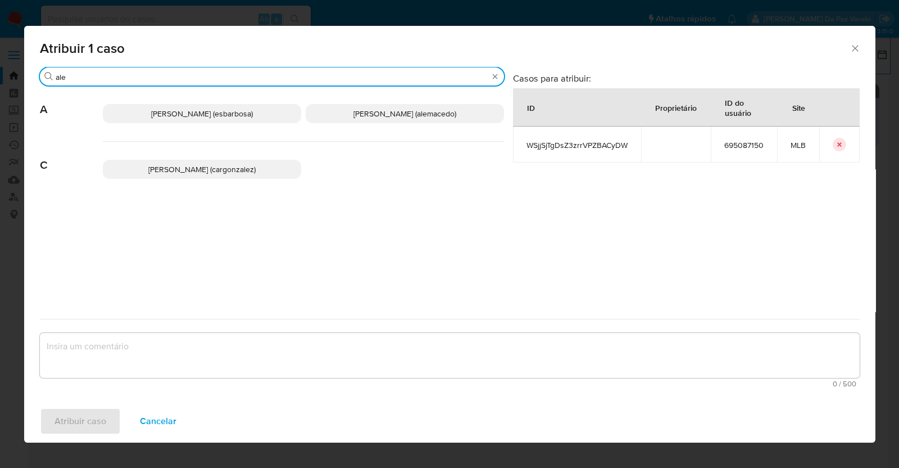
type input "ale"
click at [377, 106] on p "[PERSON_NAME] (alemacedo)" at bounding box center [405, 113] width 198 height 19
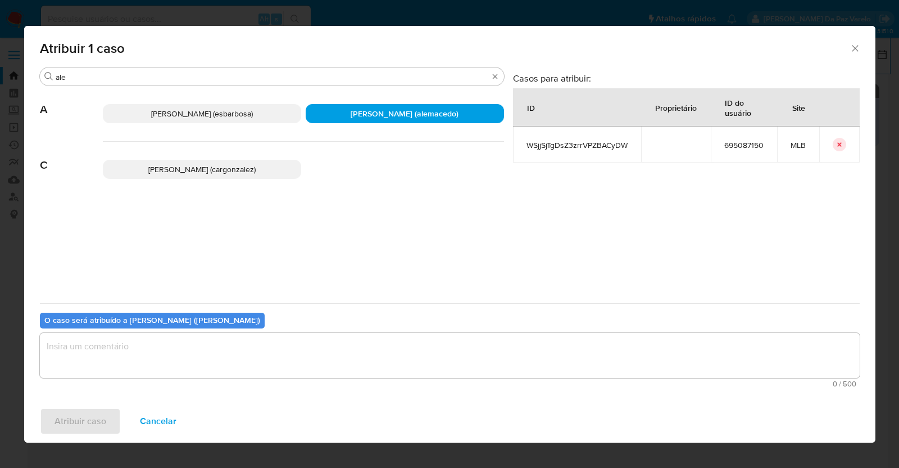
click at [205, 361] on textarea "assign-modal" at bounding box center [450, 355] width 820 height 45
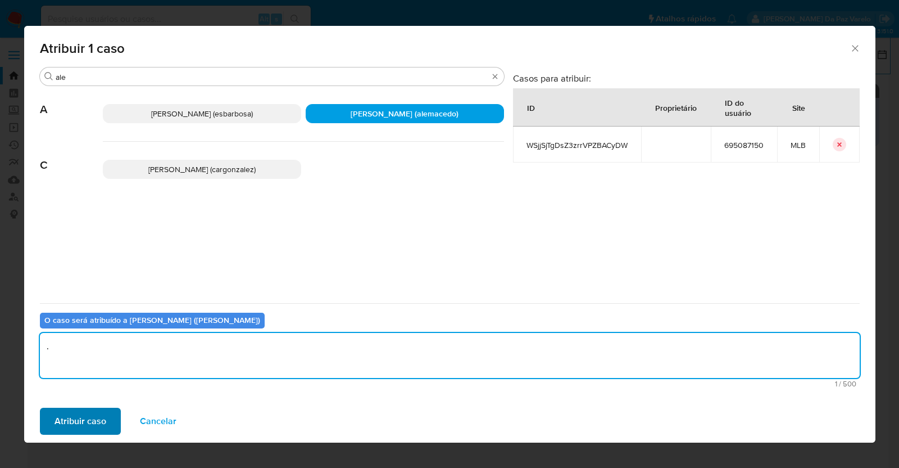
type textarea "."
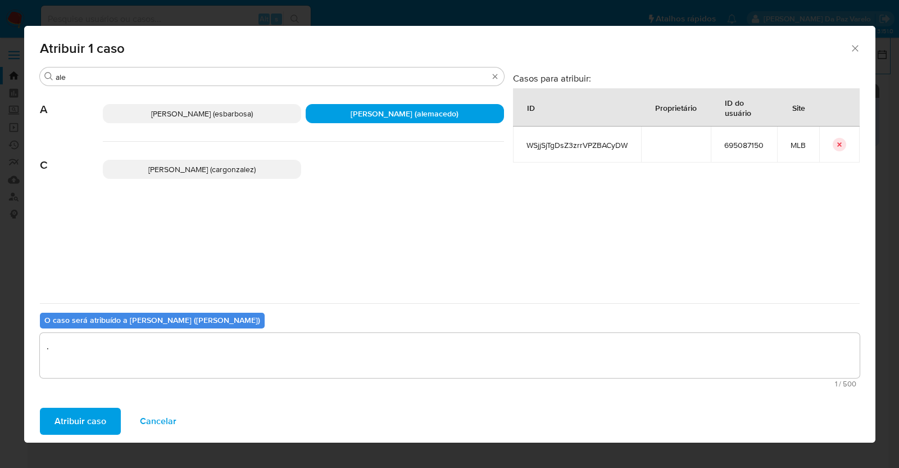
click at [90, 417] on span "Atribuir caso" at bounding box center [81, 421] width 52 height 25
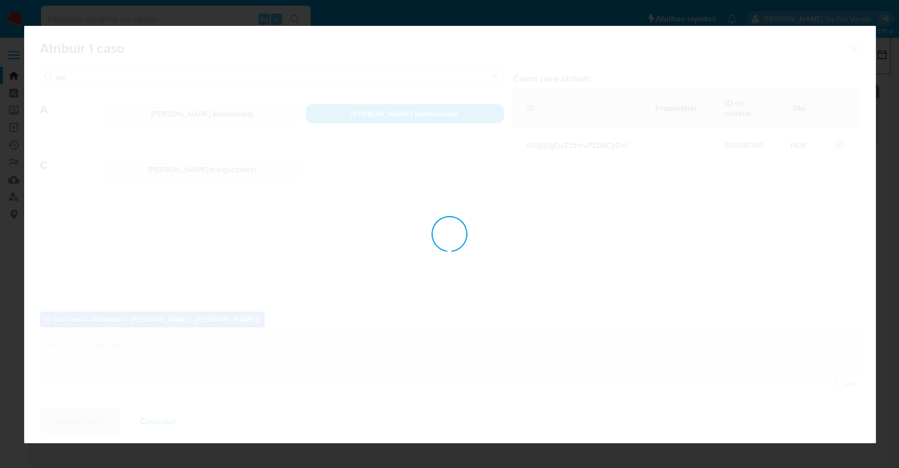
checkbox input "false"
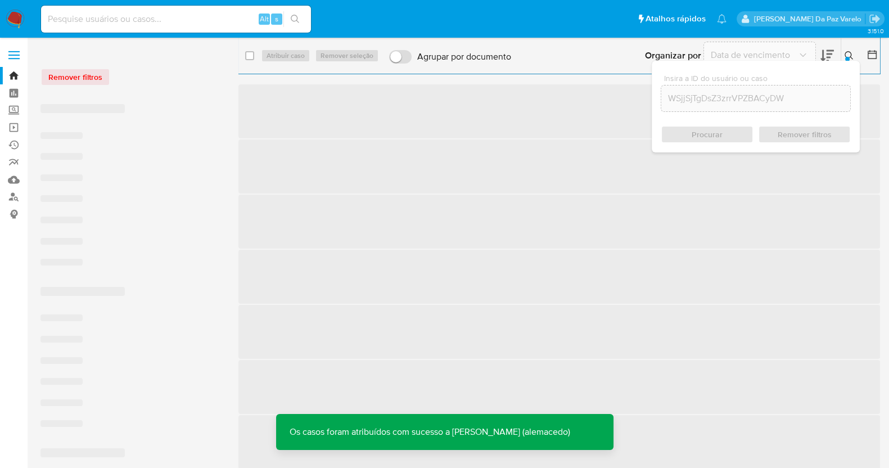
click at [852, 52] on icon at bounding box center [848, 55] width 9 height 9
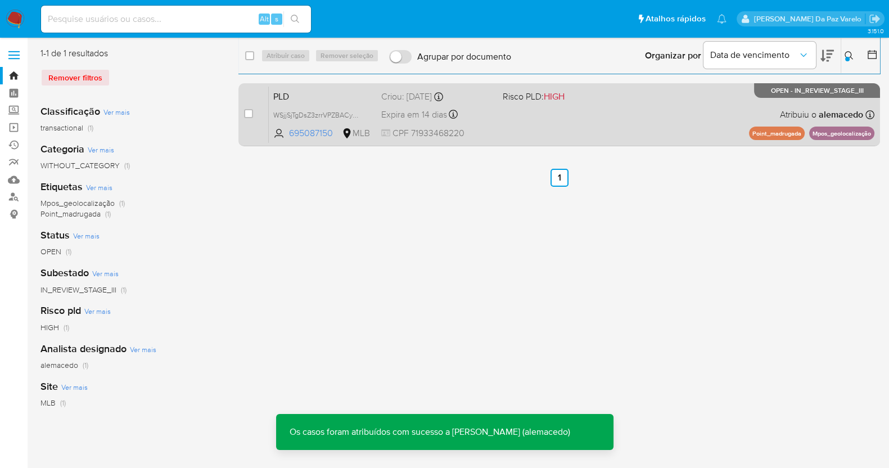
click at [802, 110] on span "Atribuiu o alemacedo" at bounding box center [821, 114] width 83 height 12
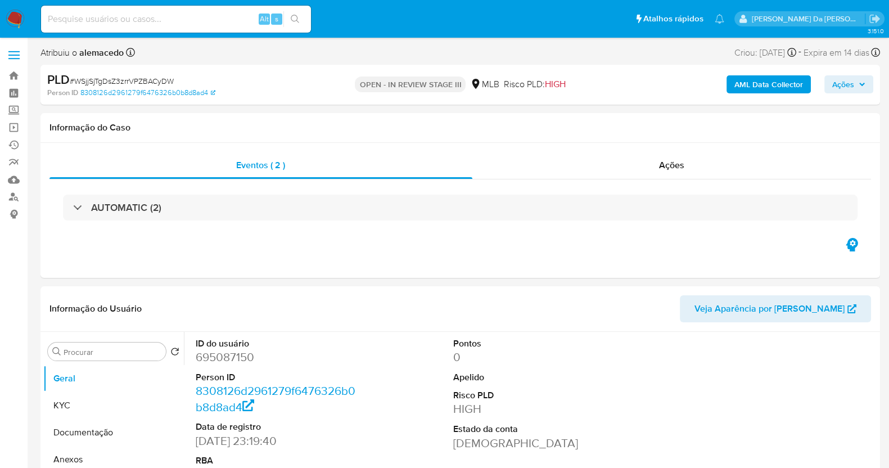
select select "10"
